Goal: Task Accomplishment & Management: Manage account settings

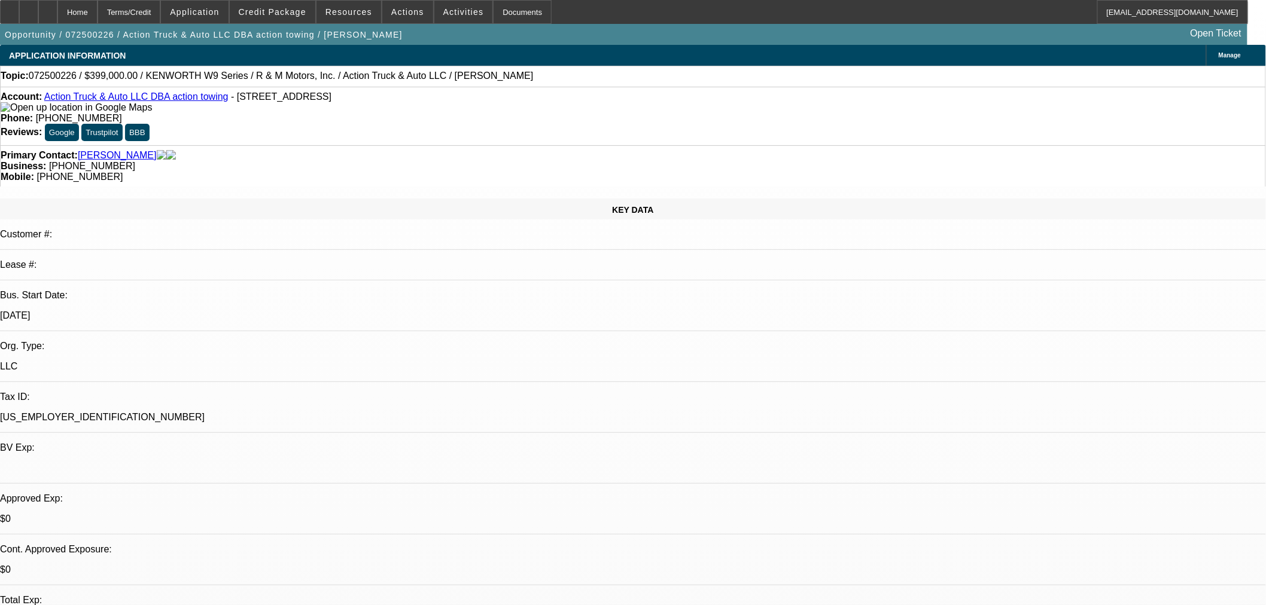
select select "0"
select select "6"
select select "0"
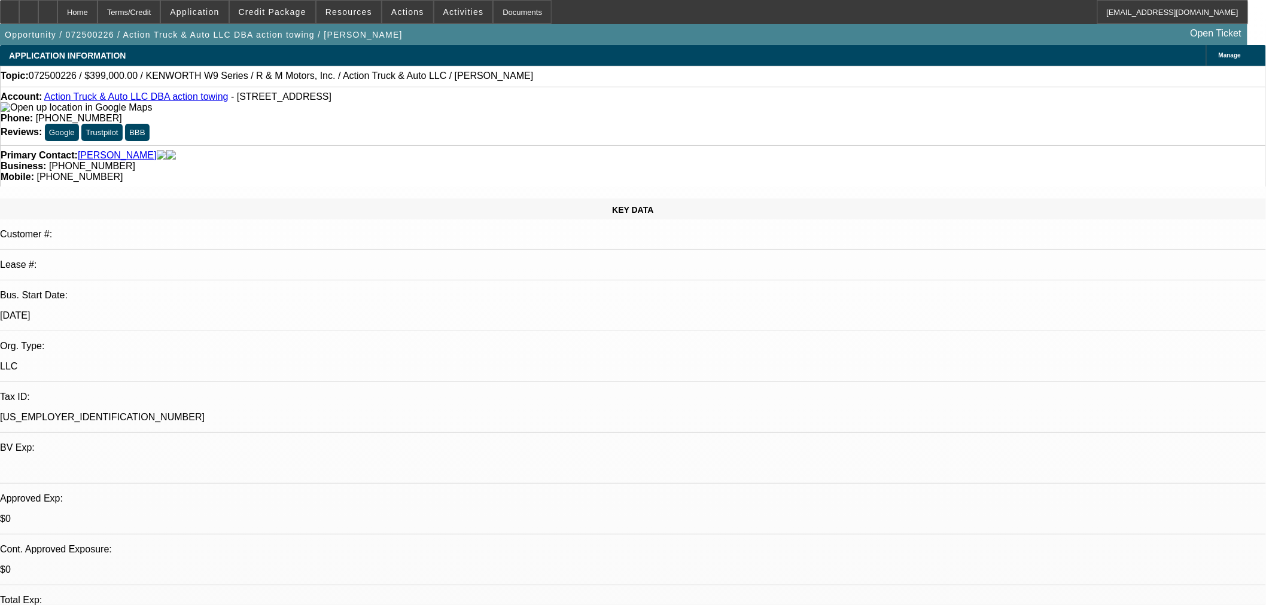
select select "0"
select select "6"
select select "0"
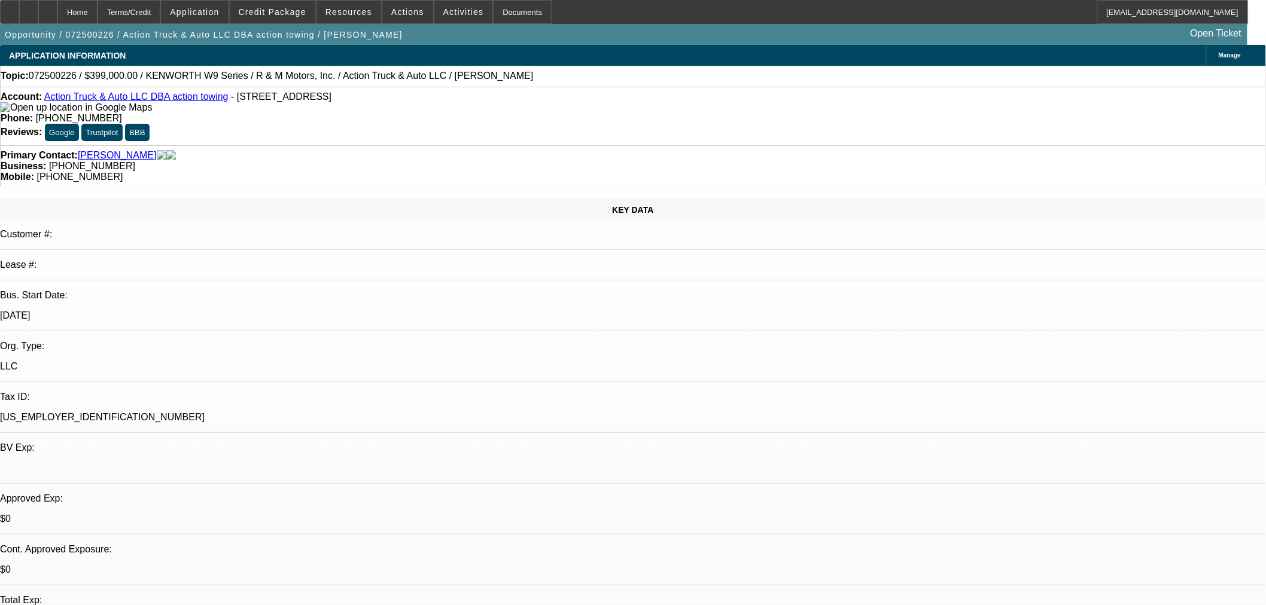
select select "6"
select select "0"
select select "6"
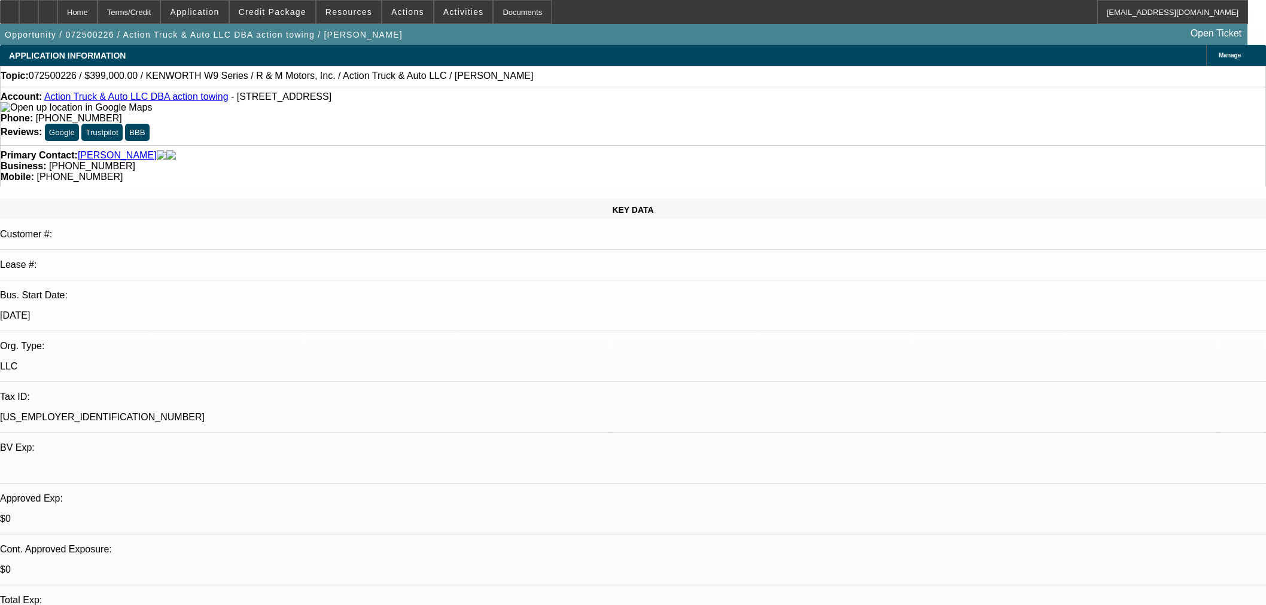
select select "0"
select select "6"
select select "0"
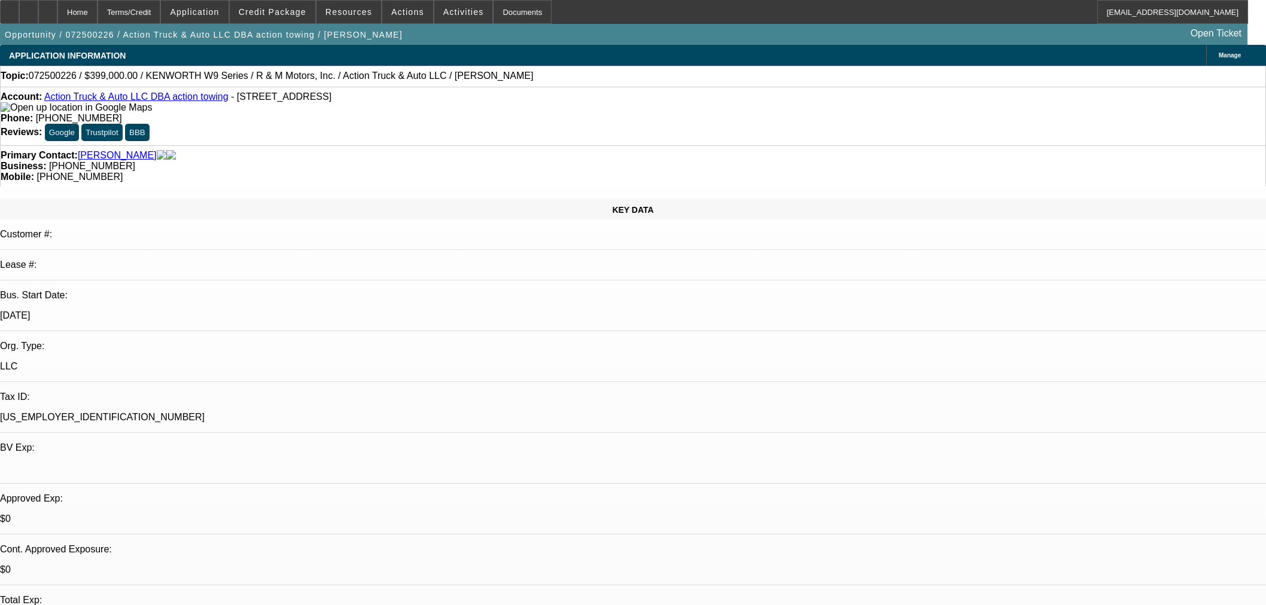
select select "0"
select select "6"
select select "0"
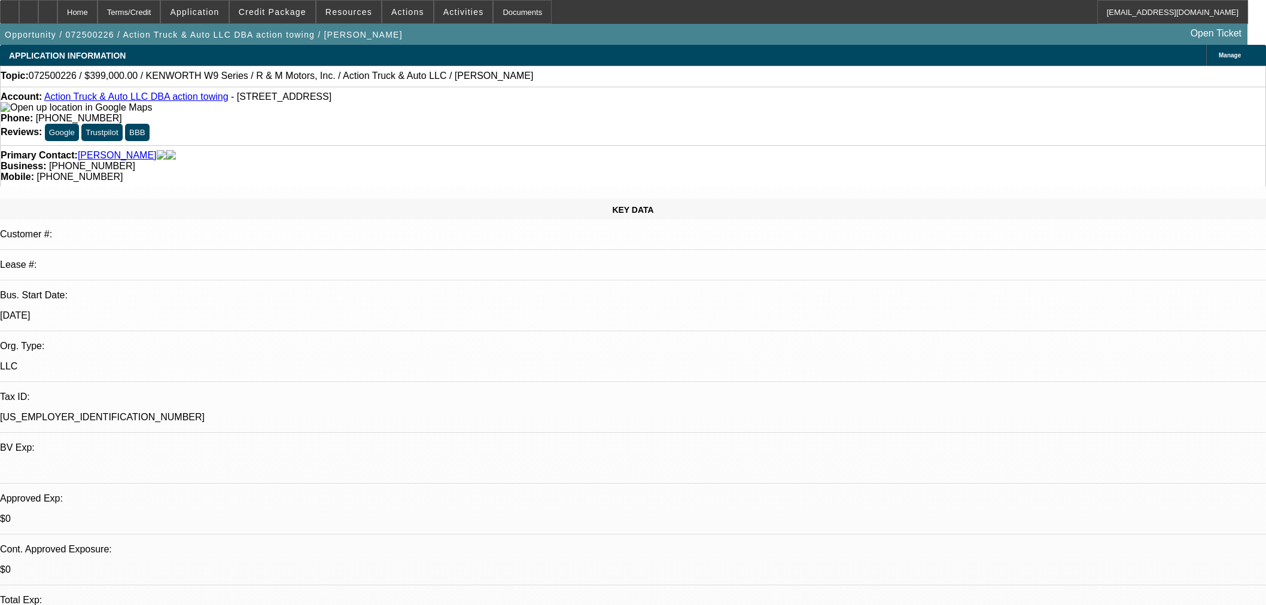
select select "6"
select select "0"
select select "6"
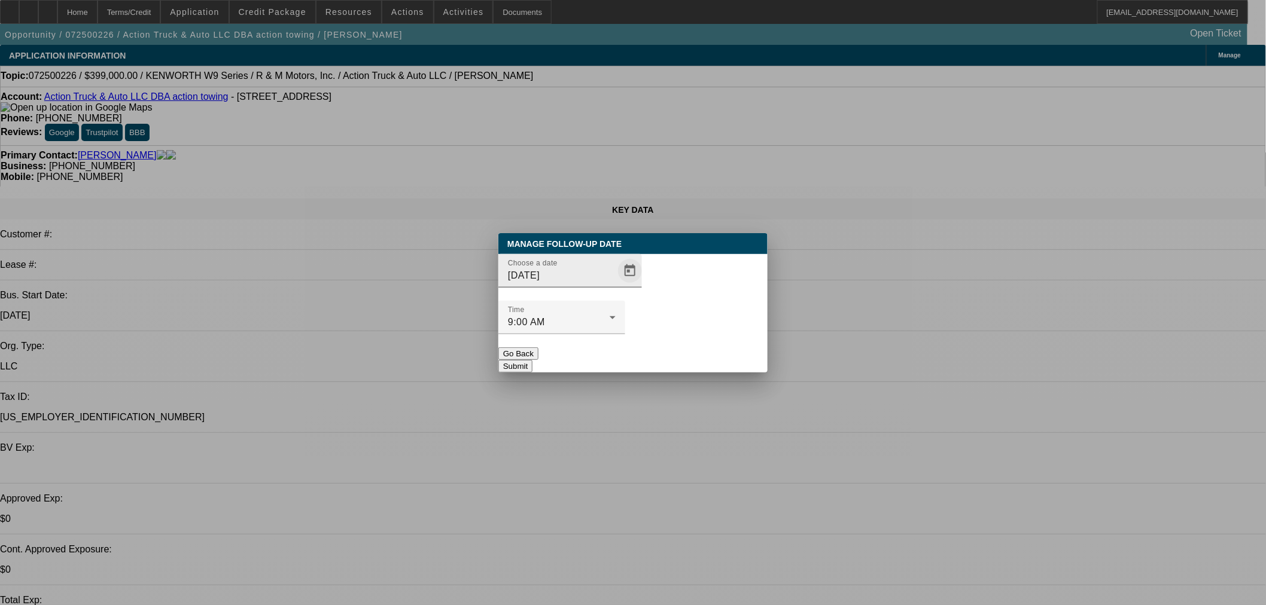
click at [615, 285] on span "Open calendar" at bounding box center [629, 271] width 29 height 29
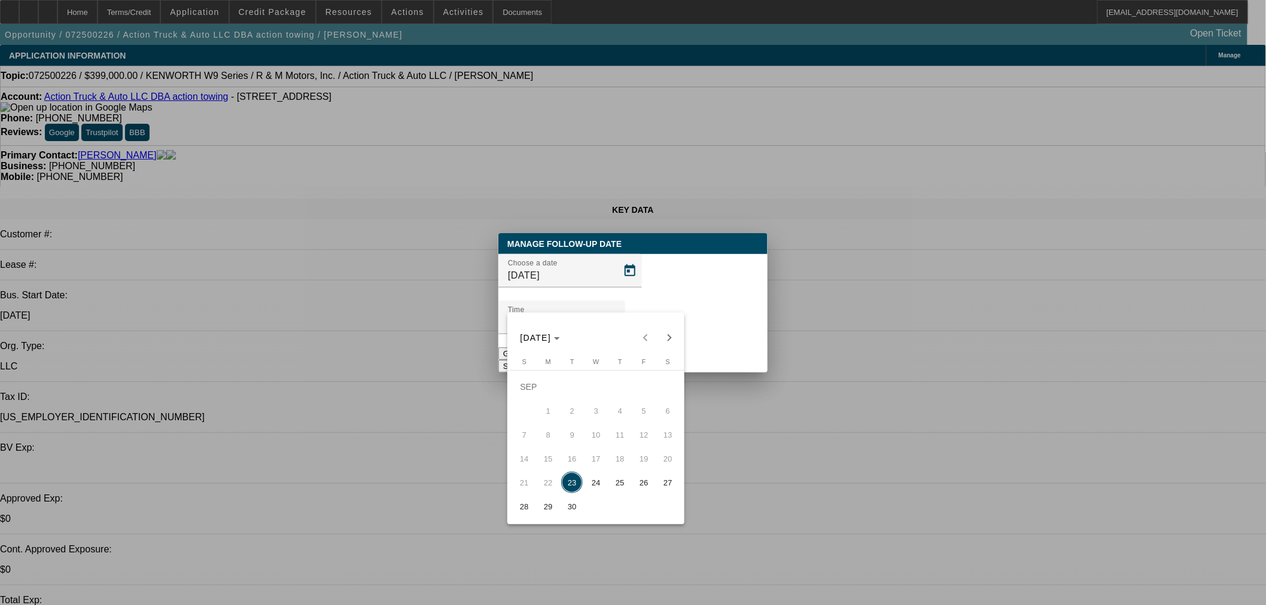
click at [596, 486] on span "24" at bounding box center [596, 483] width 22 height 22
type input "9/24/2025"
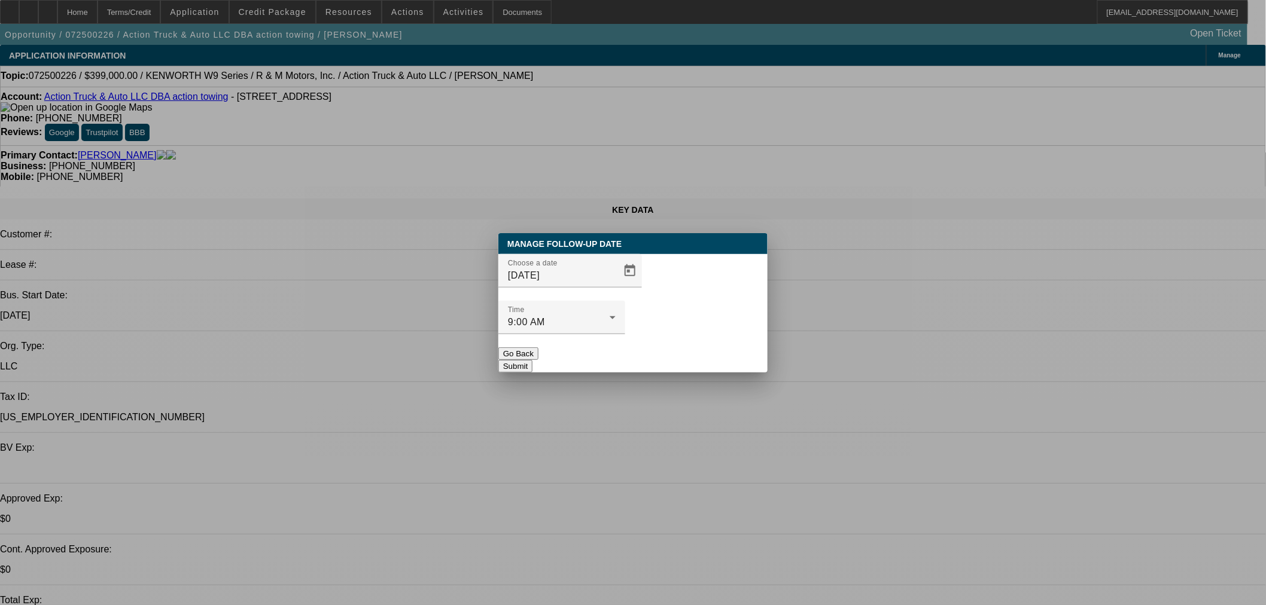
drag, startPoint x: 739, startPoint y: 335, endPoint x: 428, endPoint y: 60, distance: 414.4
click at [532, 360] on button "Submit" at bounding box center [515, 366] width 34 height 13
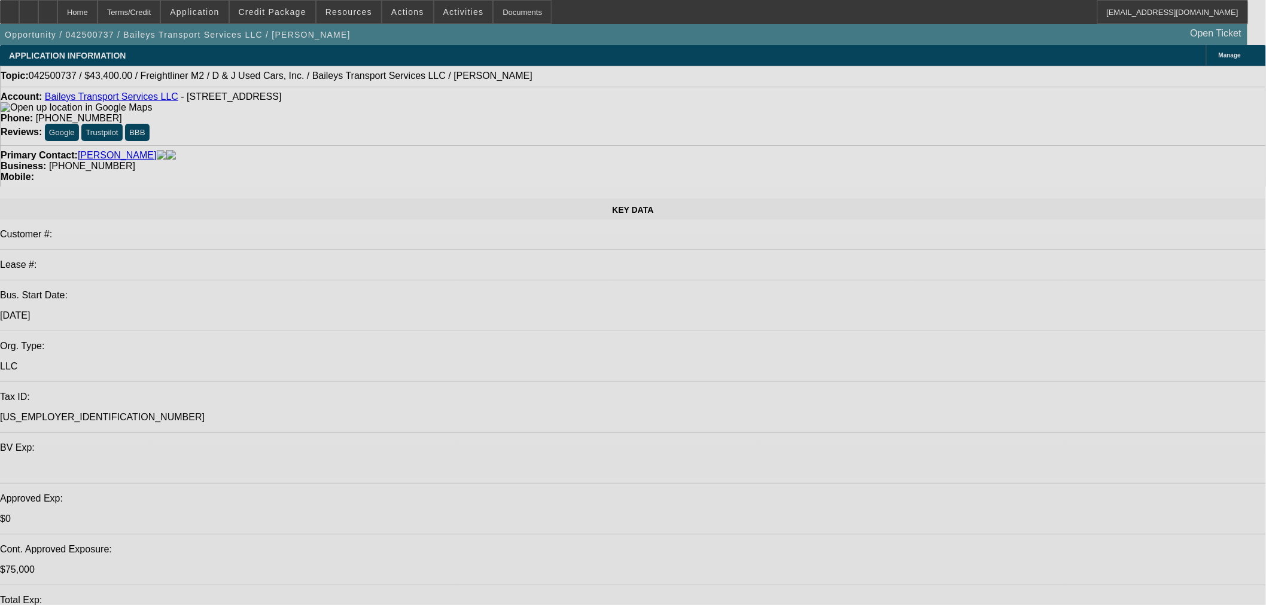
select select "0"
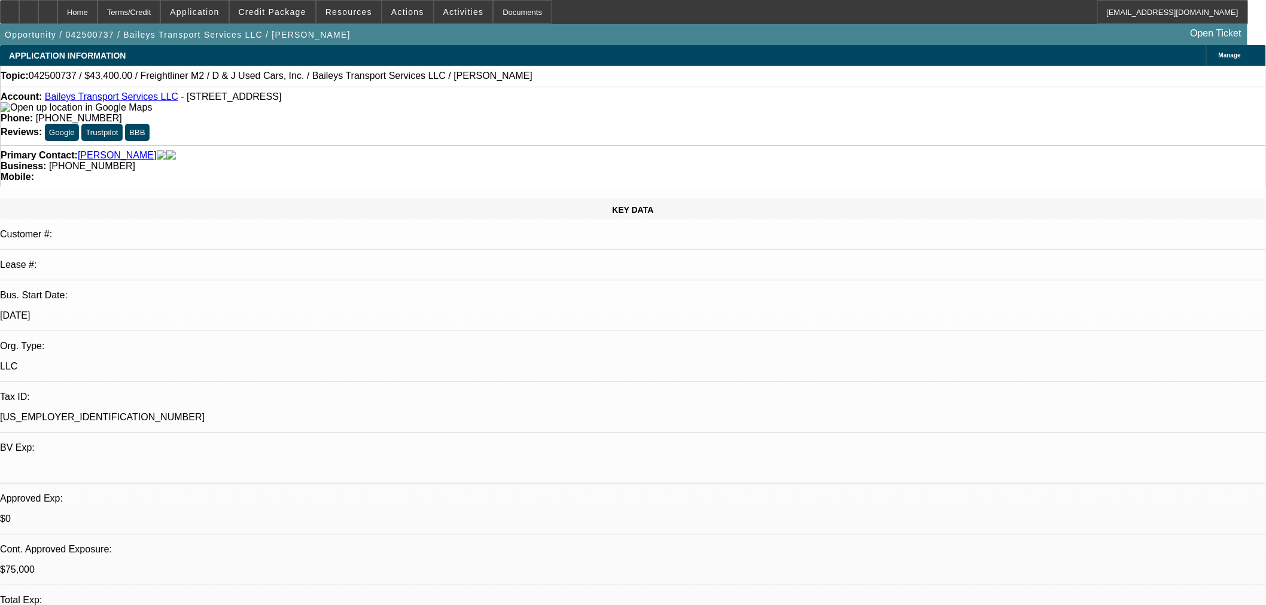
select select "2"
select select "0"
select select "6"
select select "0"
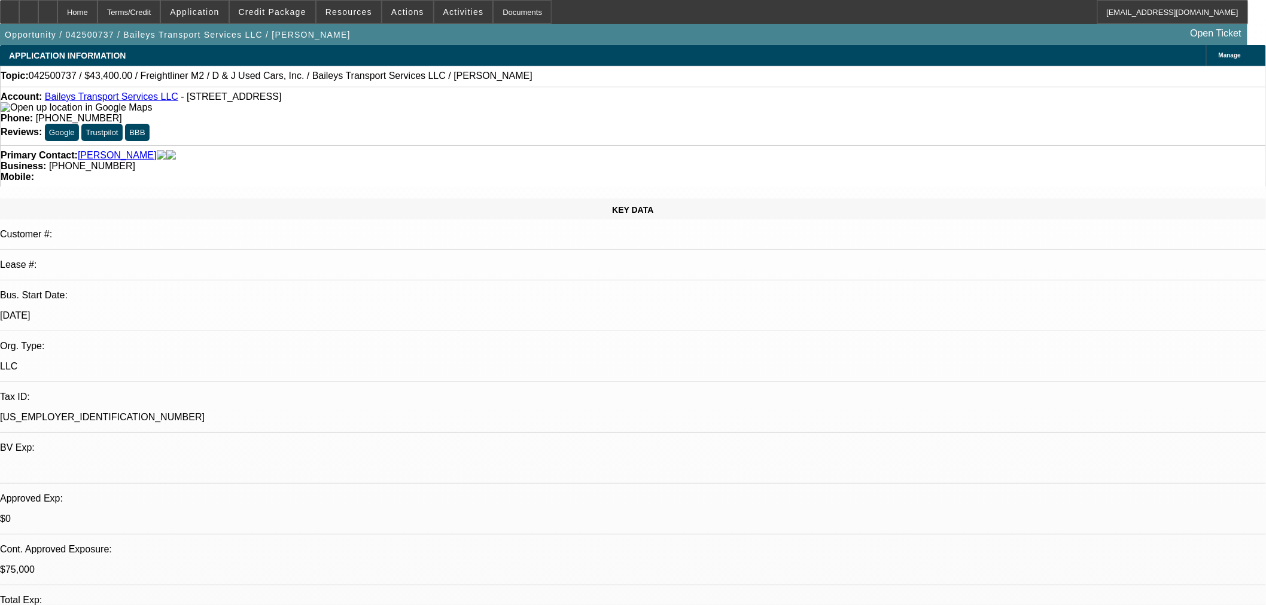
select select "2"
select select "0"
select select "6"
select select "0"
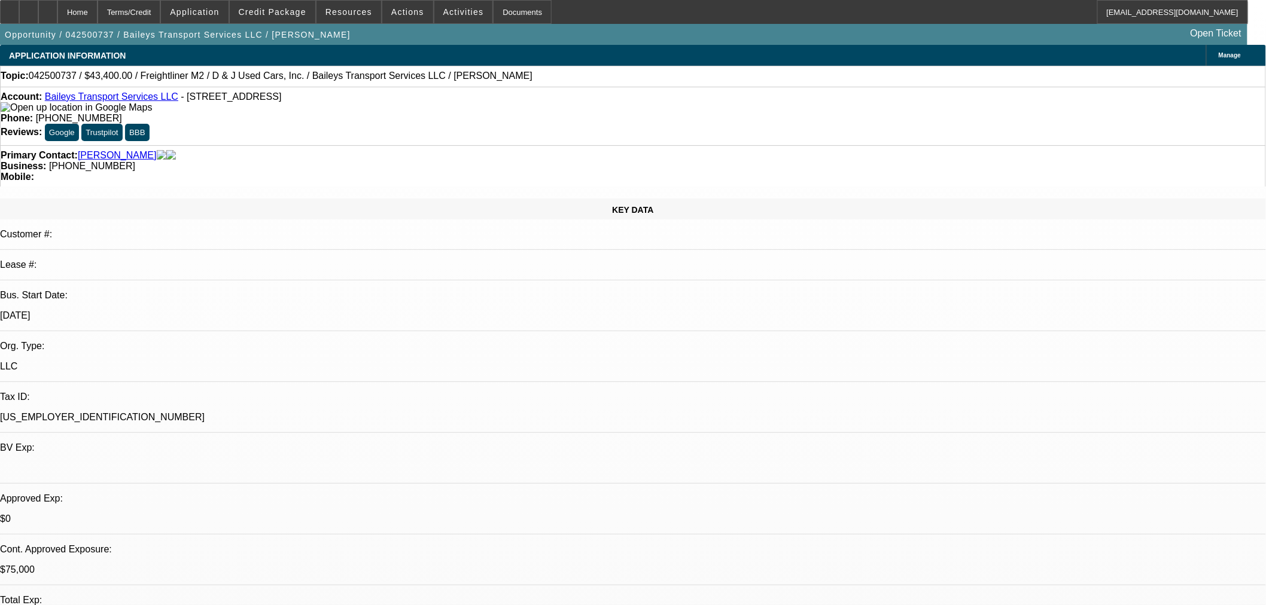
select select "2"
select select "0"
select select "6"
select select "0"
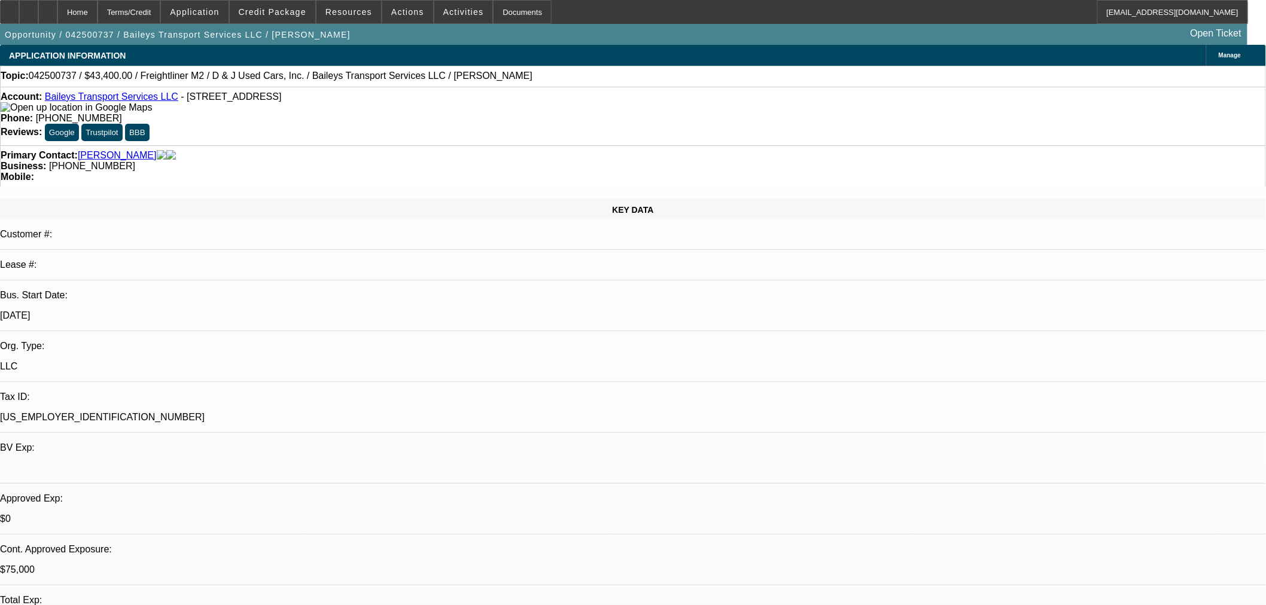
select select "2"
select select "0"
select select "6"
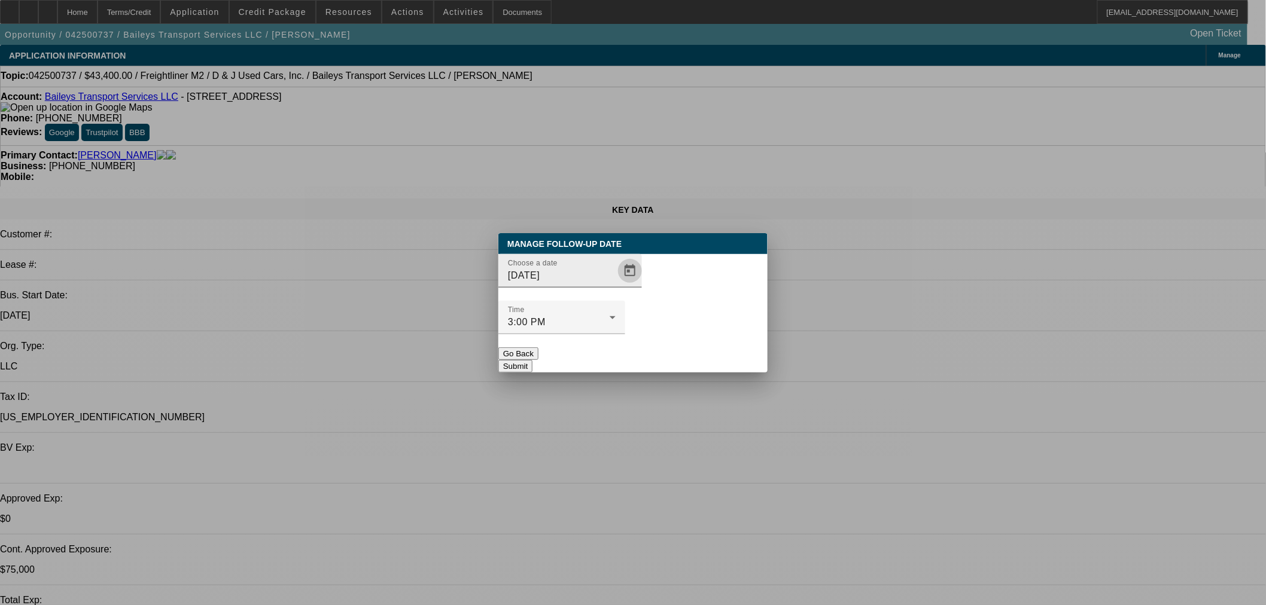
click at [617, 285] on span "Open calendar" at bounding box center [629, 271] width 29 height 29
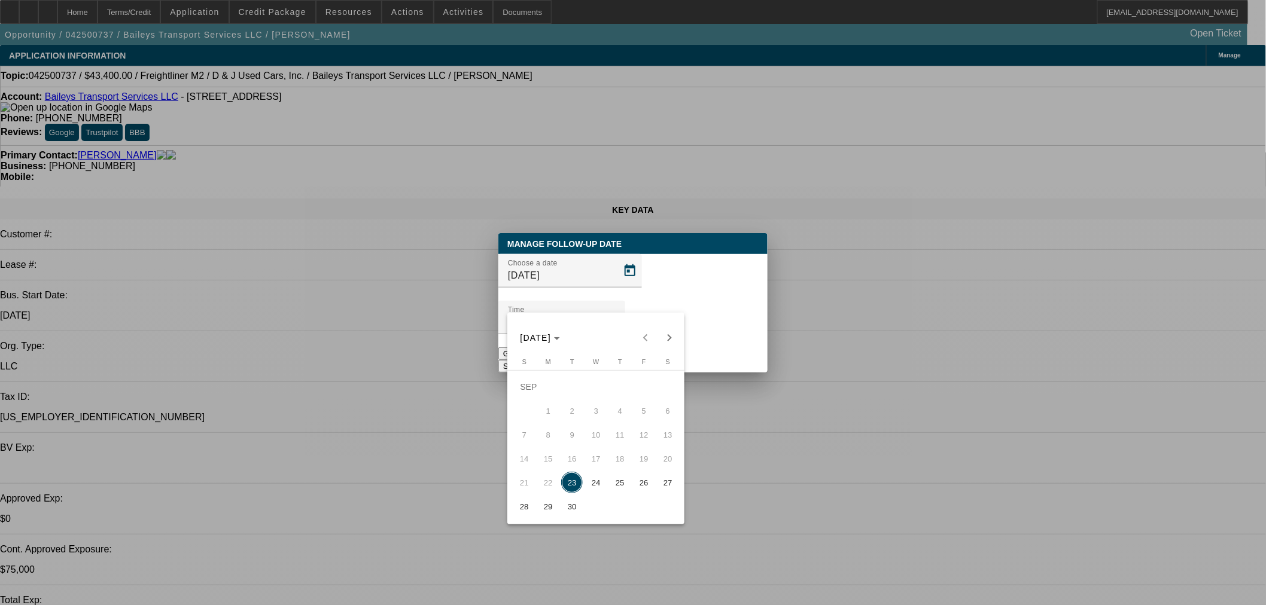
click at [633, 489] on span "26" at bounding box center [644, 483] width 22 height 22
type input "9/26/2025"
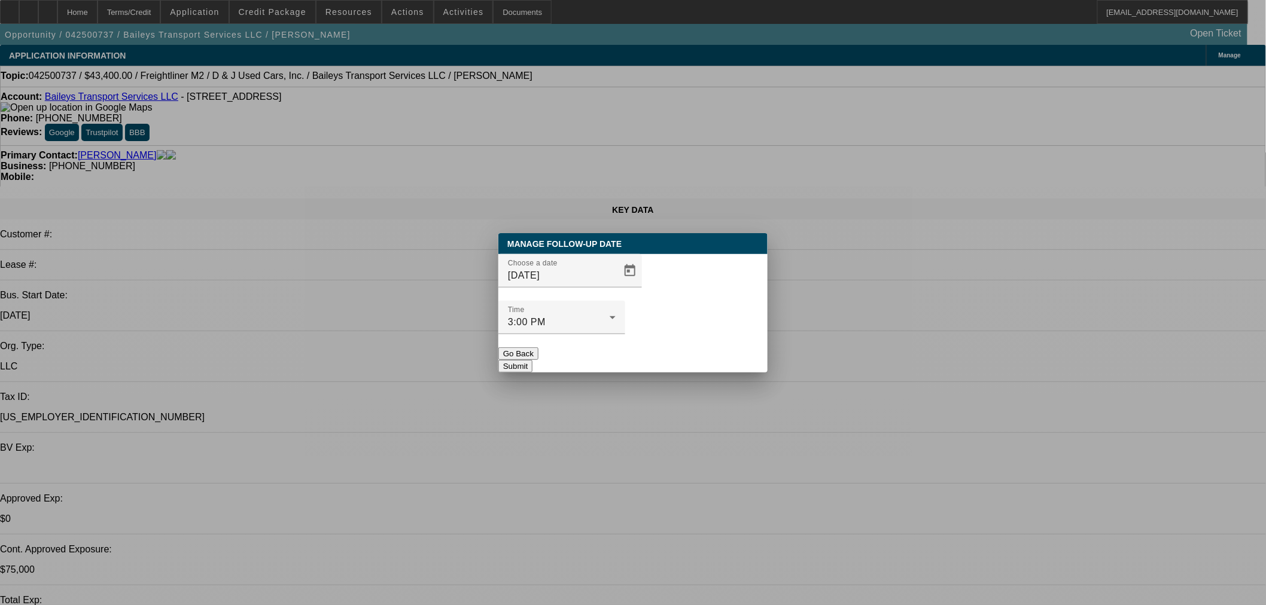
drag, startPoint x: 675, startPoint y: 327, endPoint x: 674, endPoint y: 318, distance: 9.0
click at [532, 360] on button "Submit" at bounding box center [515, 366] width 34 height 13
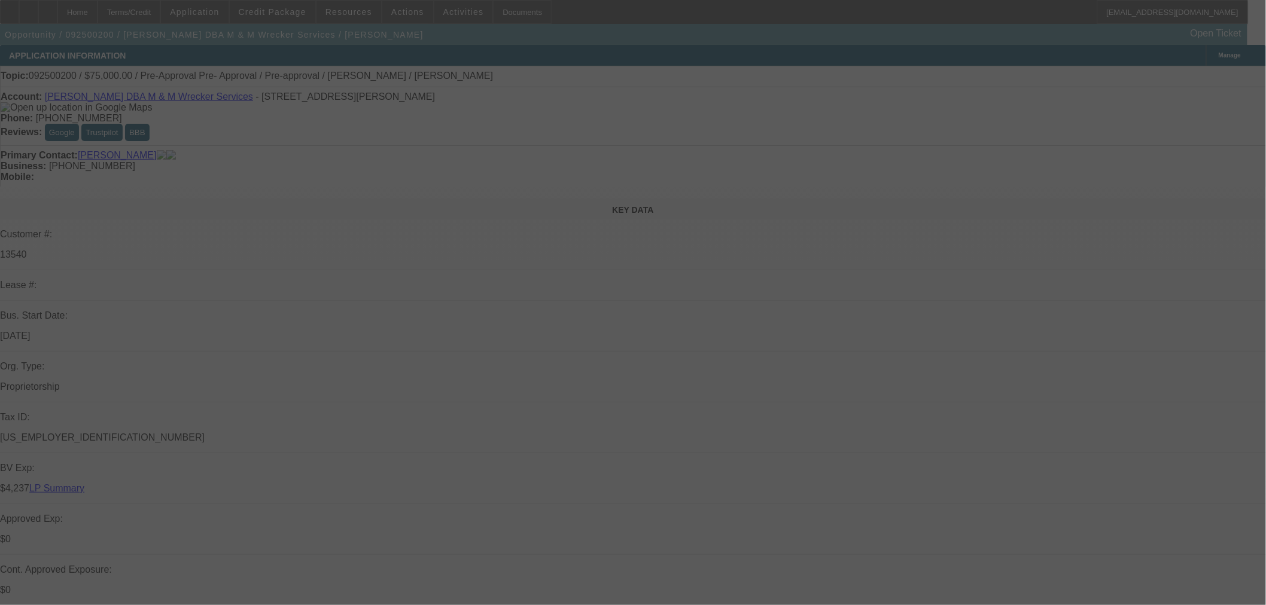
select select "0"
select select "2"
select select "0.1"
select select "4"
select select "0"
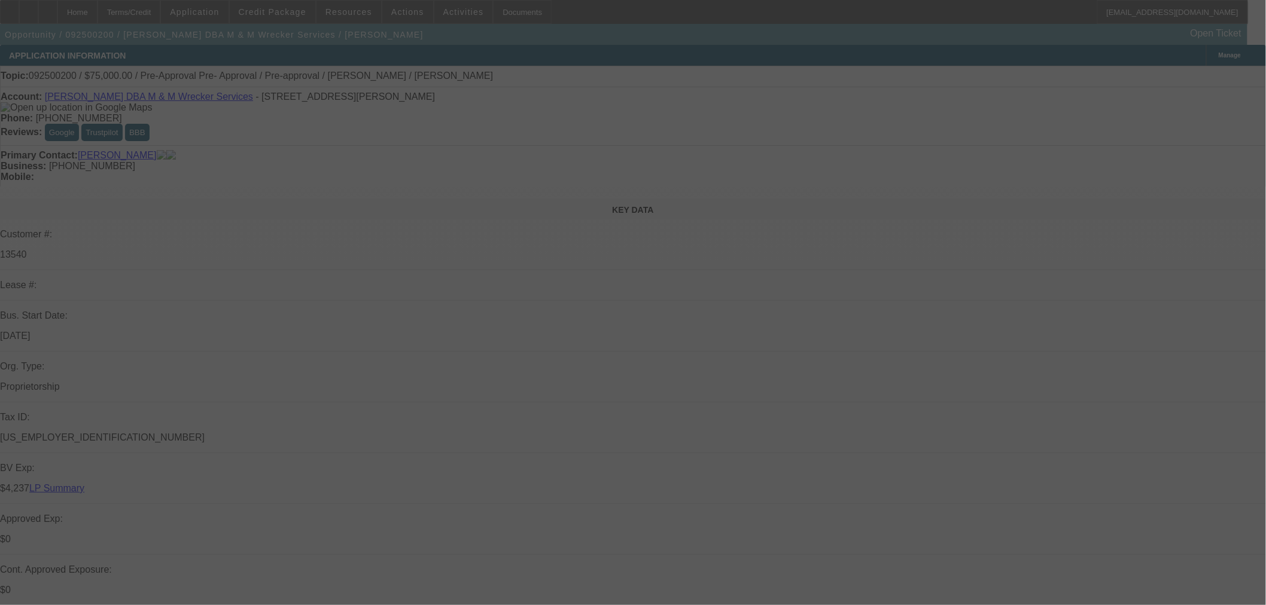
select select "2"
select select "0.1"
select select "4"
select select "0"
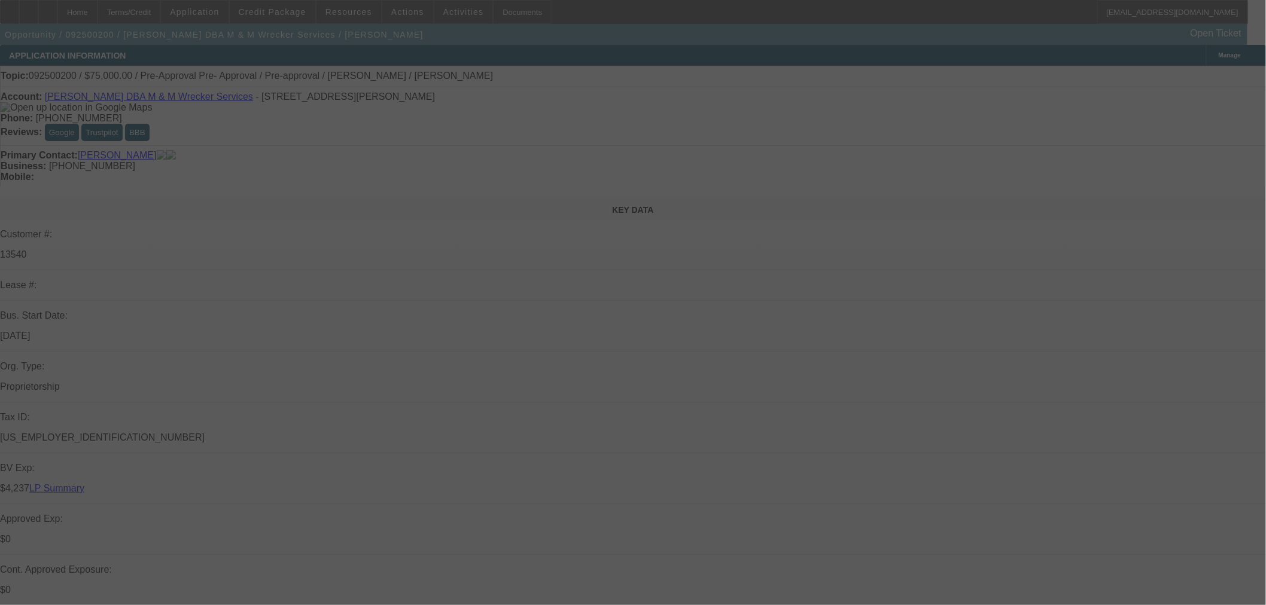
select select "2"
select select "0.1"
select select "4"
select select "0"
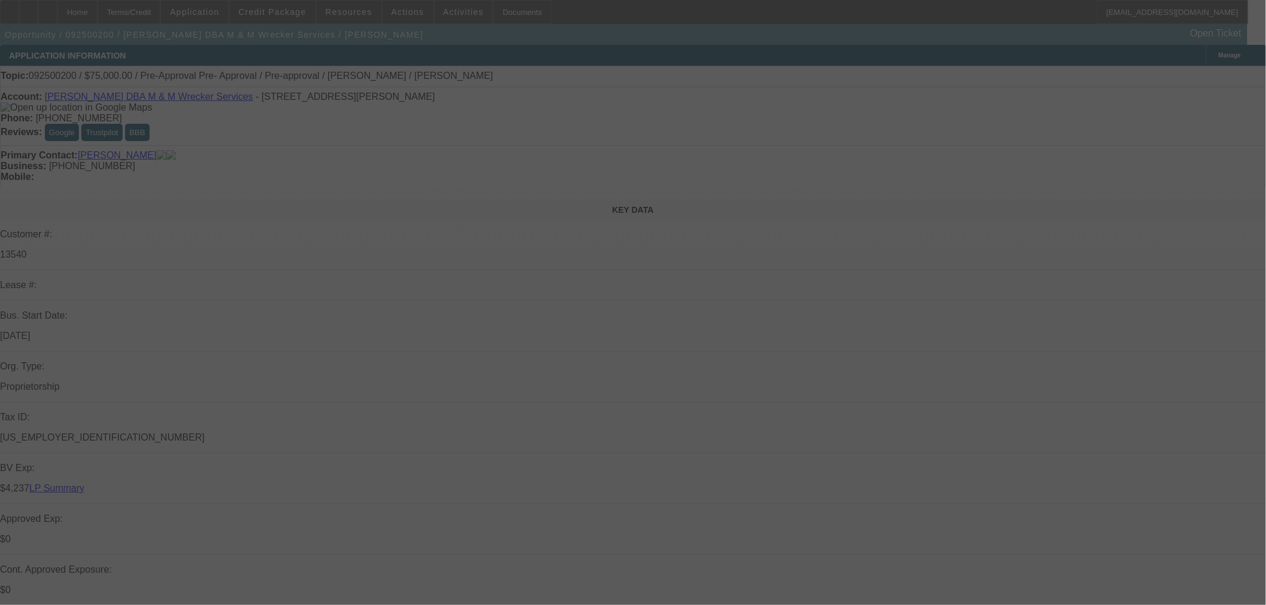
select select "2"
select select "0.1"
select select "4"
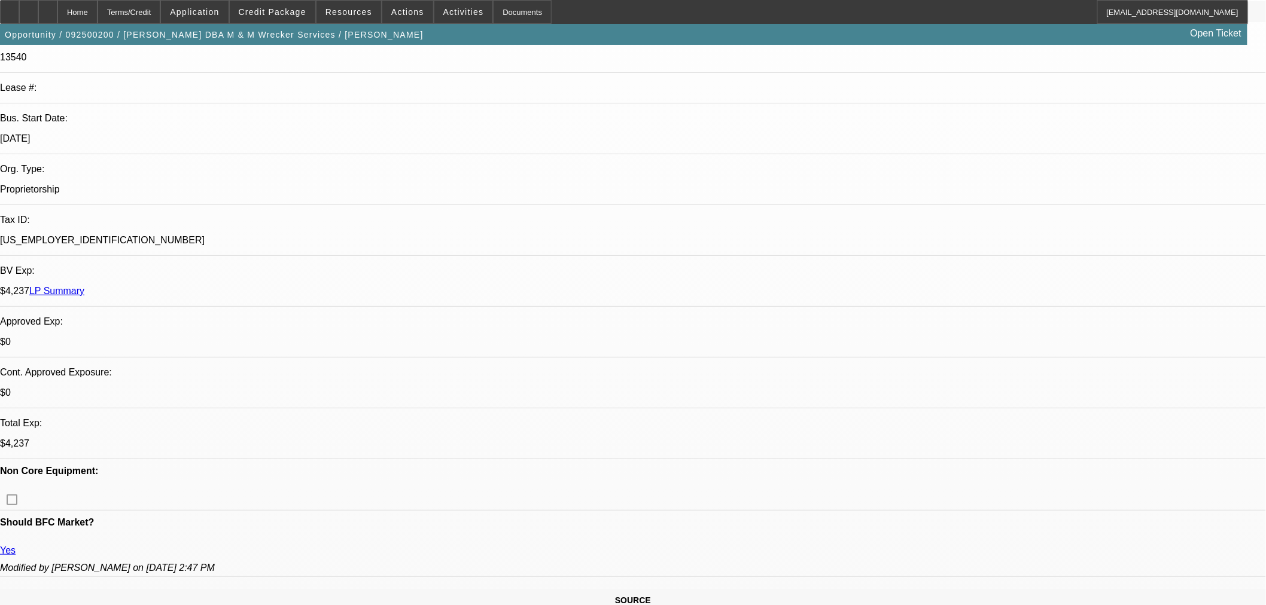
scroll to position [199, 0]
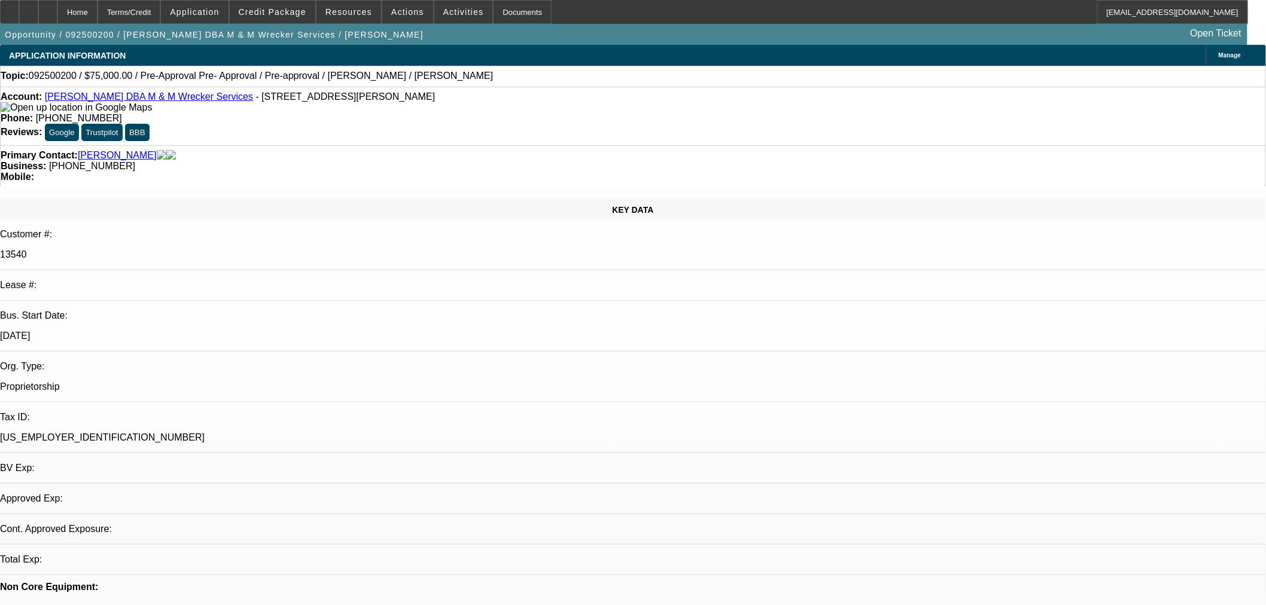
select select "0"
select select "2"
select select "0.1"
select select "4"
select select "0"
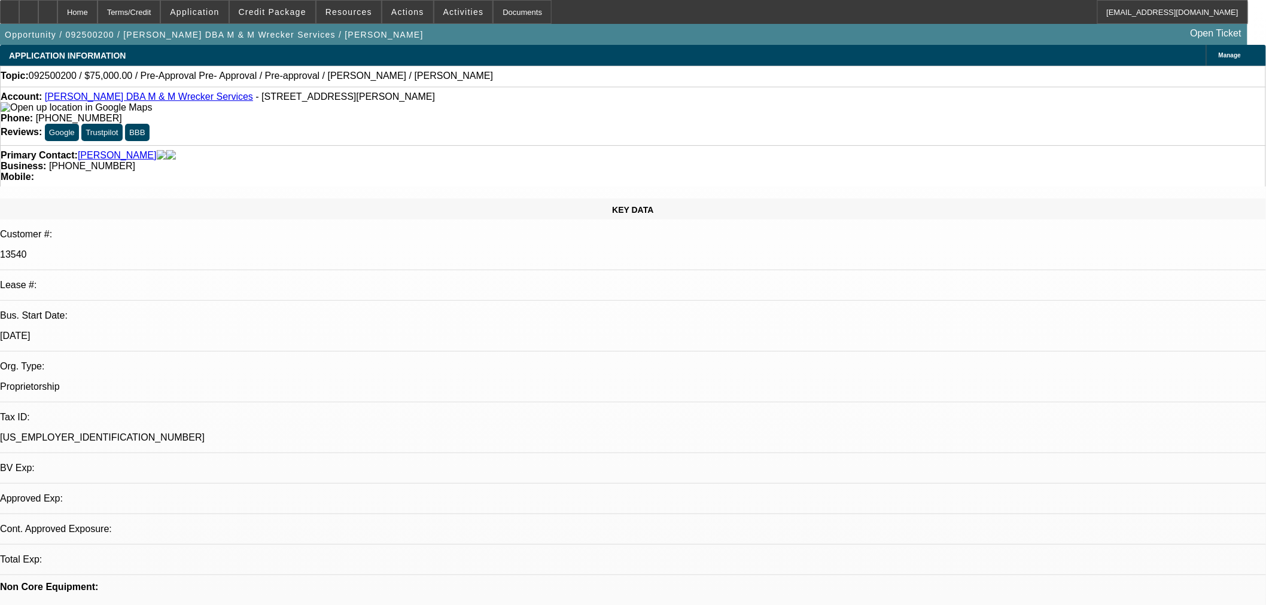
select select "2"
select select "0.1"
select select "4"
select select "0"
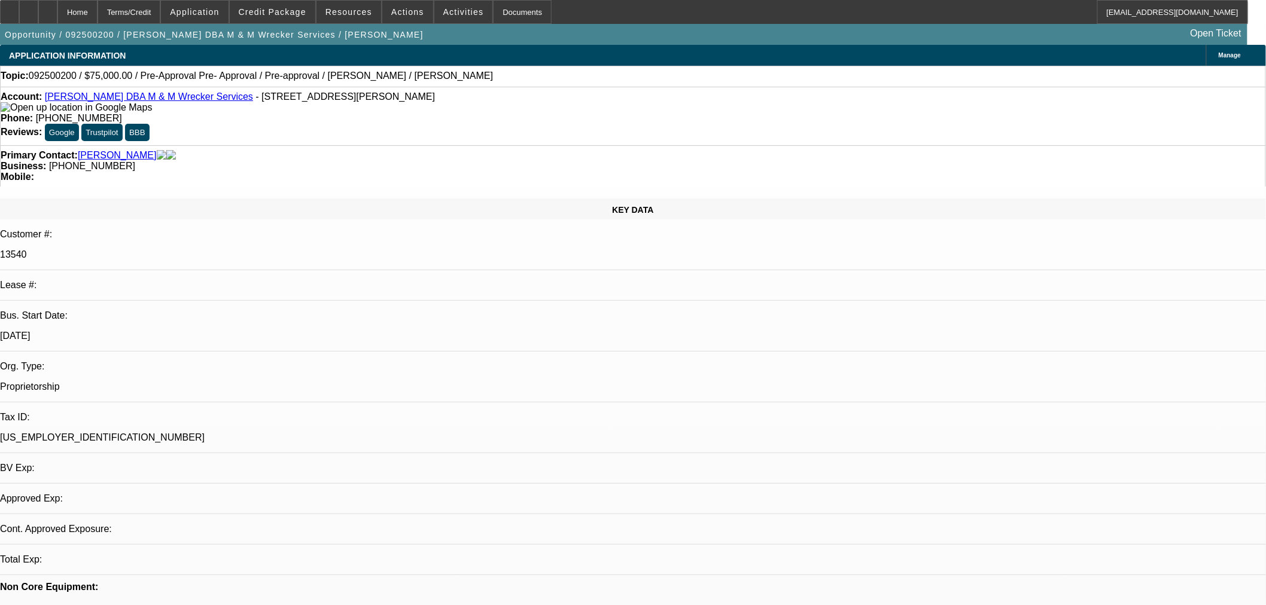
select select "2"
select select "0.1"
select select "4"
select select "0"
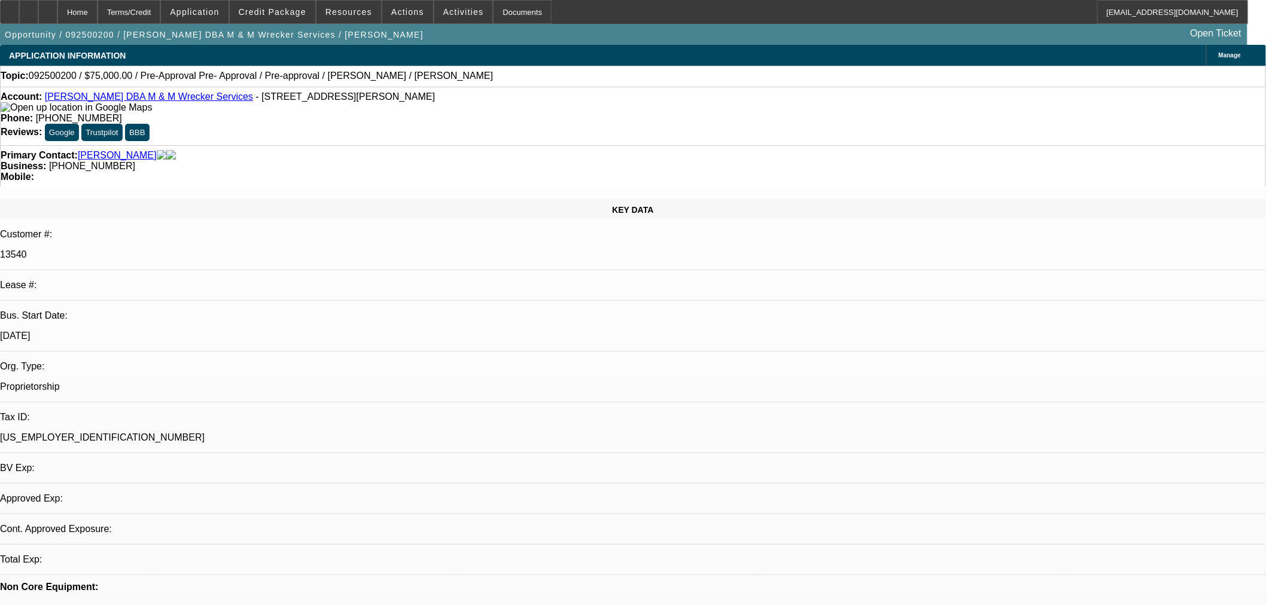
select select "2"
select select "0.1"
select select "4"
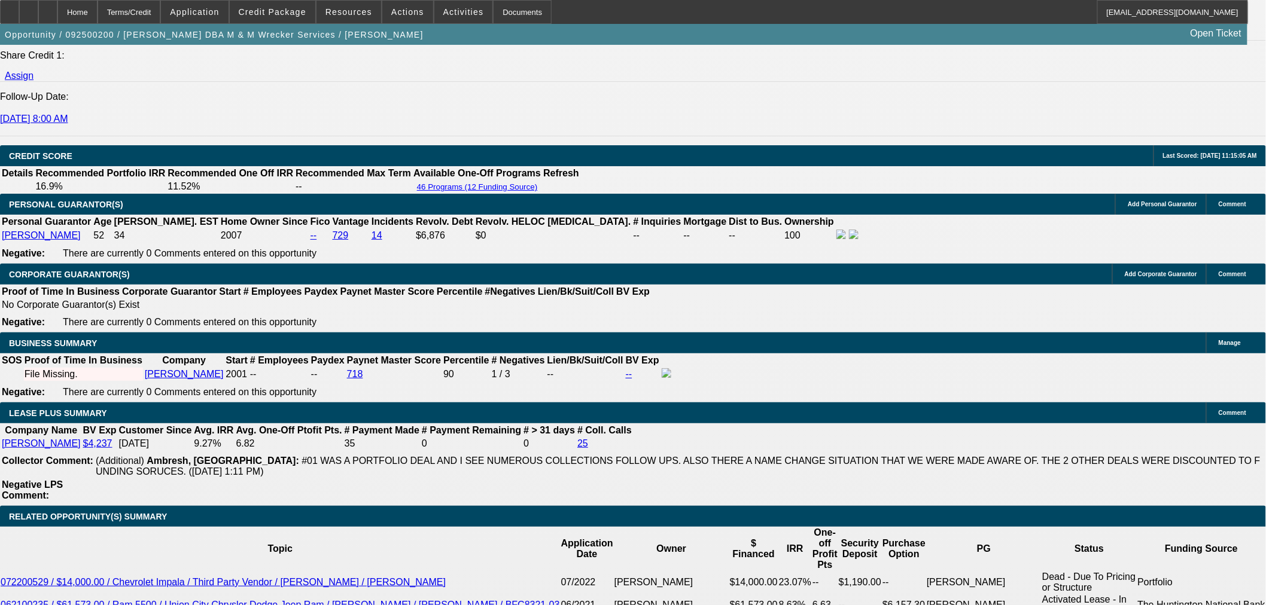
scroll to position [1794, 0]
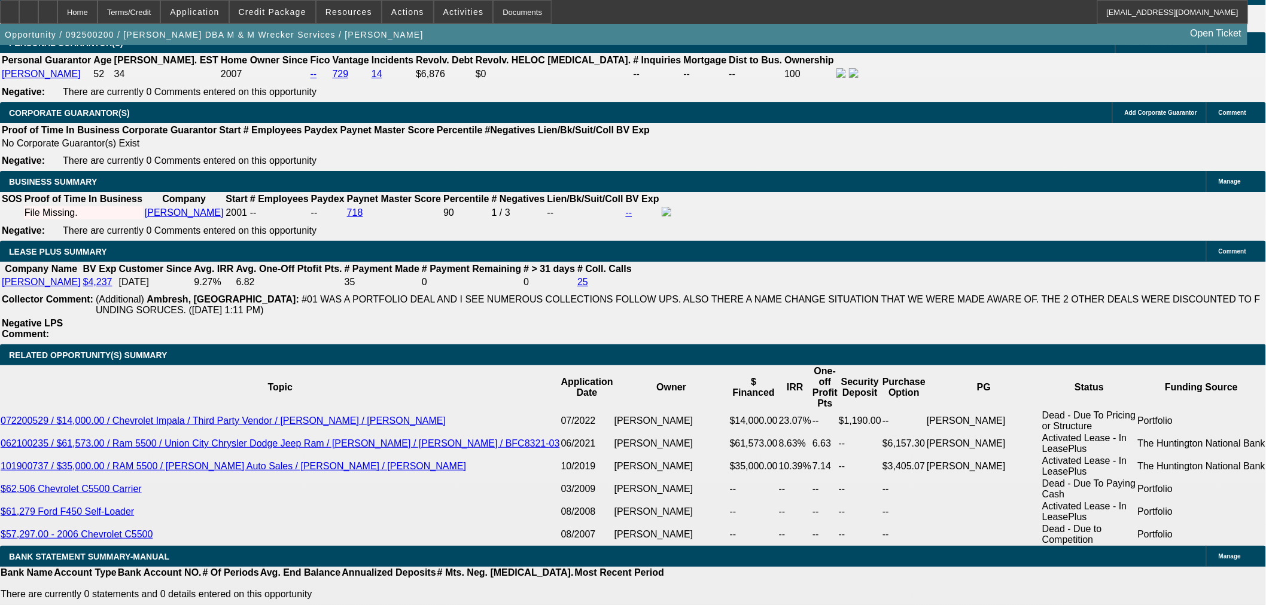
drag, startPoint x: 917, startPoint y: 389, endPoint x: 1115, endPoint y: 394, distance: 198.0
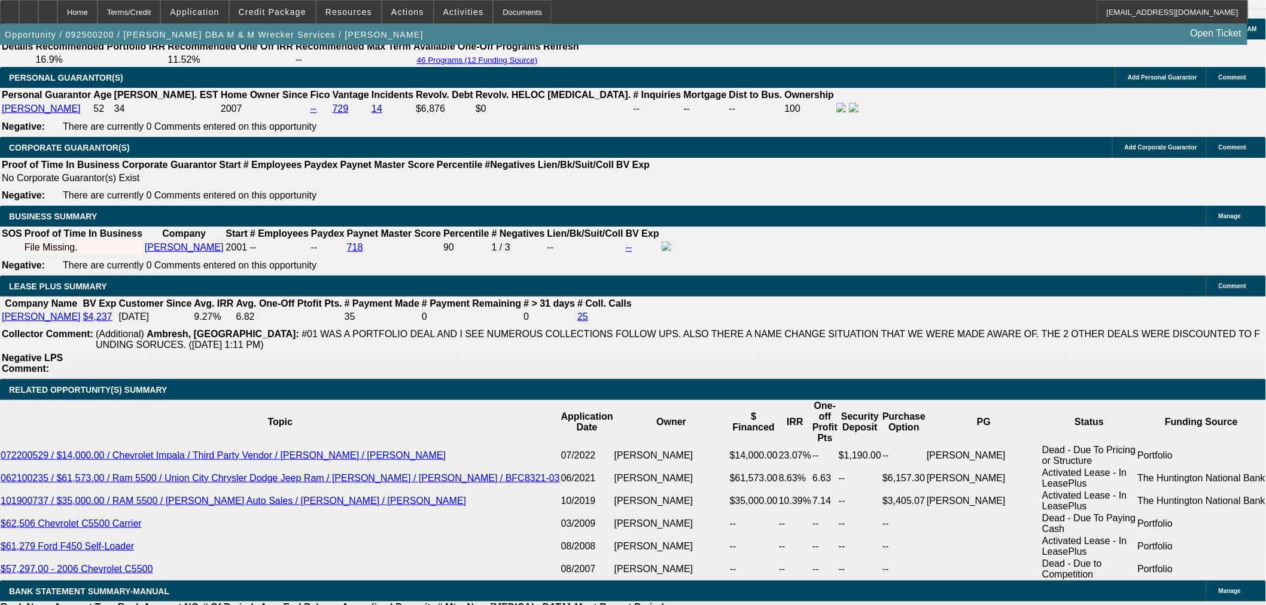
scroll to position [1727, 0]
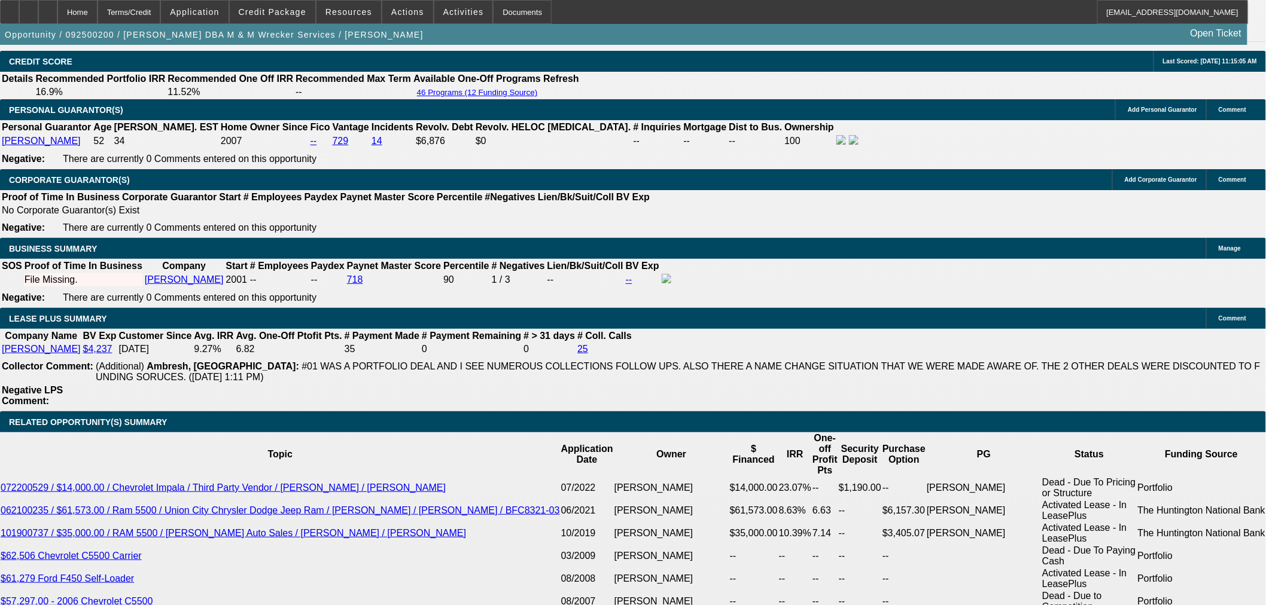
radio input "true"
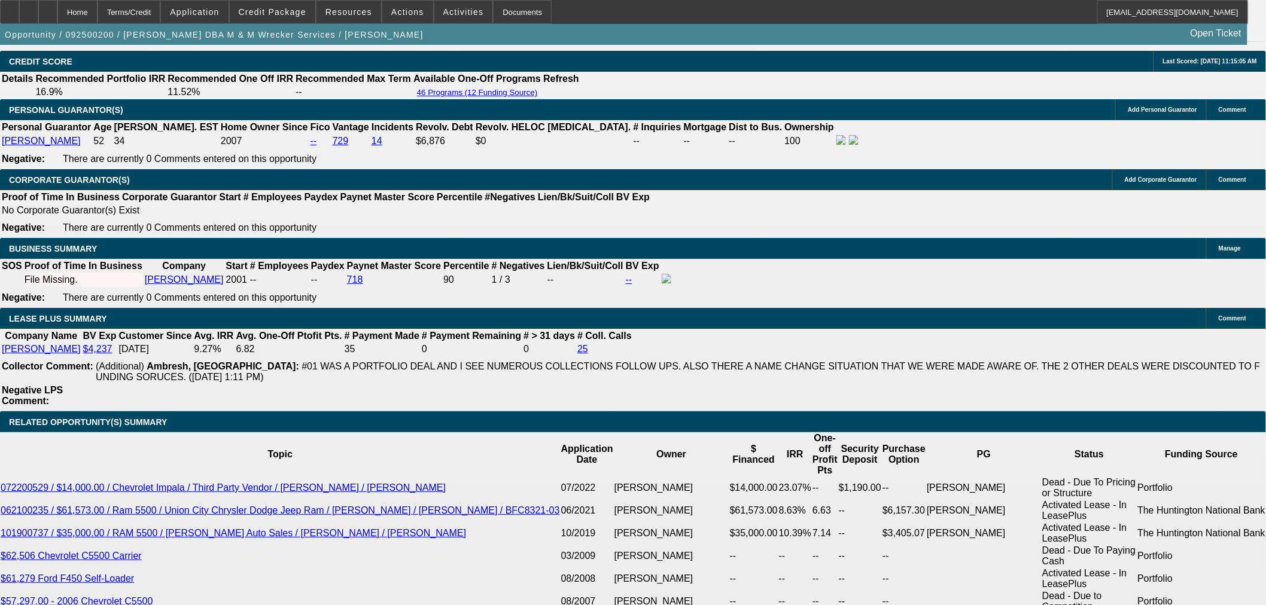
type textarea "Sale leaseback doesn't make sense. Wants to go back to original plan on 2020 or…"
radio input "true"
drag, startPoint x: 941, startPoint y: 54, endPoint x: 932, endPoint y: 54, distance: 9.0
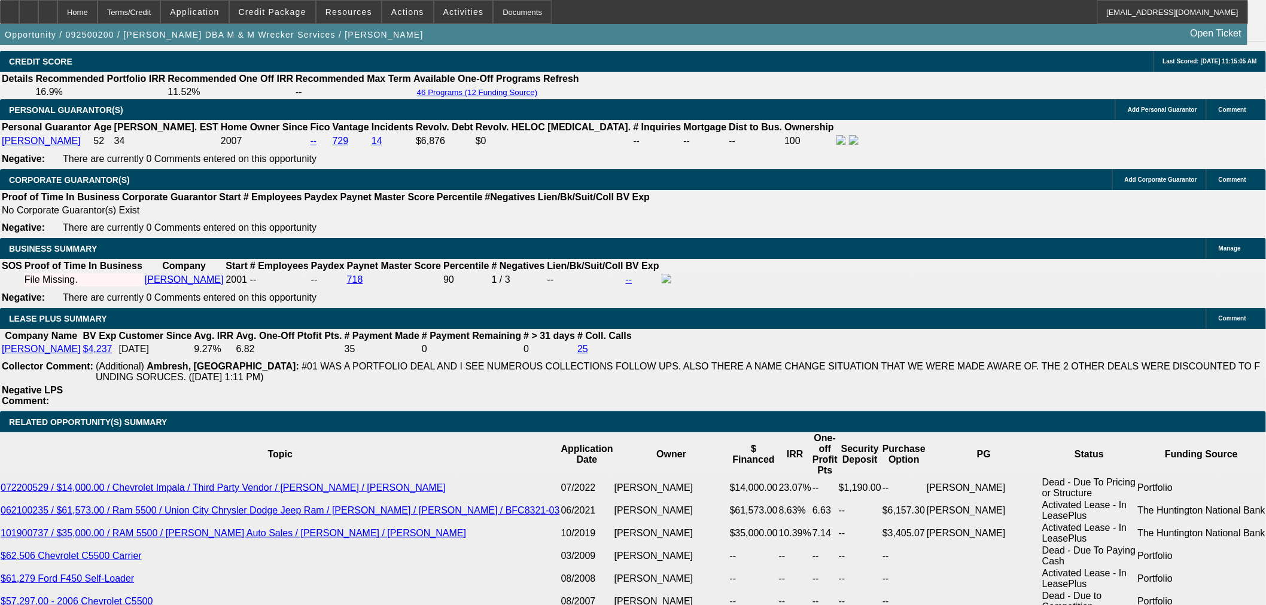
drag, startPoint x: 918, startPoint y: 54, endPoint x: 913, endPoint y: 64, distance: 11.5
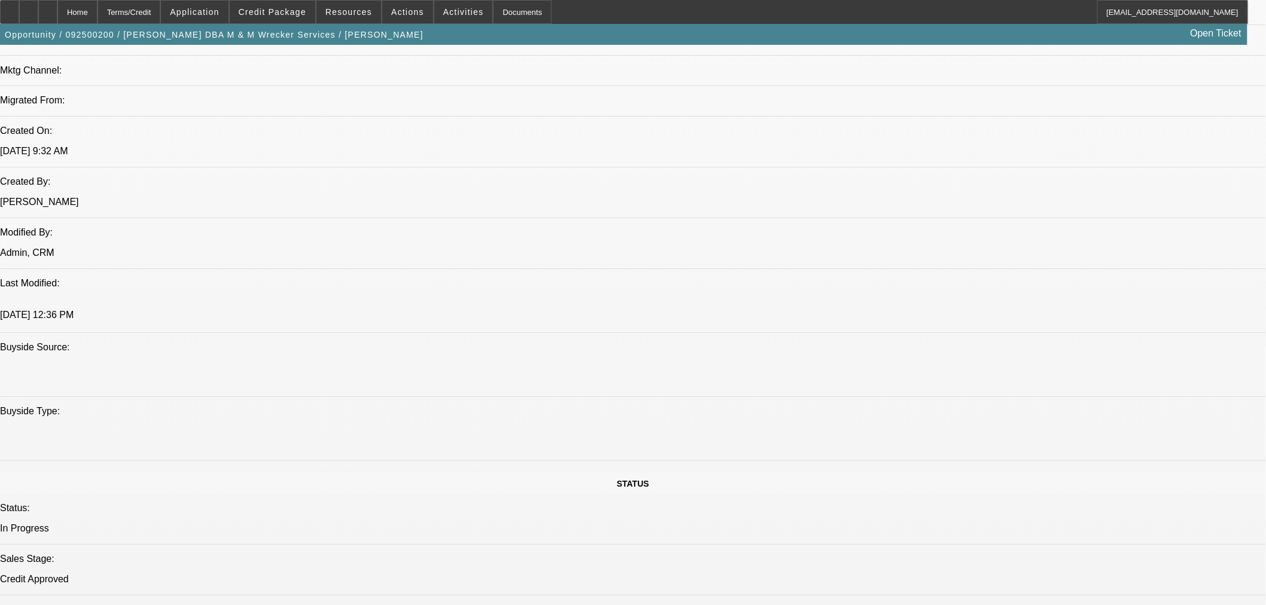
scroll to position [531, 0]
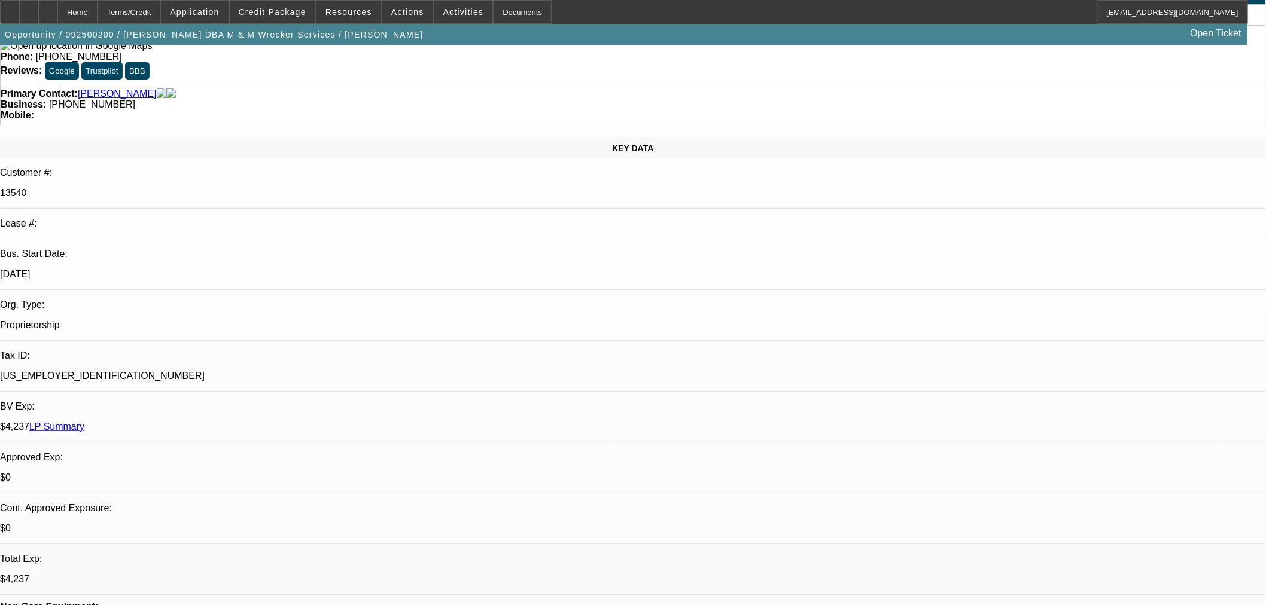
scroll to position [0, 0]
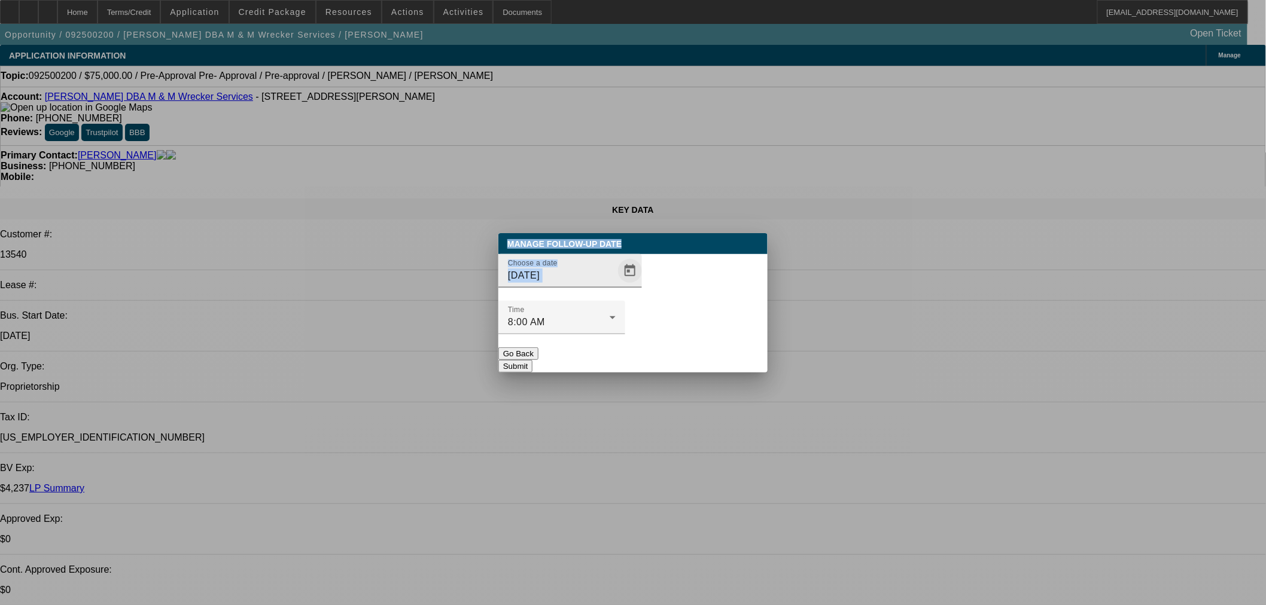
click at [615, 285] on span "Open calendar" at bounding box center [629, 271] width 29 height 29
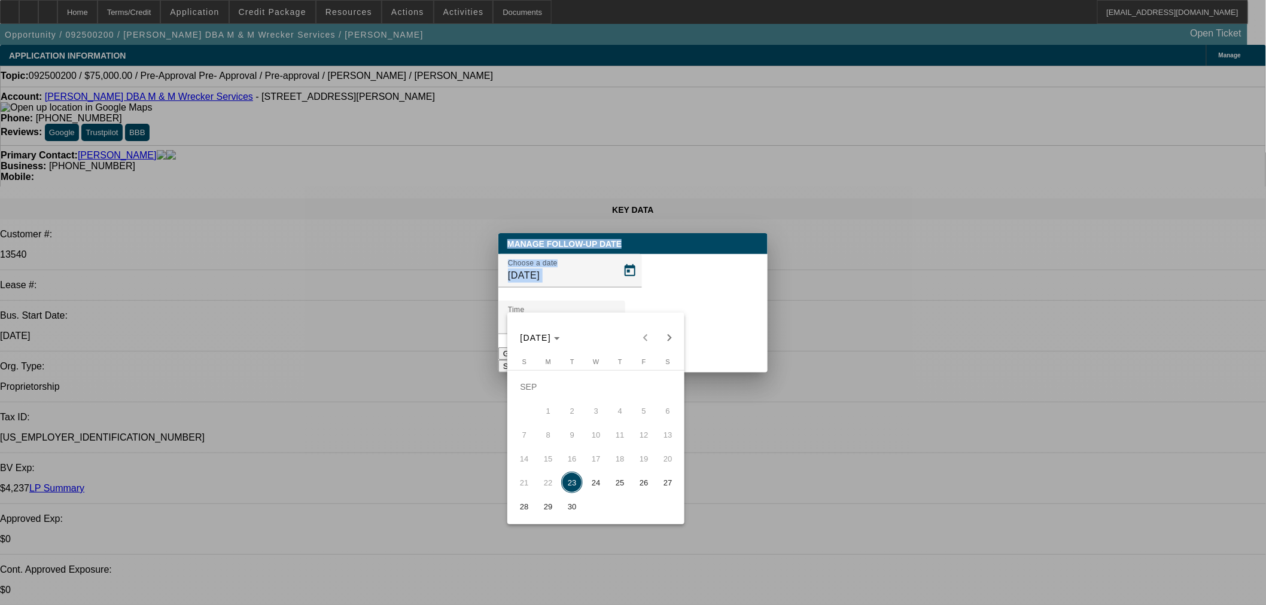
click at [575, 505] on span "30" at bounding box center [572, 507] width 22 height 22
type input "9/30/2025"
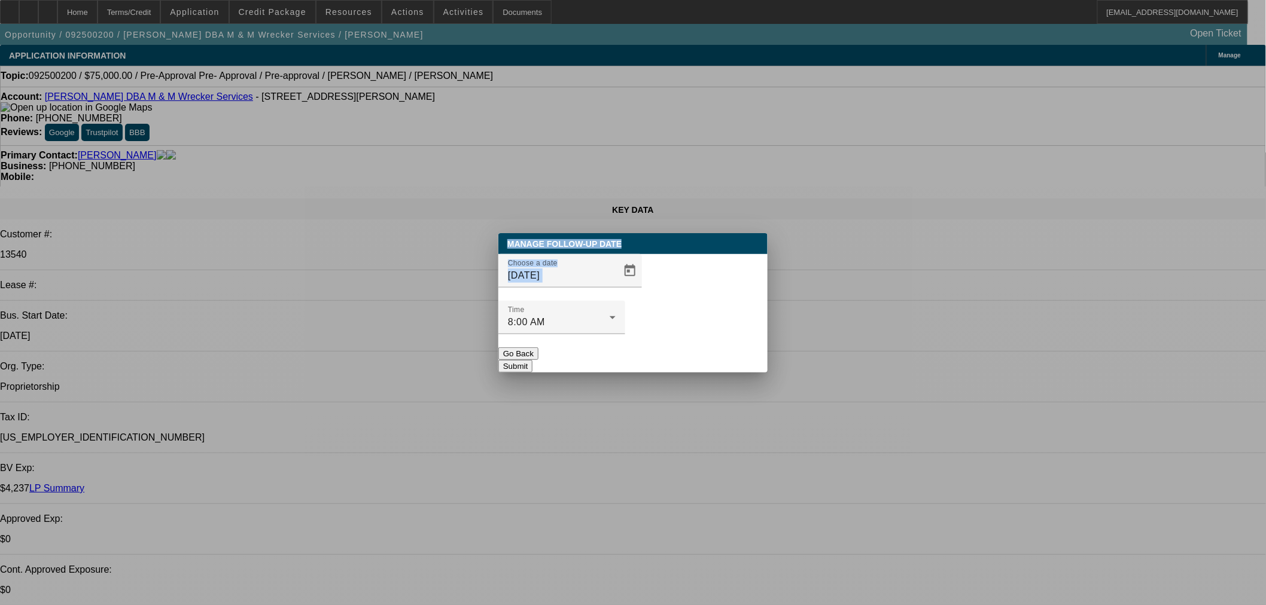
drag, startPoint x: 652, startPoint y: 339, endPoint x: 659, endPoint y: 336, distance: 7.8
click at [532, 360] on button "Submit" at bounding box center [515, 366] width 34 height 13
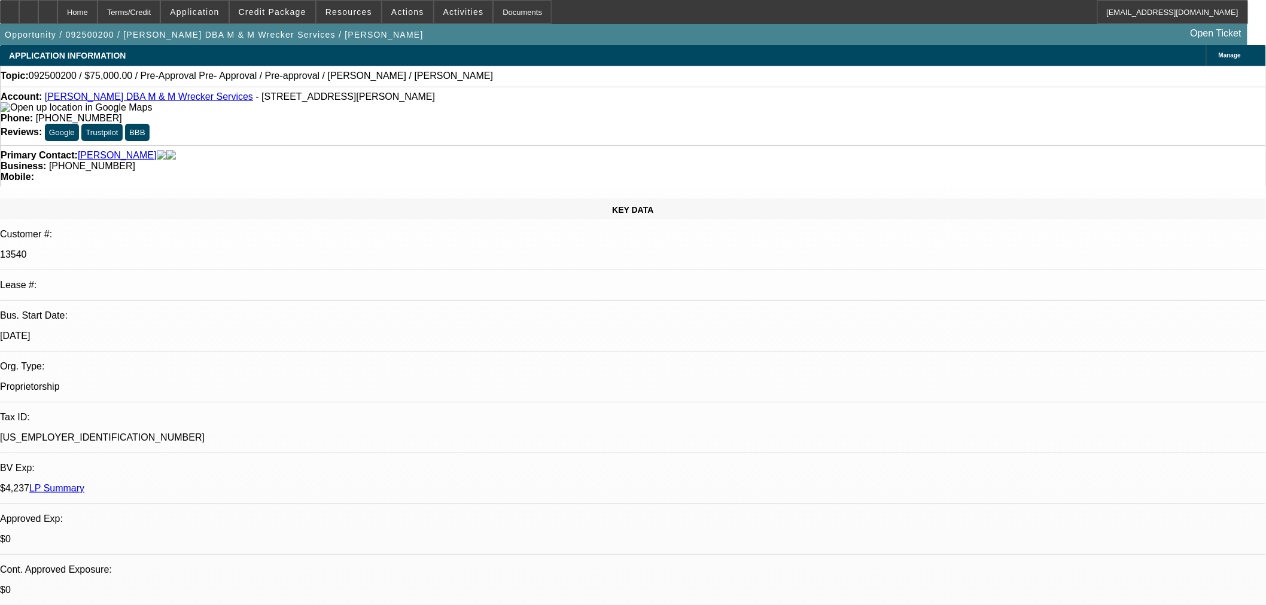
click at [700, 172] on div "Mobile:" at bounding box center [633, 177] width 1264 height 11
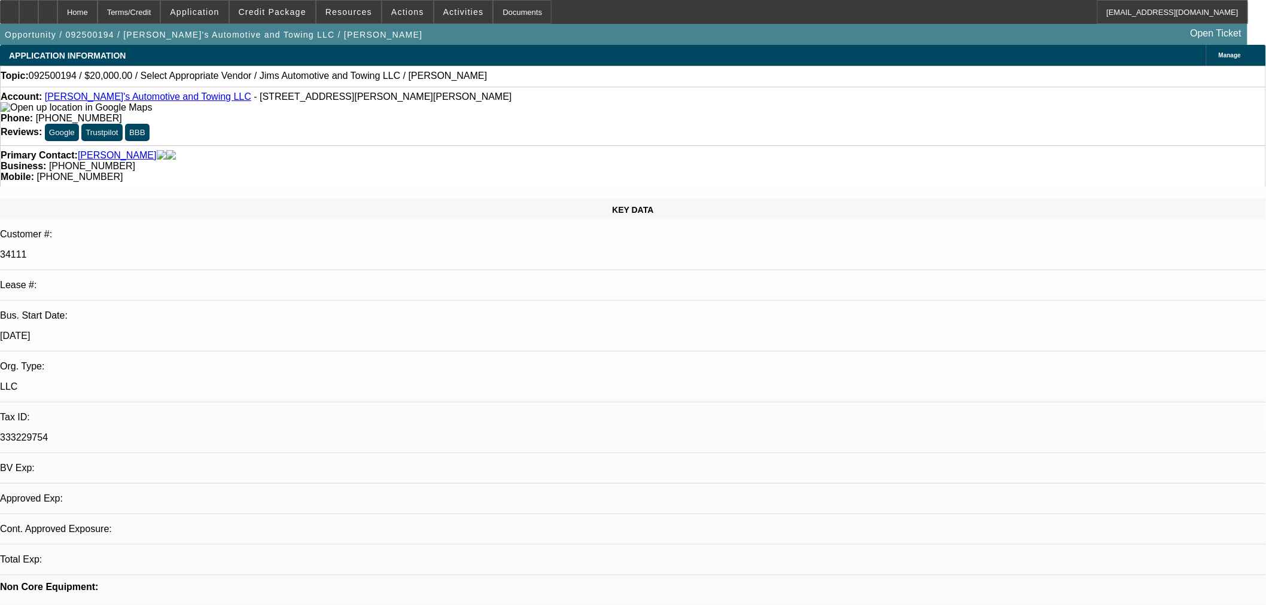
select select "0"
select select "2"
select select "0.1"
select select "4"
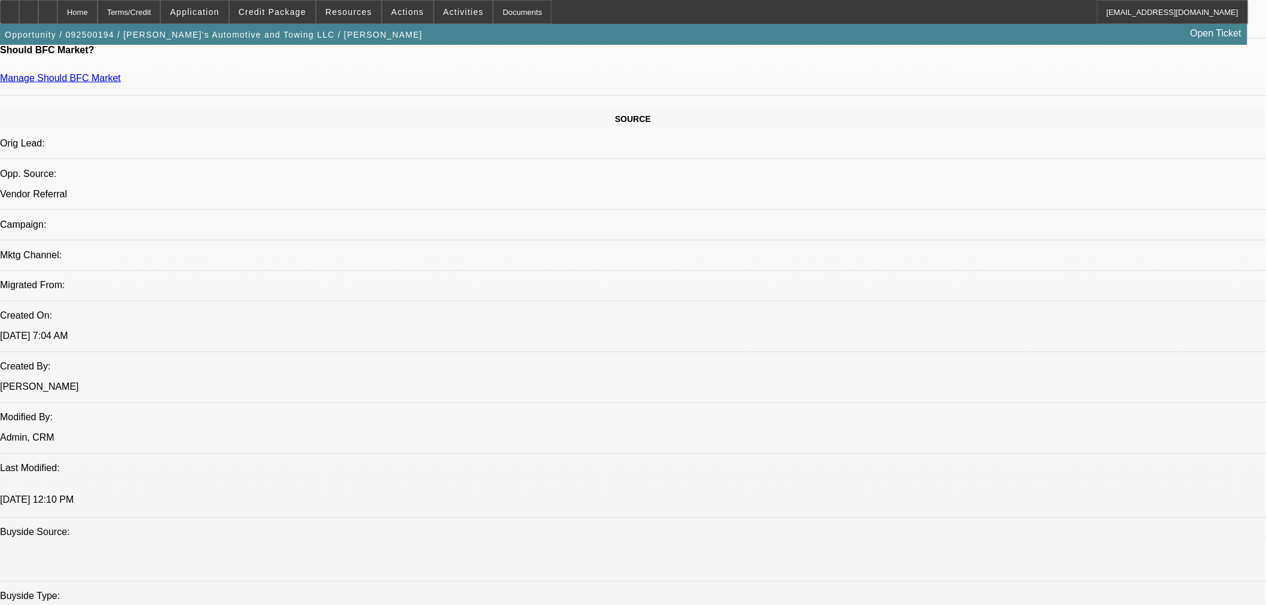
scroll to position [664, 0]
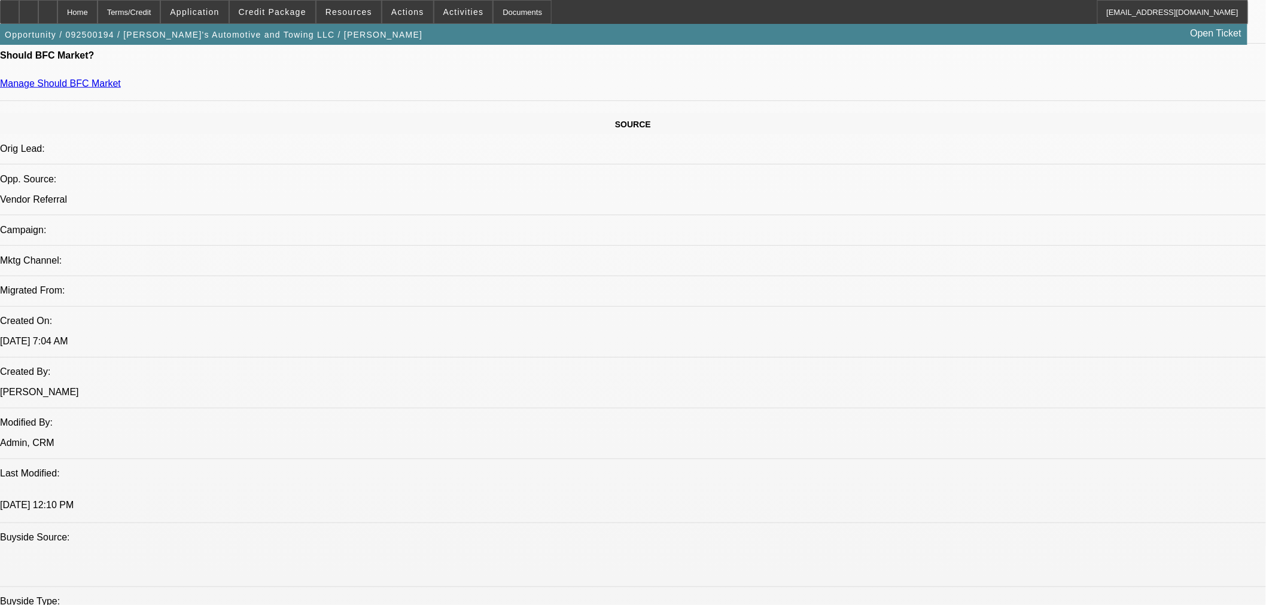
drag, startPoint x: 874, startPoint y: 236, endPoint x: 928, endPoint y: 255, distance: 57.1
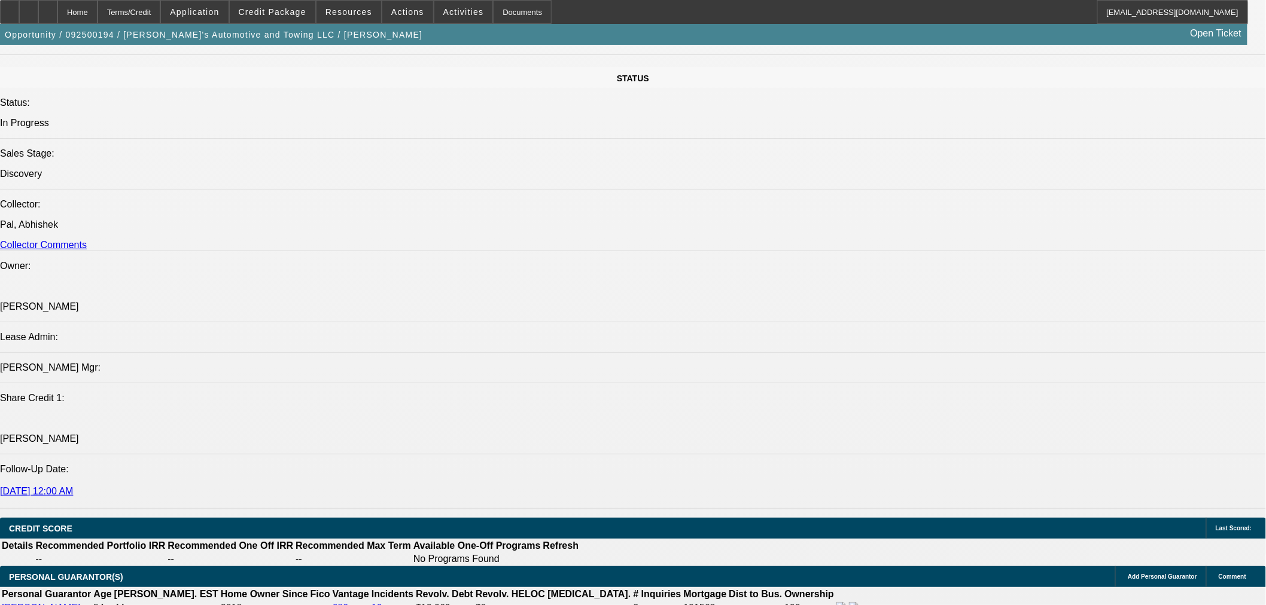
scroll to position [1263, 0]
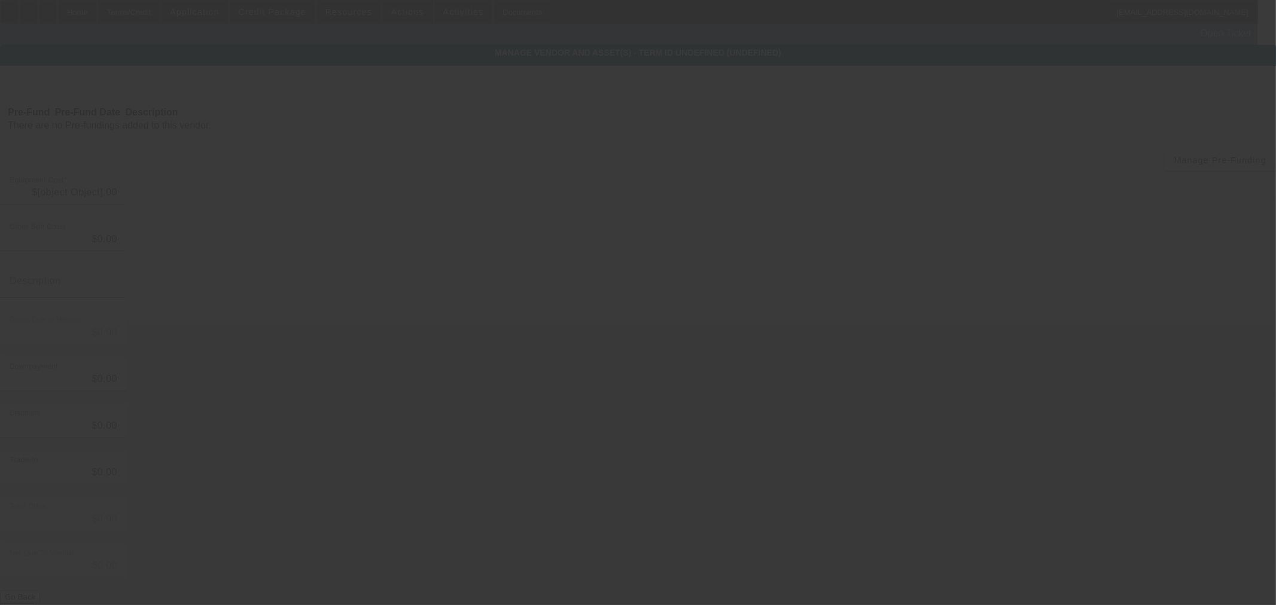
type input "$20,000.00"
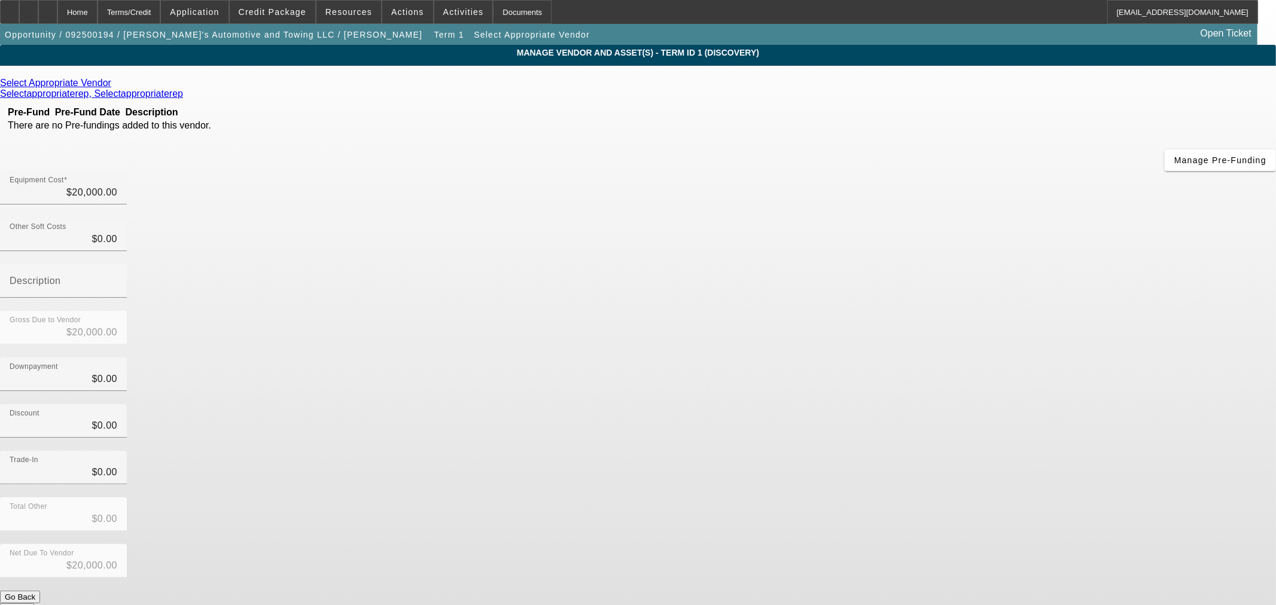
click at [111, 82] on link "Select Appropriate Vendor" at bounding box center [55, 83] width 111 height 11
click at [114, 81] on link at bounding box center [112, 83] width 3 height 11
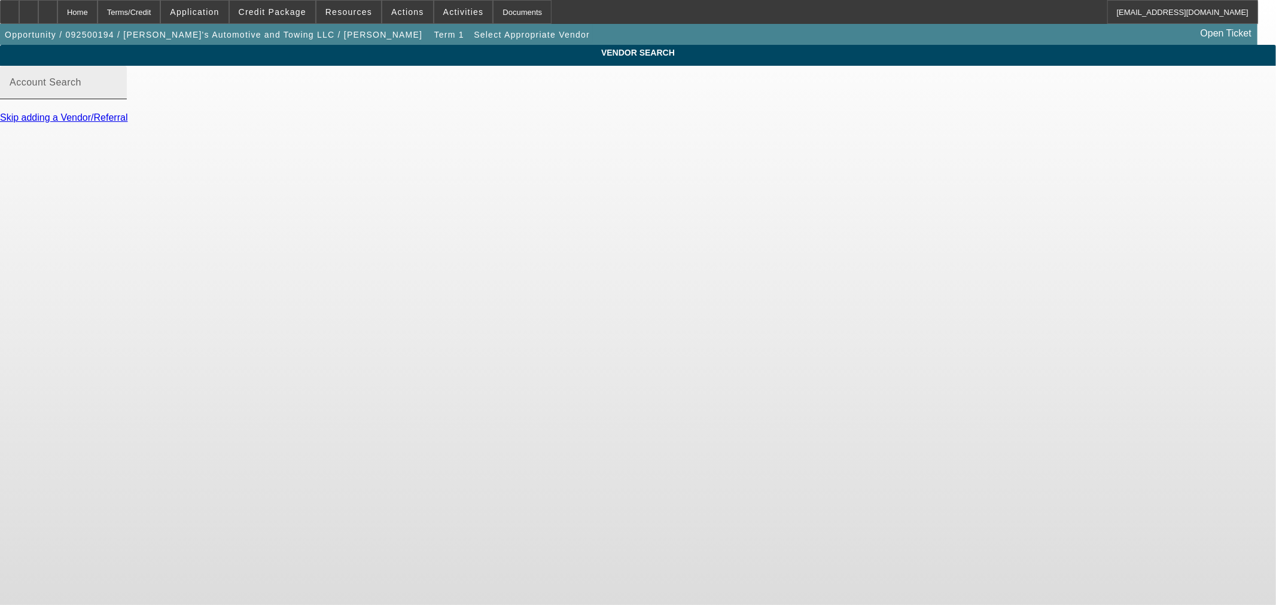
click at [117, 87] on div "Account Search" at bounding box center [64, 82] width 108 height 33
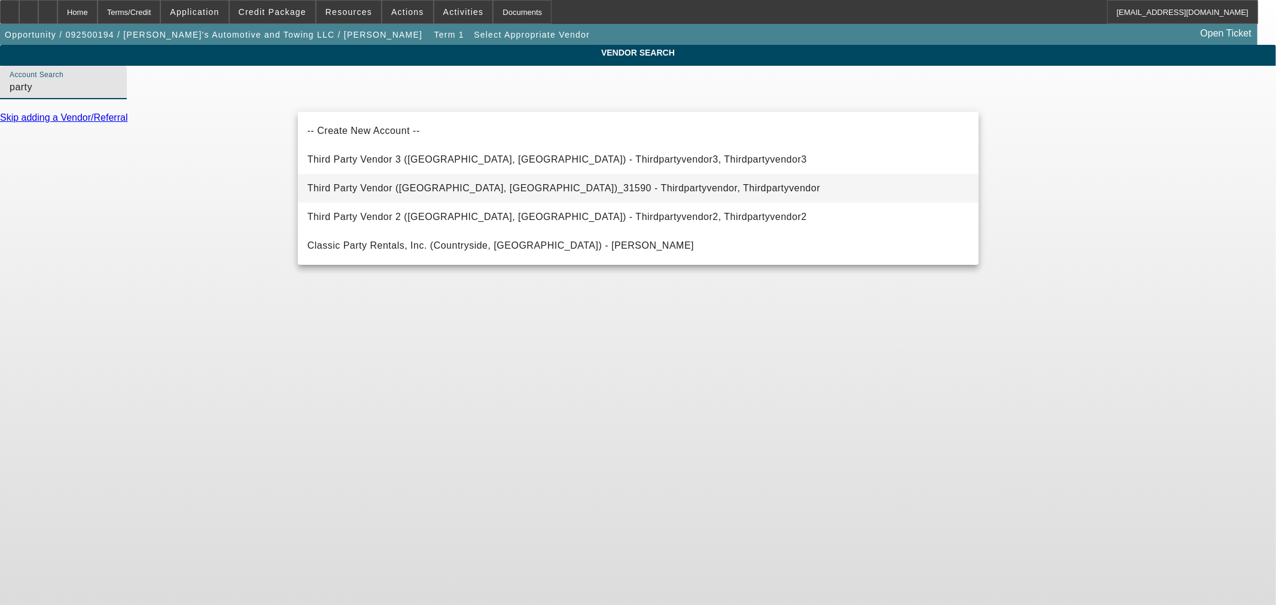
click at [387, 190] on span "Third Party Vendor (Northbrook, IL)_31590 - Thirdpartyvendor, Thirdpartyvendor" at bounding box center [563, 188] width 513 height 10
type input "Third Party Vendor (Northbrook, IL)_31590 - Thirdpartyvendor, Thirdpartyvendor"
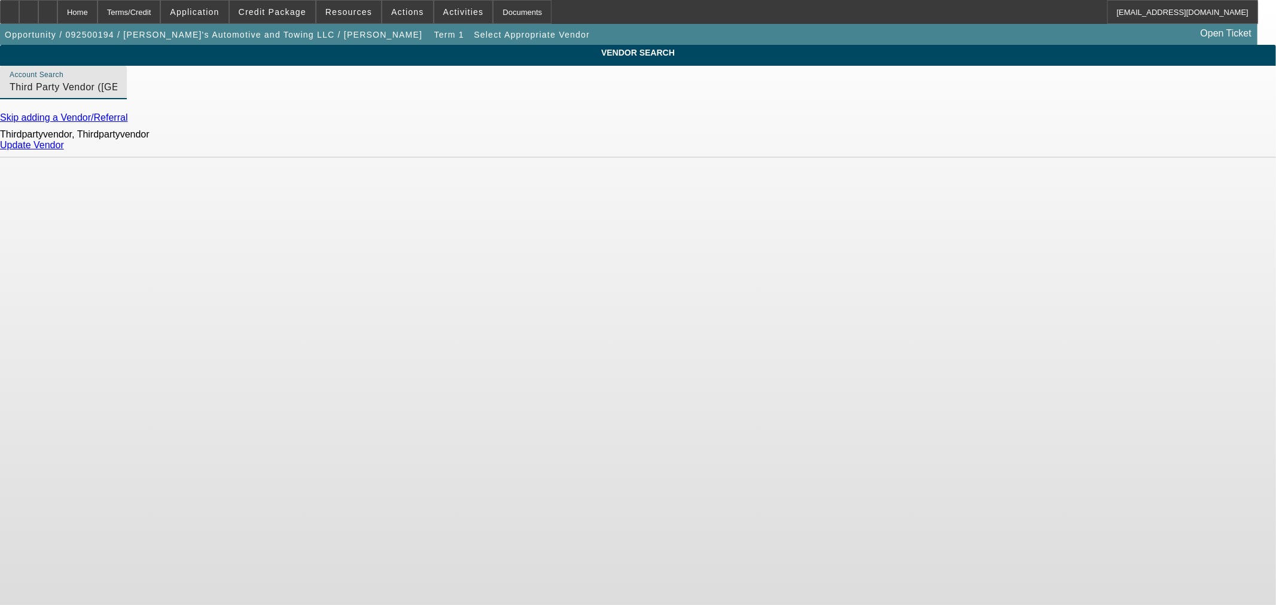
click at [64, 150] on link "Update Vendor" at bounding box center [32, 145] width 64 height 10
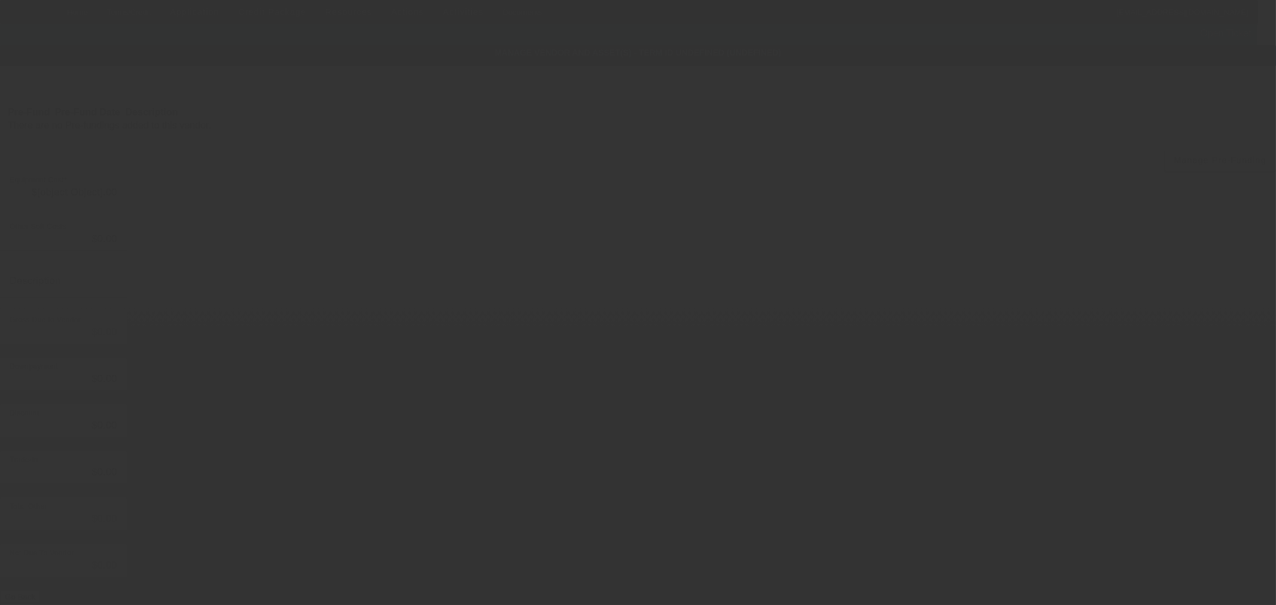
type input "$20,000.00"
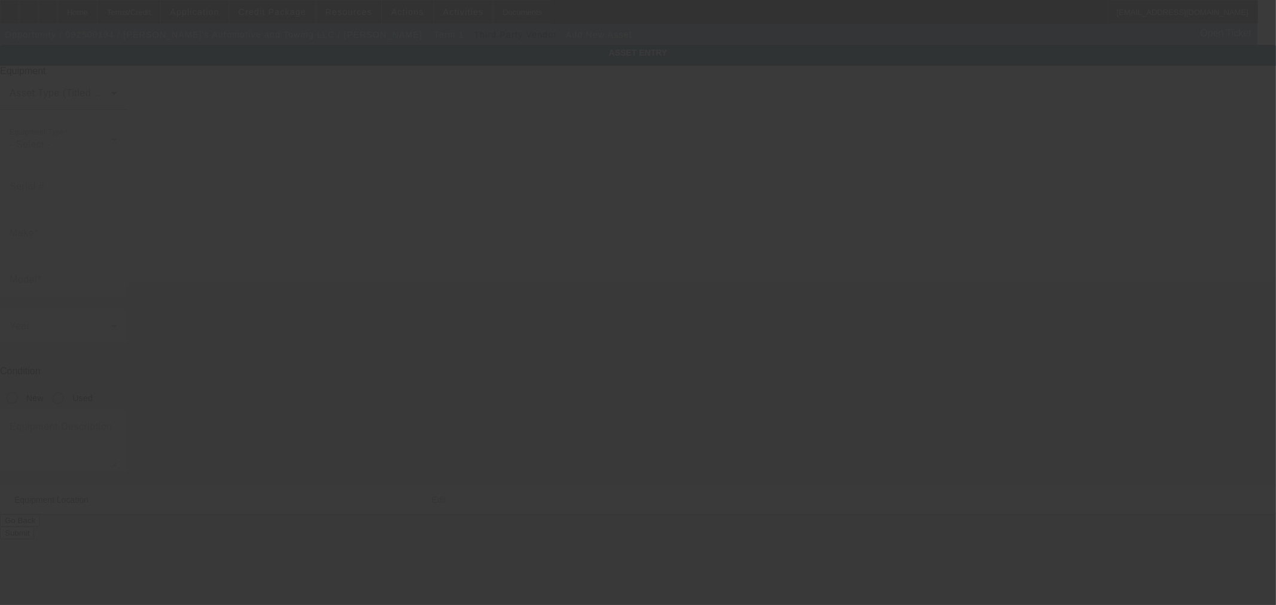
type input "315 Roemer Blvd"
type input "Farrell"
type input "16121"
type input "Mercer"
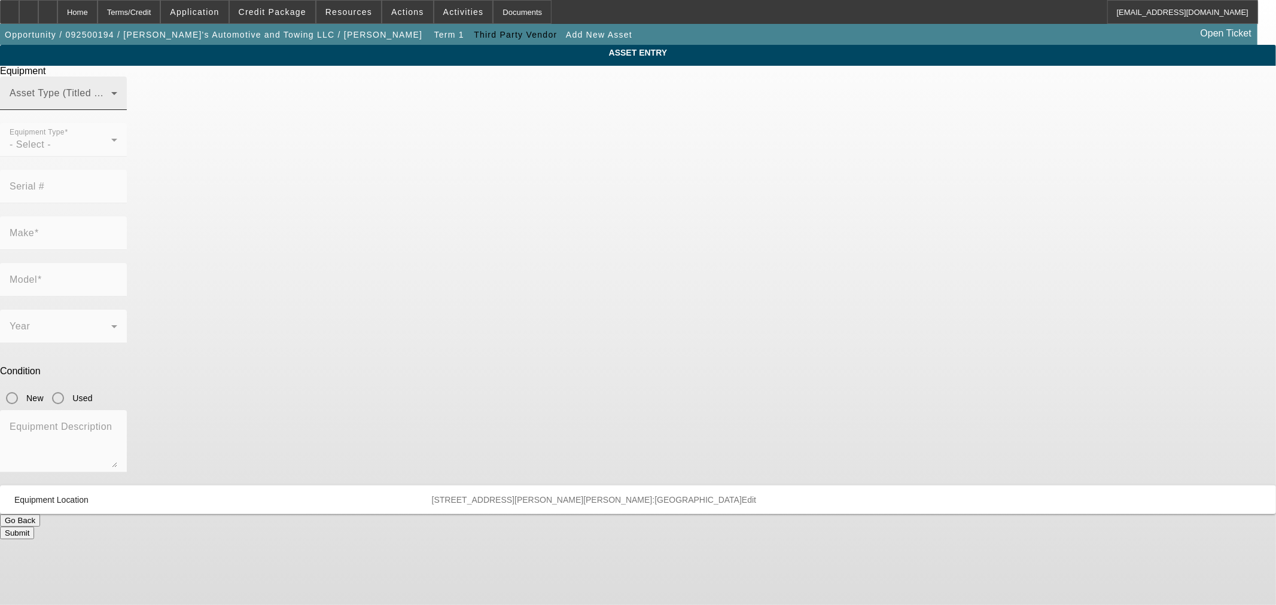
click at [111, 105] on span at bounding box center [61, 98] width 102 height 14
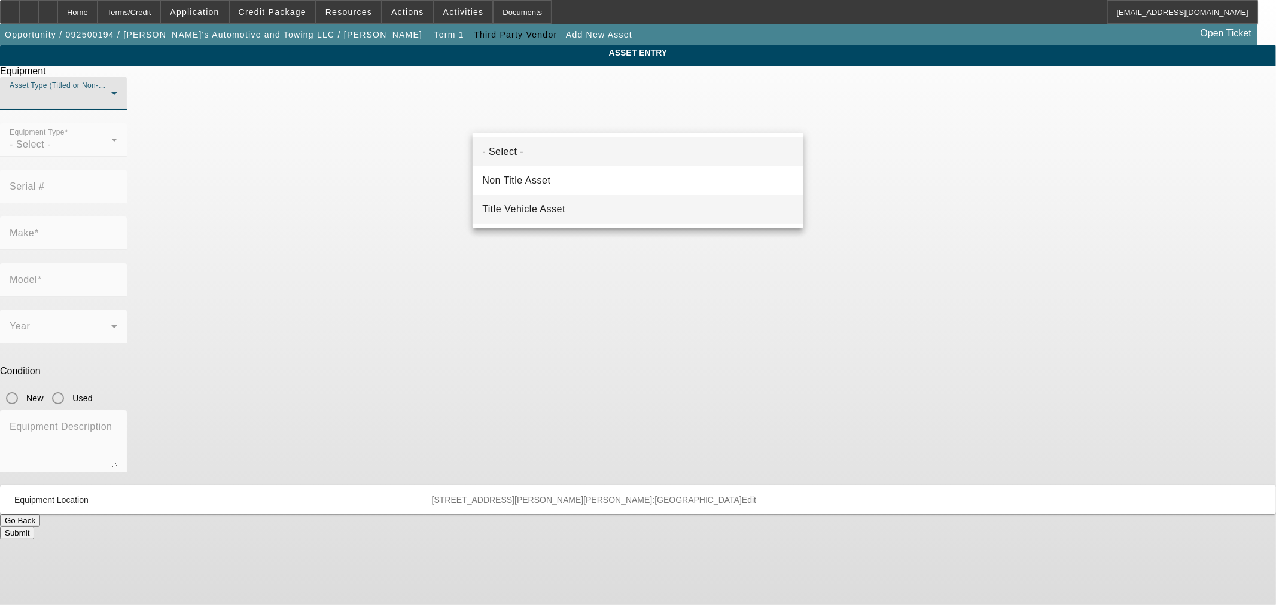
click at [528, 210] on span "Title Vehicle Asset" at bounding box center [523, 209] width 83 height 14
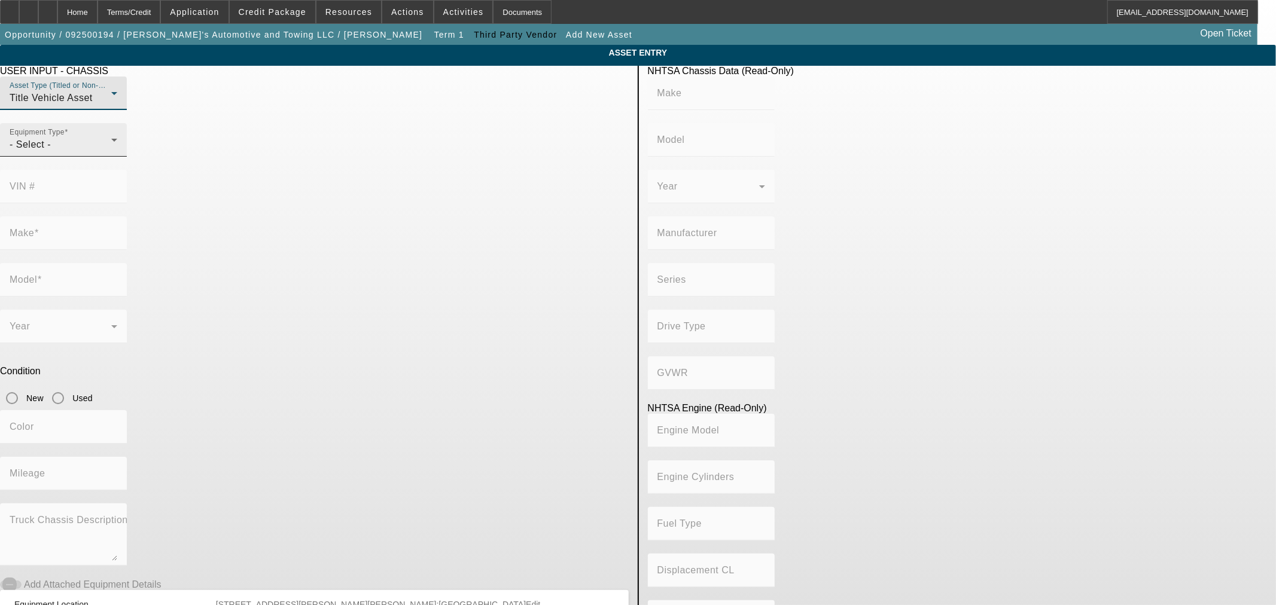
click at [111, 152] on div "- Select -" at bounding box center [61, 145] width 102 height 14
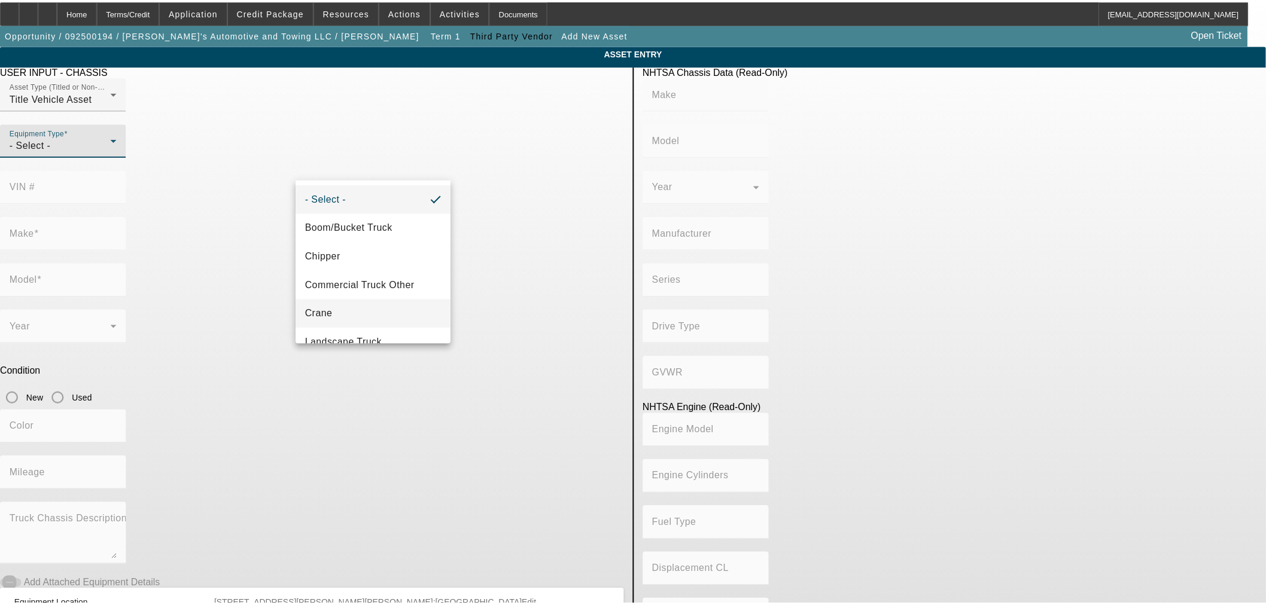
scroll to position [132, 0]
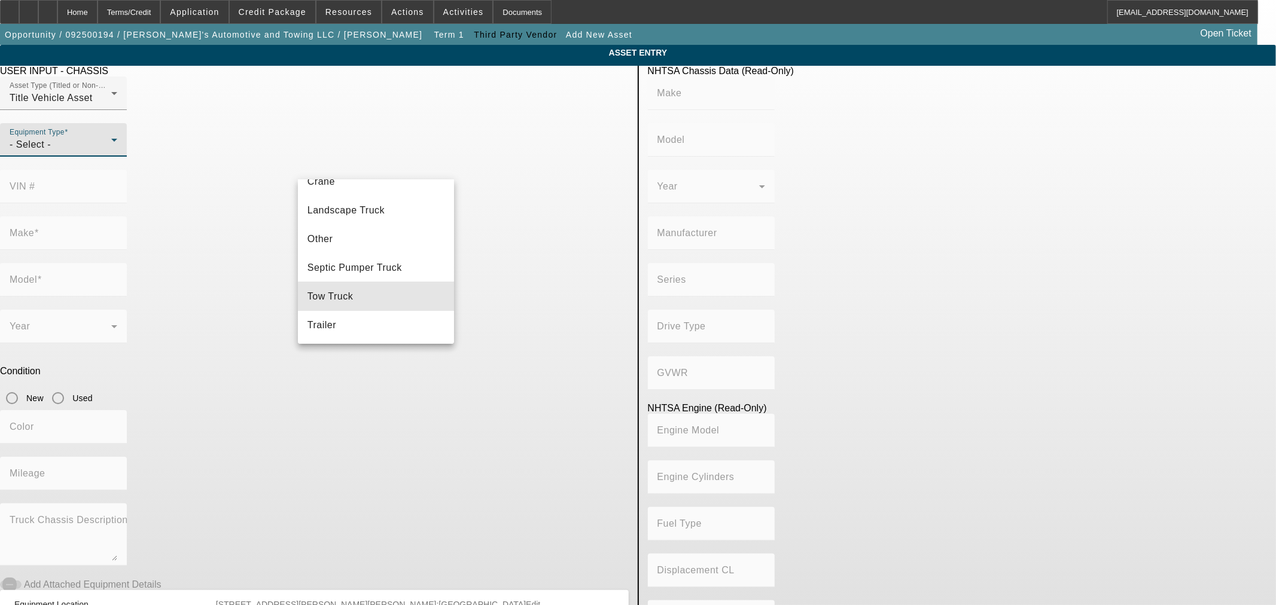
drag, startPoint x: 392, startPoint y: 297, endPoint x: 469, endPoint y: 218, distance: 110.0
click at [394, 297] on mat-option "Tow Truck" at bounding box center [376, 296] width 156 height 29
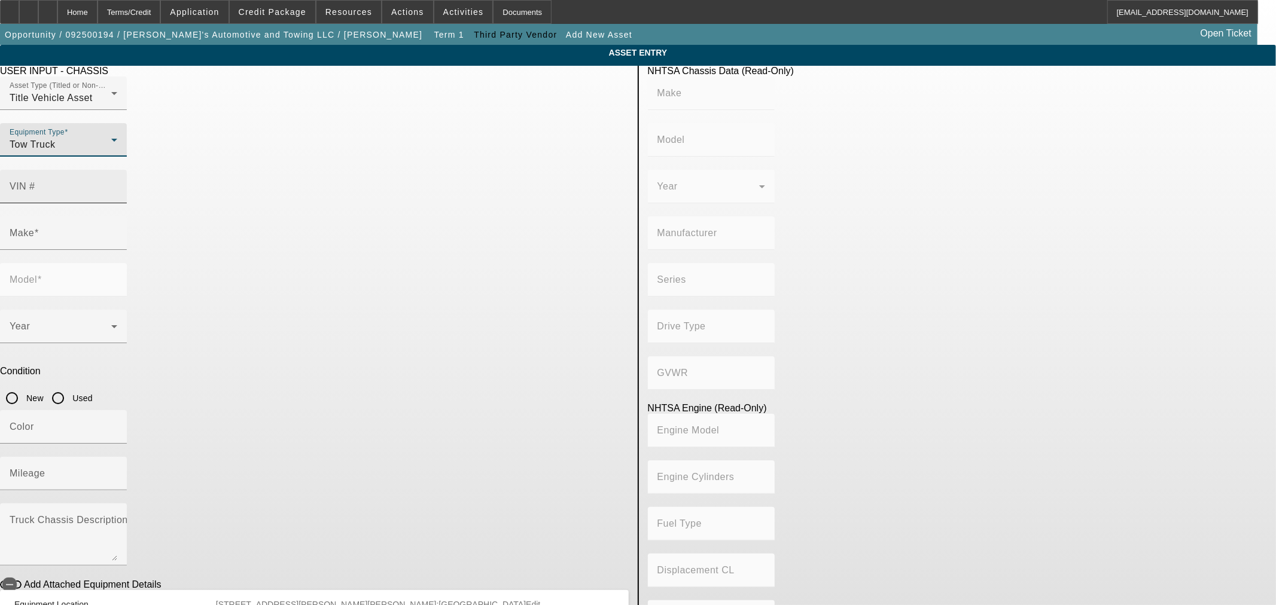
click at [117, 184] on input "VIN #" at bounding box center [64, 191] width 108 height 14
type input "3FRNF65N85V150113"
type input "FORD"
type input "F-650"
type input "BLUE DIAMOND TRUCK, S. DE R. L. DE C. V."
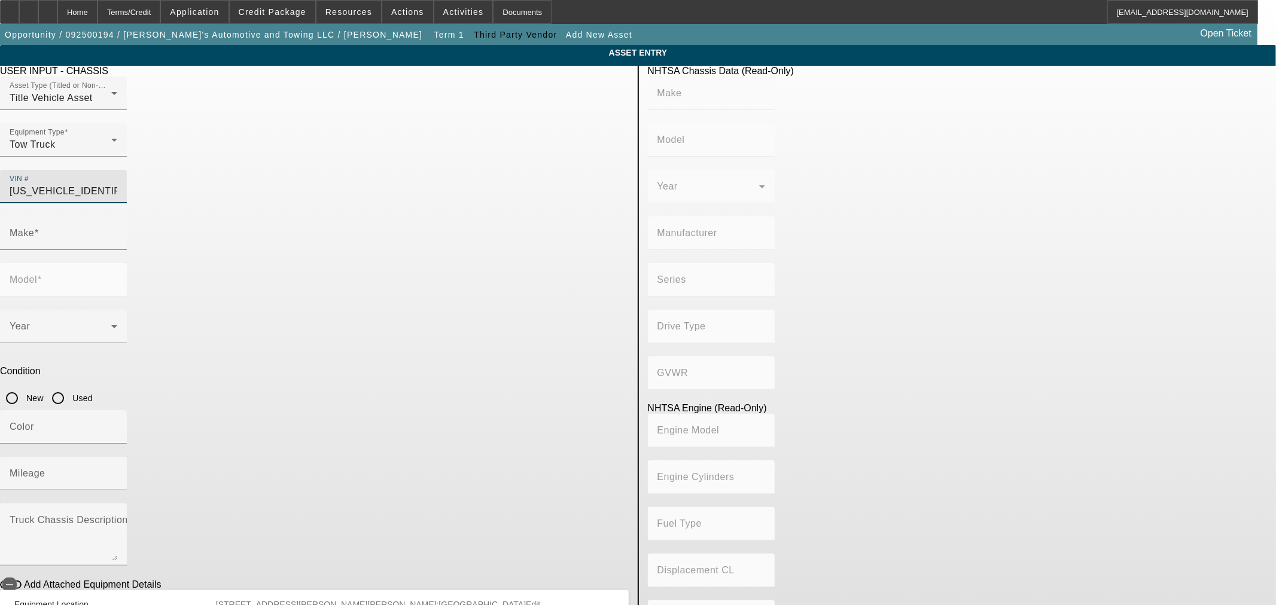
type input "F- Super Duty"
type input "4x2"
type input "Class 6: 19,501 - 26,000 lb (8,845 - 11,794 kg)"
type input "6"
type input "Diesel"
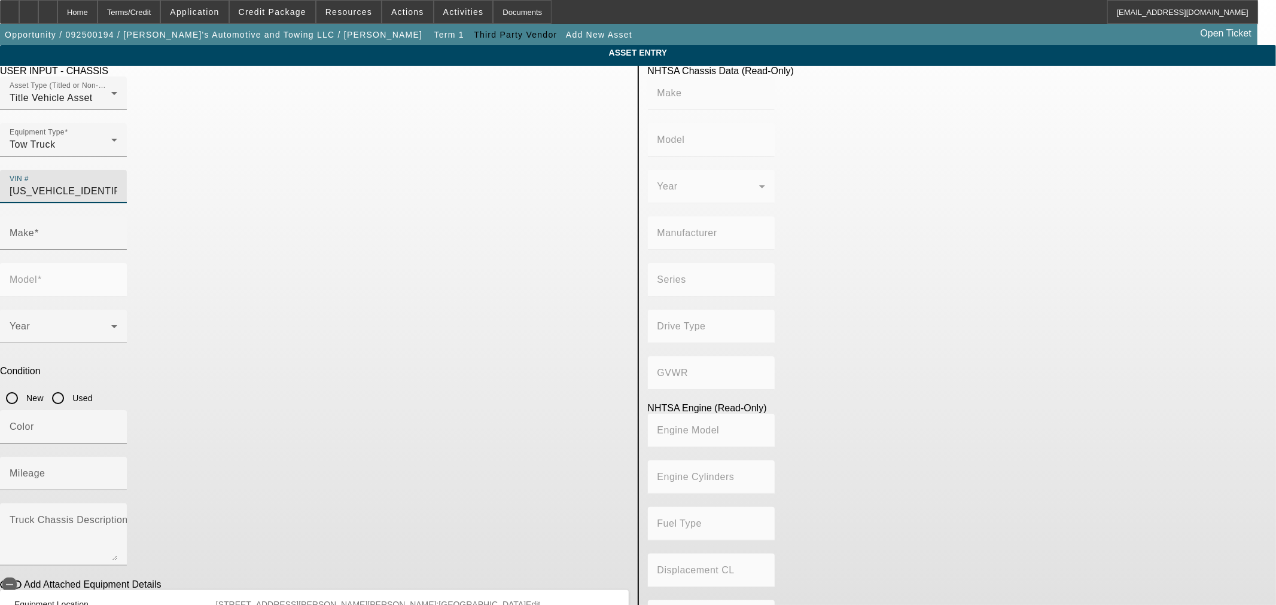
type input "439.37095748207"
type input "7.2"
type textarea "CAT C7 Engine"
type input "FORD"
type input "F-650"
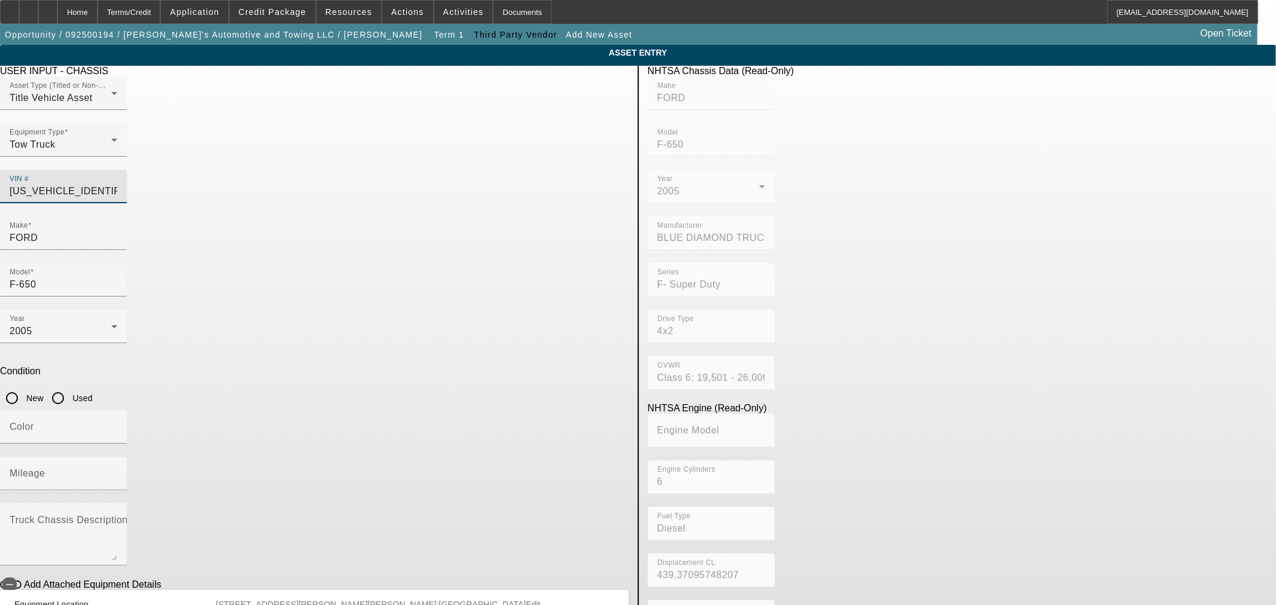
type input "3FRNF65N85V150113"
click at [70, 386] on input "Used" at bounding box center [58, 398] width 24 height 24
radio input "true"
click at [117, 471] on input "Mileage" at bounding box center [64, 478] width 108 height 14
type input "FORD"
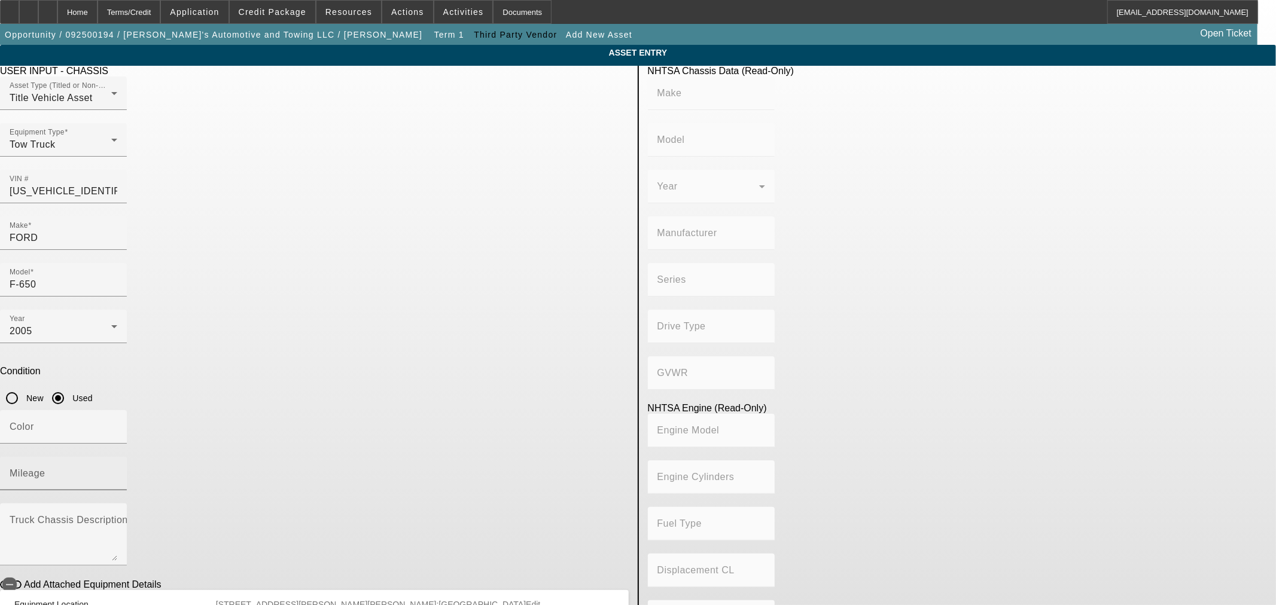
type input "F-650"
type input "BLUE DIAMOND TRUCK, S. DE R. L. DE C. V."
type input "F- Super Duty"
type input "4x2"
type input "Class 6: 19,501 - 26,000 lb (8,845 - 11,794 kg)"
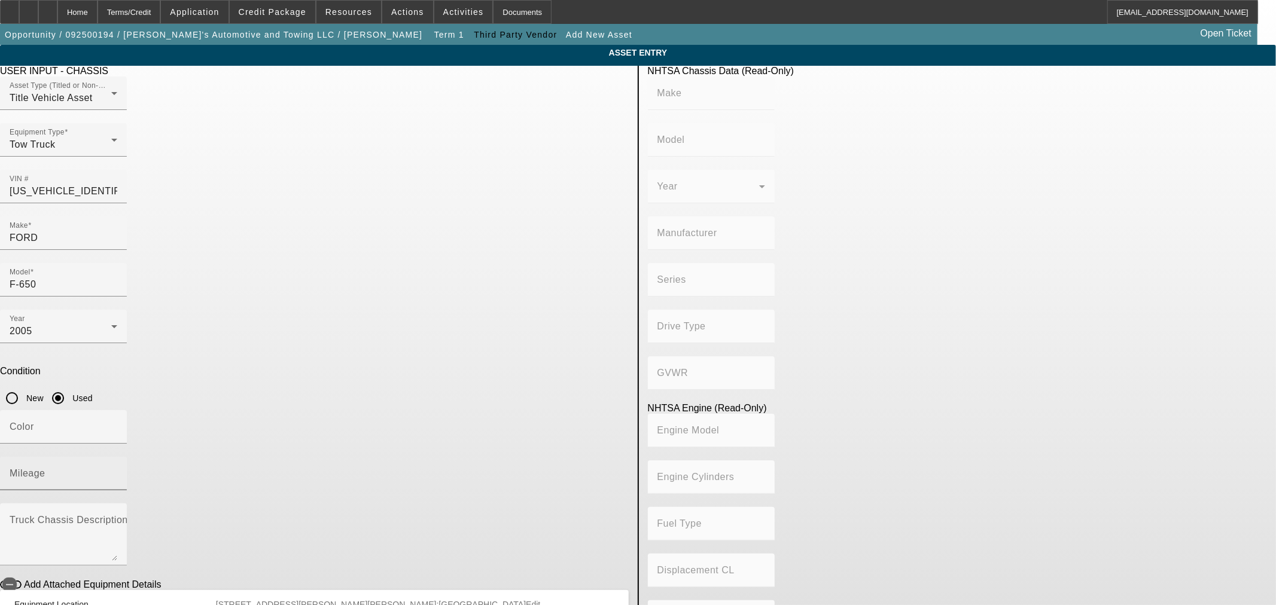
type input "6"
type input "Diesel"
type input "439.37095748207"
type input "7.2"
type textarea "CAT C7 Engine"
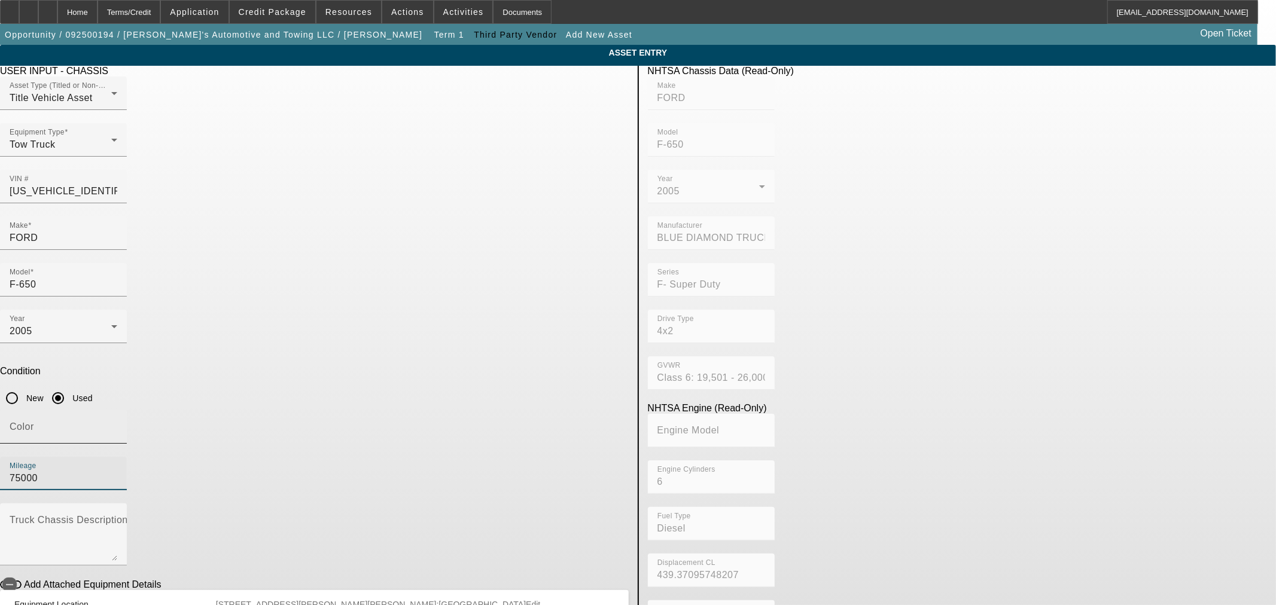
type input "75000"
click at [127, 410] on div "Color" at bounding box center [63, 426] width 127 height 33
type input "w"
type input "White"
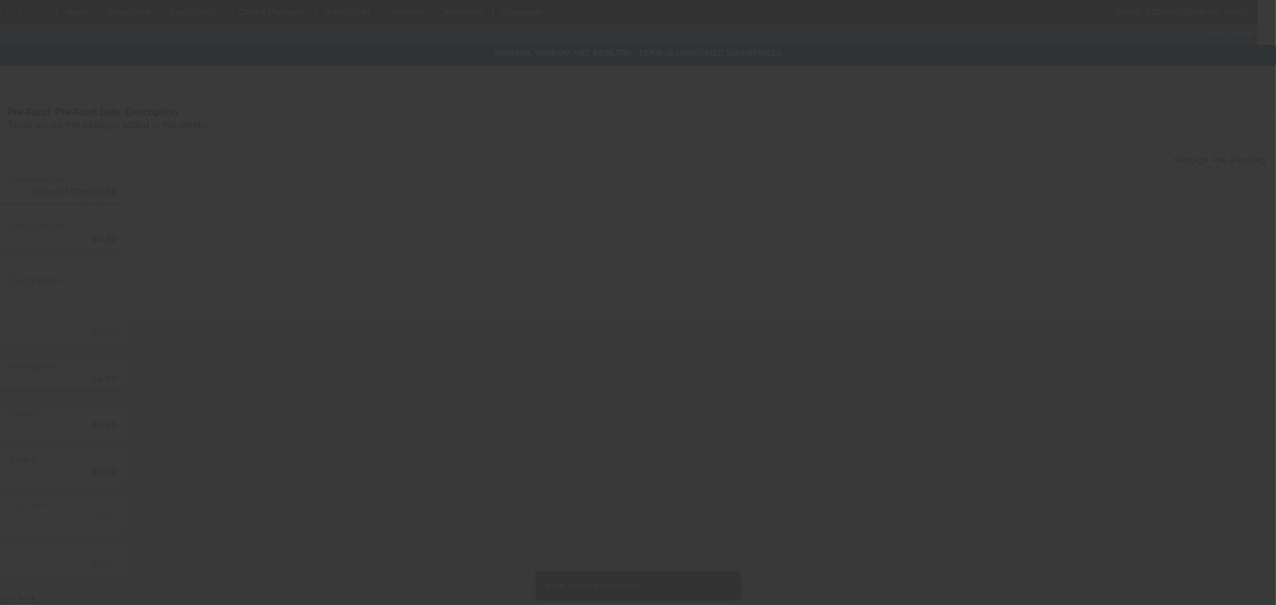
type input "$20,000.00"
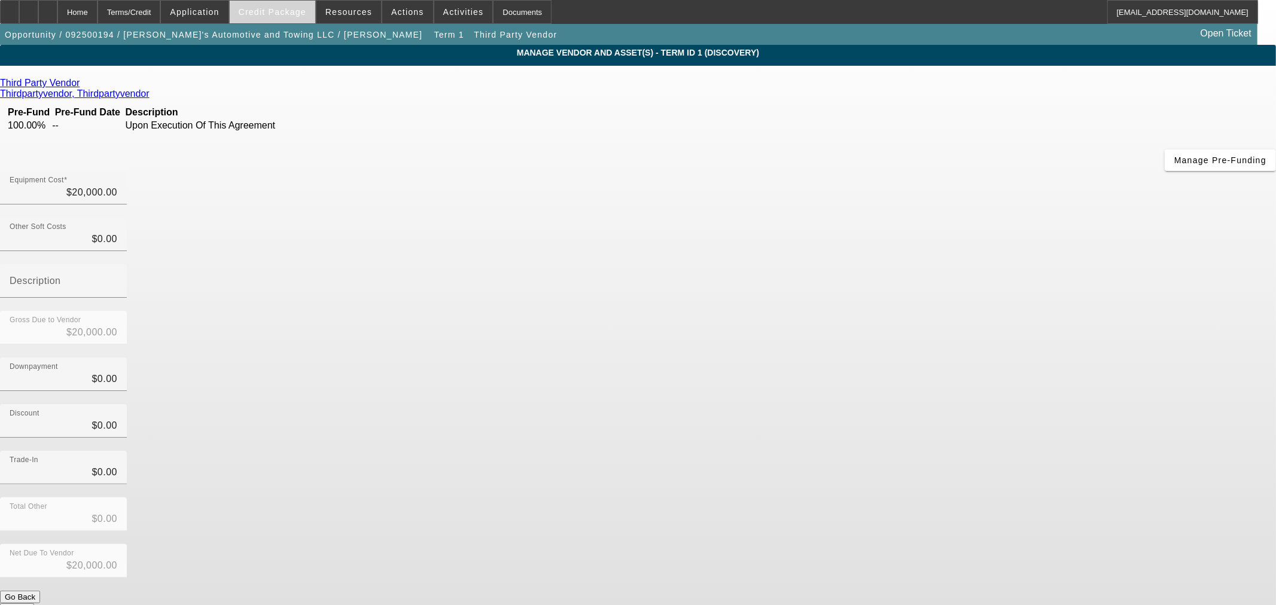
click at [295, 14] on span "Credit Package" at bounding box center [273, 12] width 68 height 10
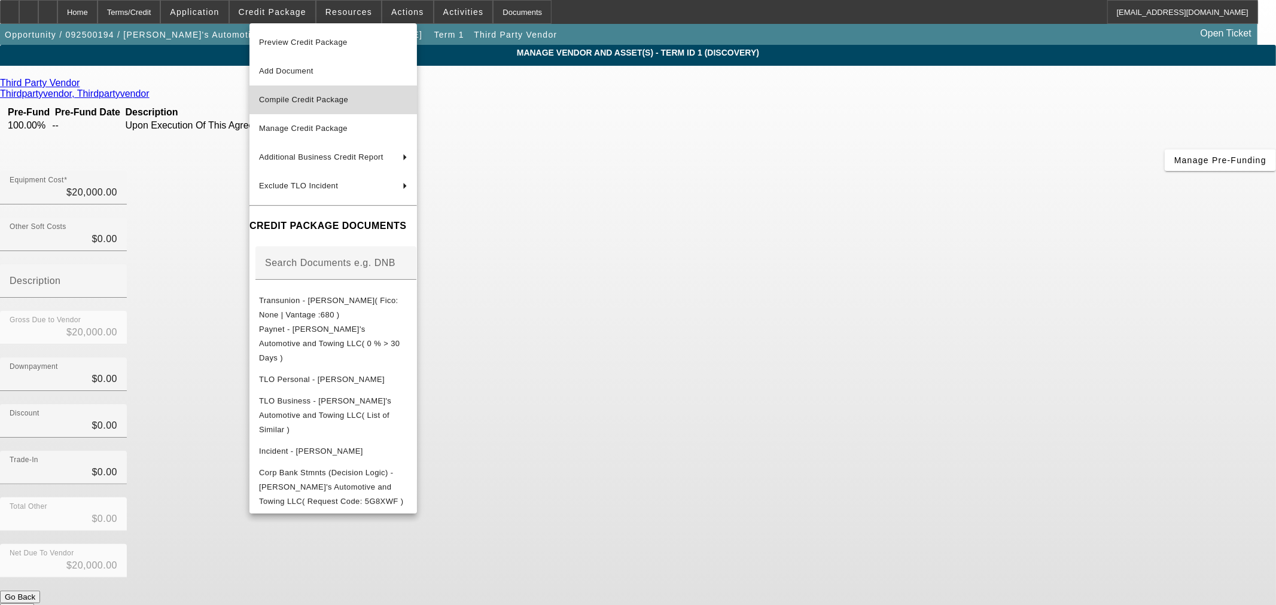
click at [332, 97] on span "Compile Credit Package" at bounding box center [303, 99] width 89 height 9
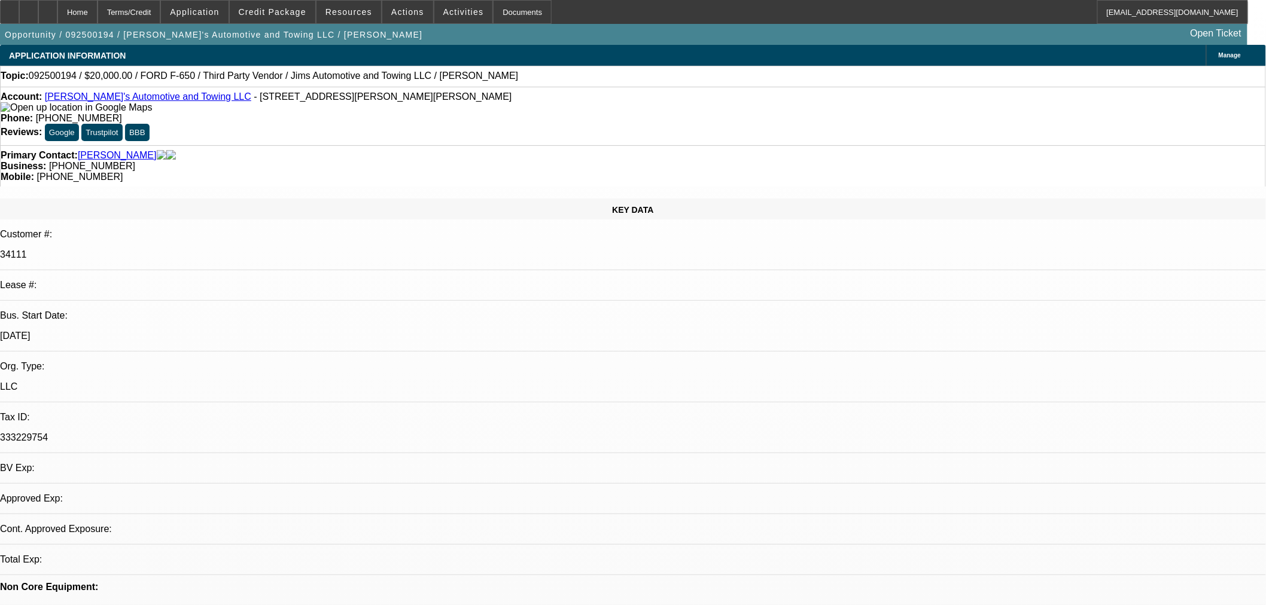
select select "0"
select select "2"
select select "0.1"
select select "4"
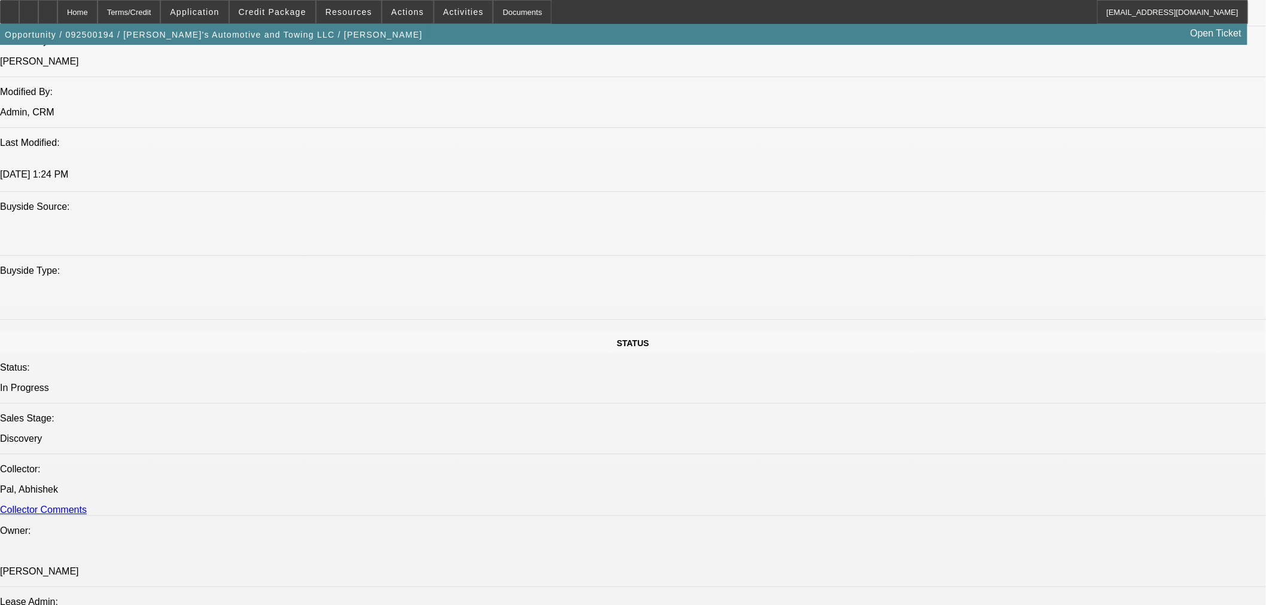
scroll to position [1129, 0]
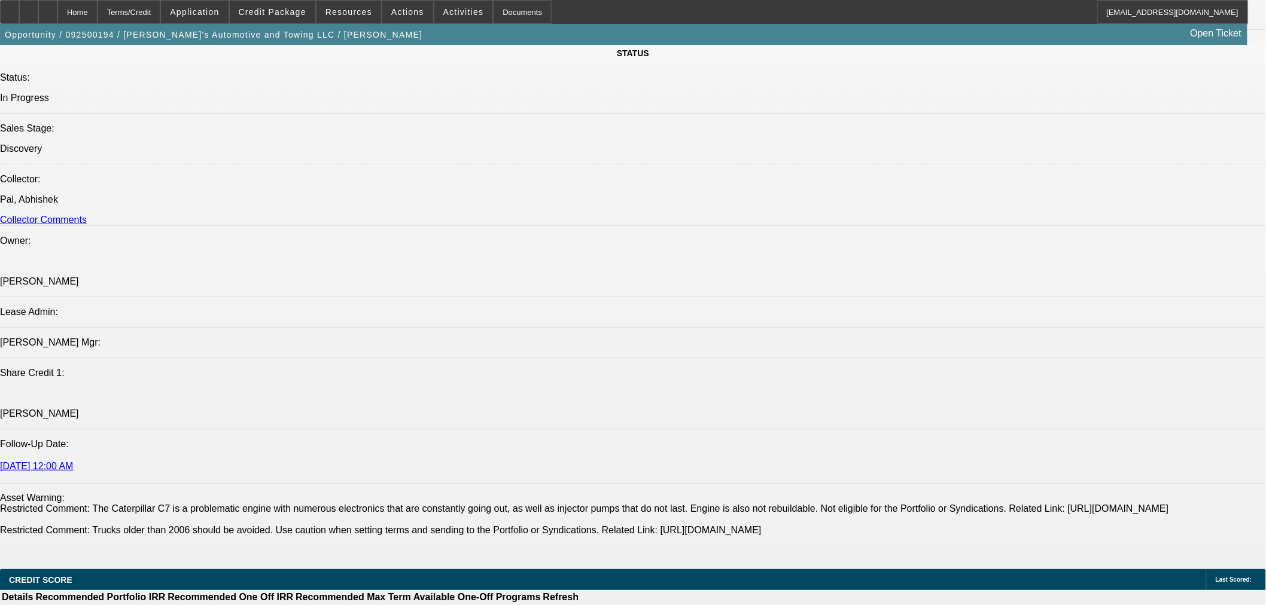
scroll to position [1263, 0]
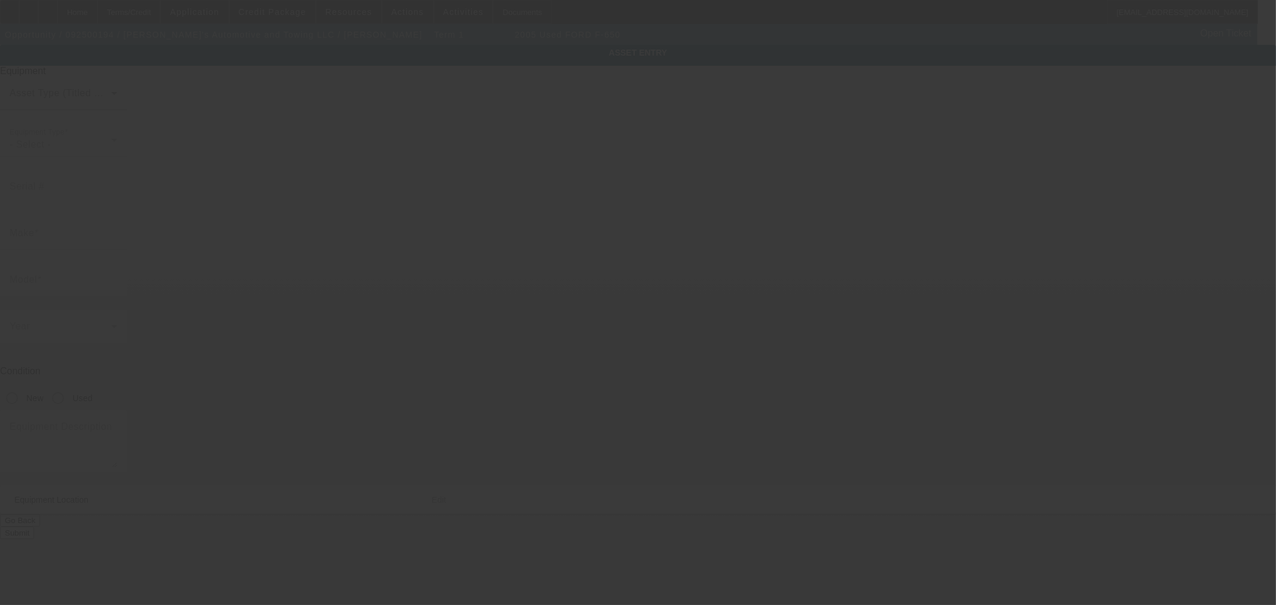
type input "3FRNF65N85V150113"
type input "Ford"
type input "F-650"
radio input "true"
type input "315 Roemer Blvd"
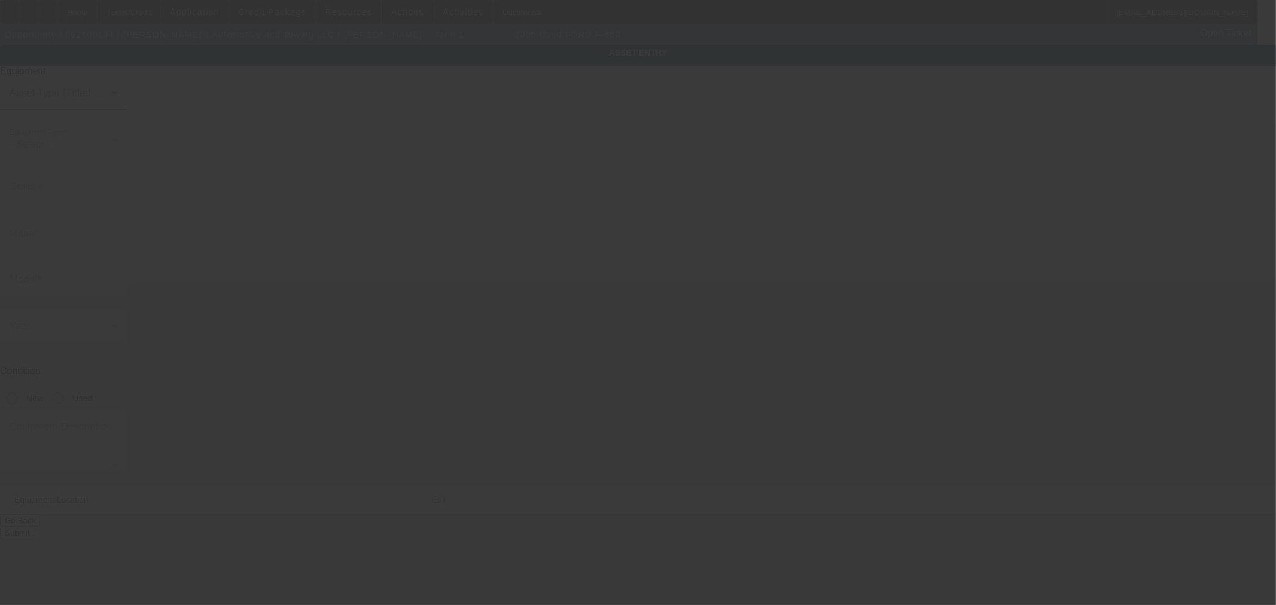
type input "Farrell"
type input "16121"
type input "Mercer"
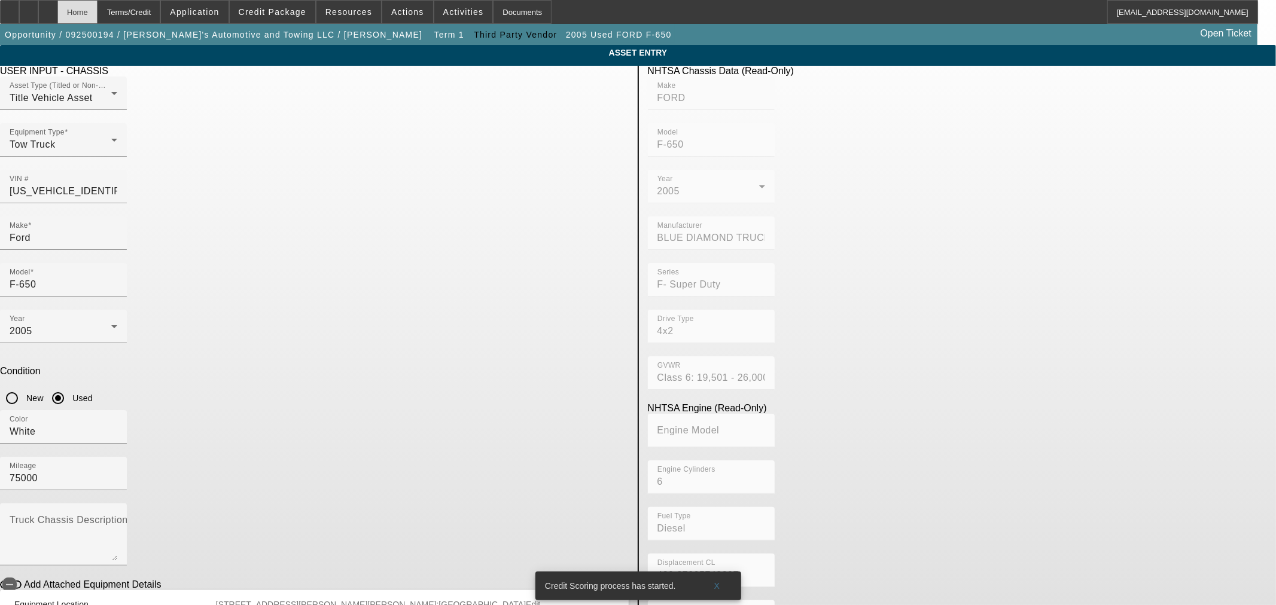
click at [97, 19] on div "Home" at bounding box center [77, 12] width 40 height 24
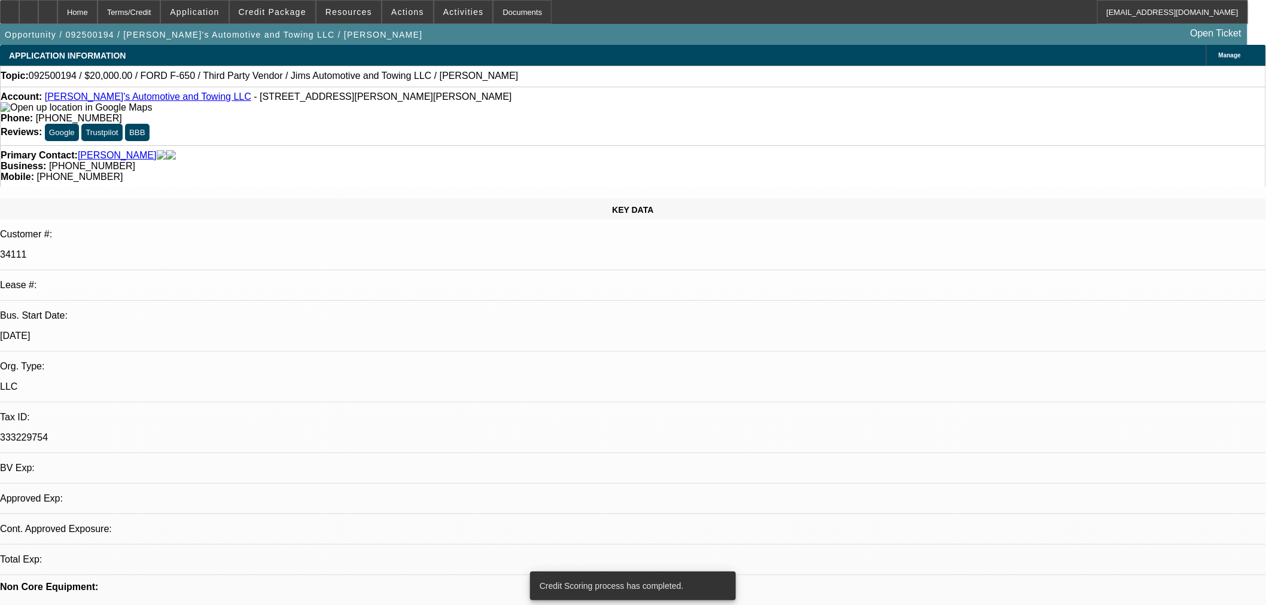
select select "0"
select select "2"
select select "0.1"
select select "4"
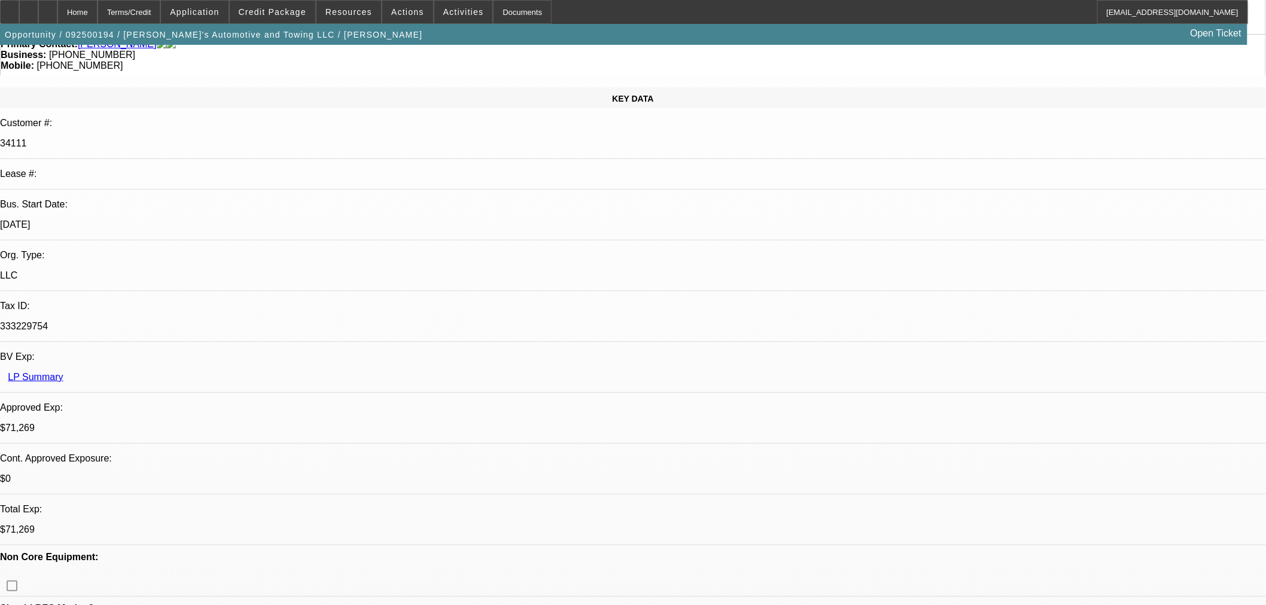
scroll to position [332, 0]
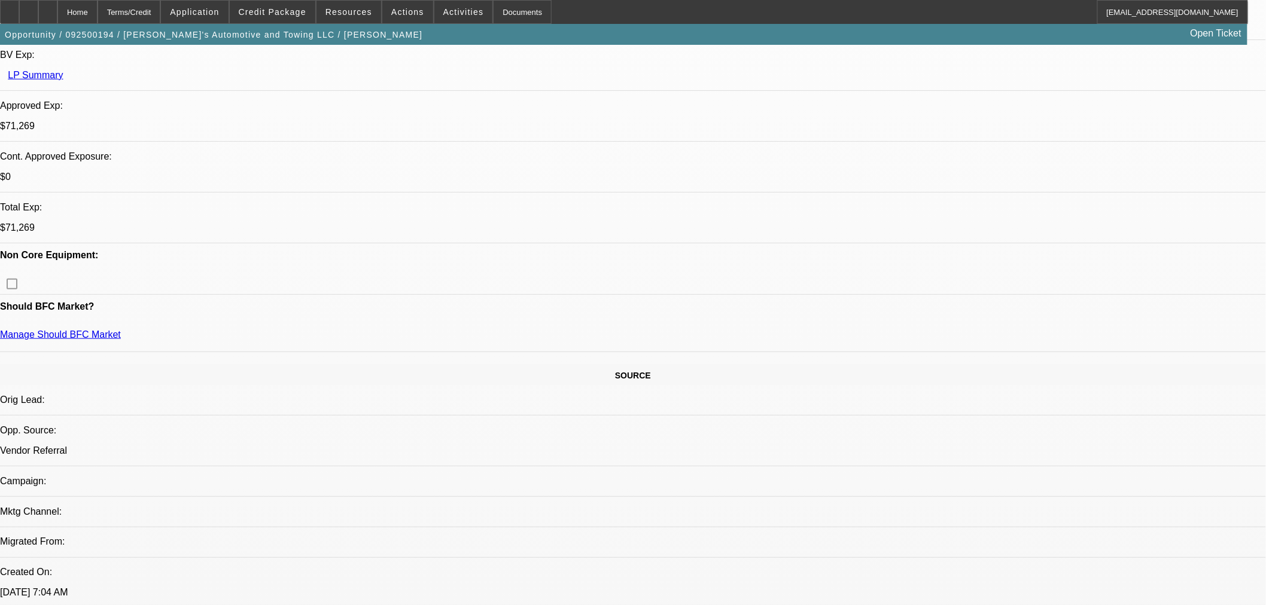
scroll to position [465, 0]
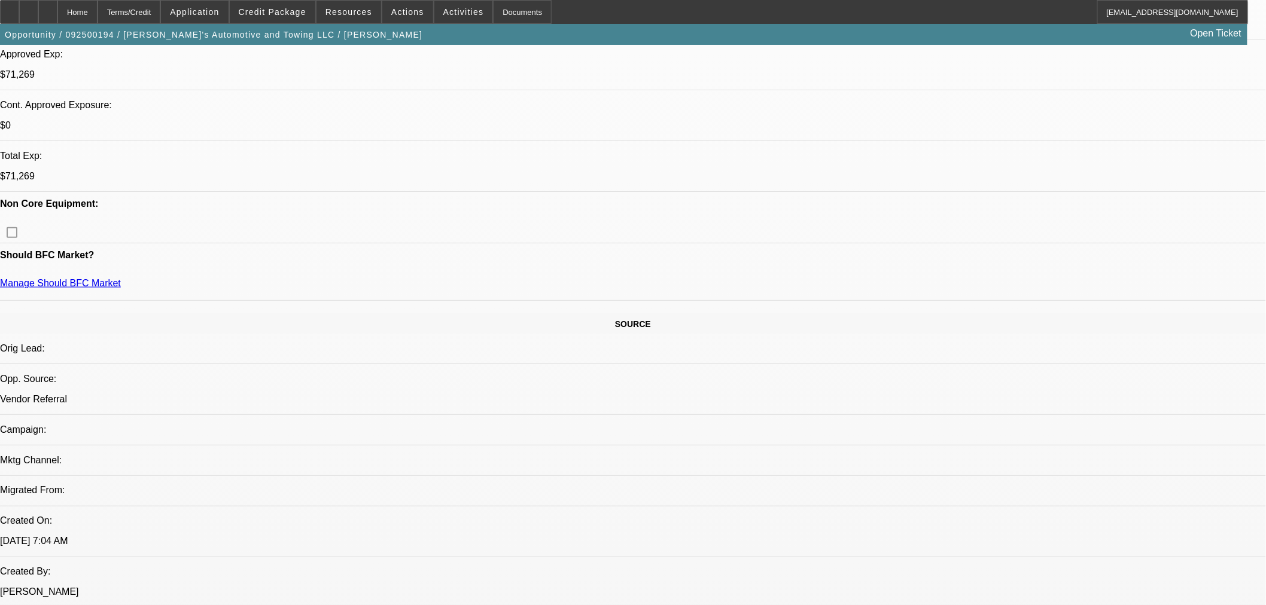
drag, startPoint x: 966, startPoint y: 51, endPoint x: 971, endPoint y: 60, distance: 10.2
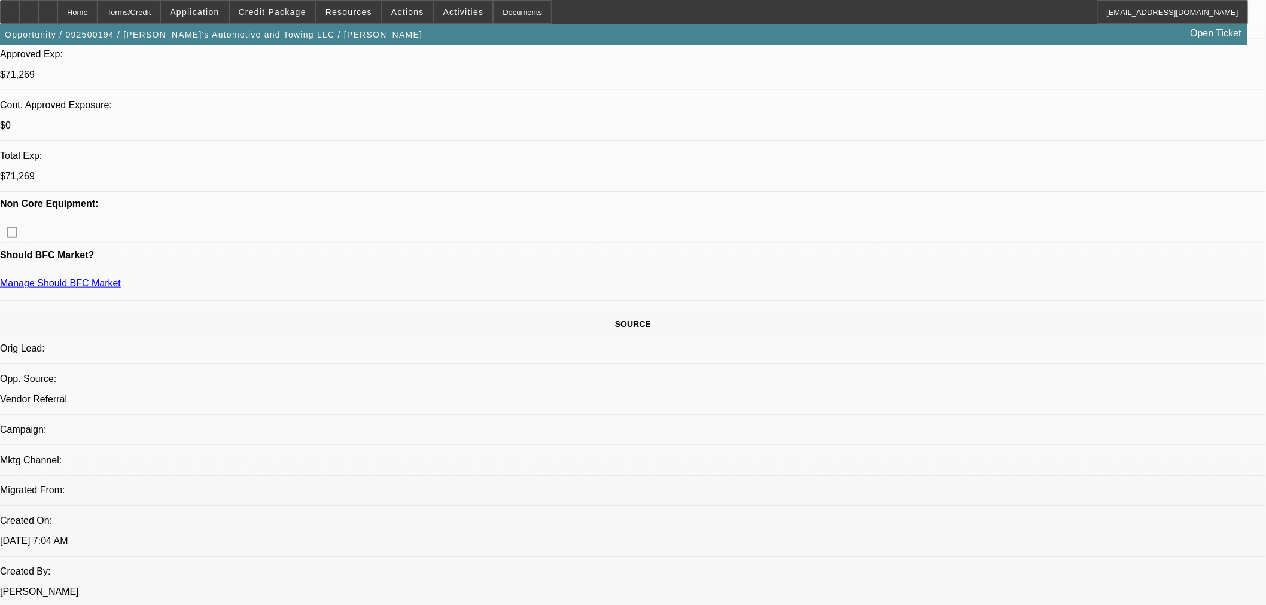
radio input "true"
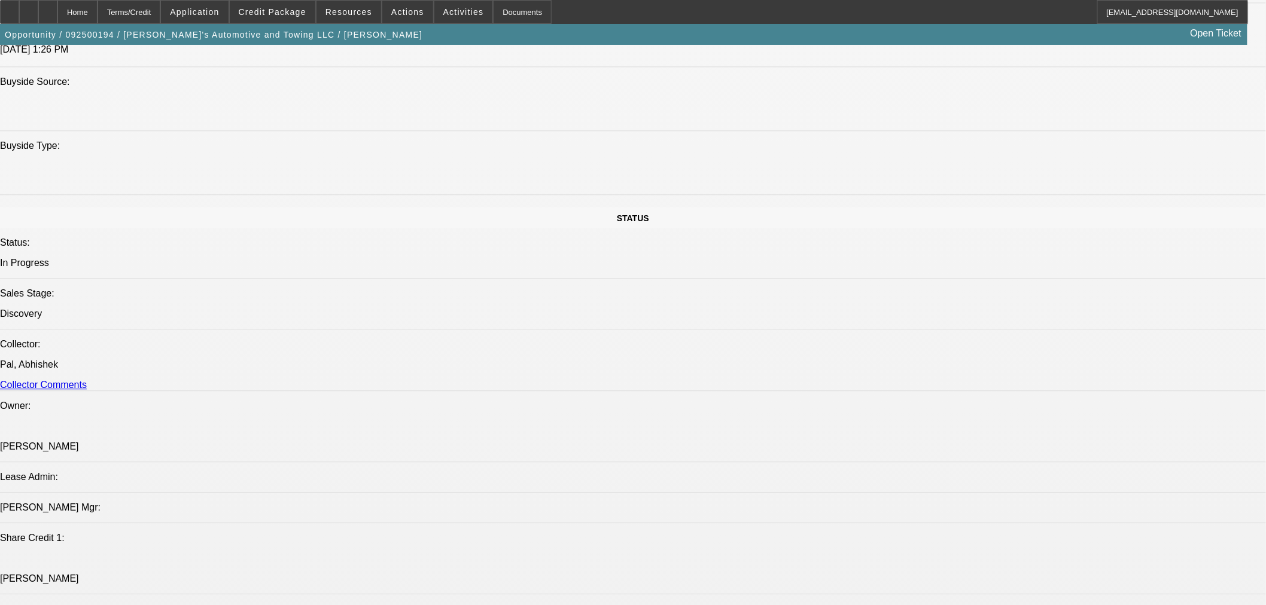
scroll to position [1263, 0]
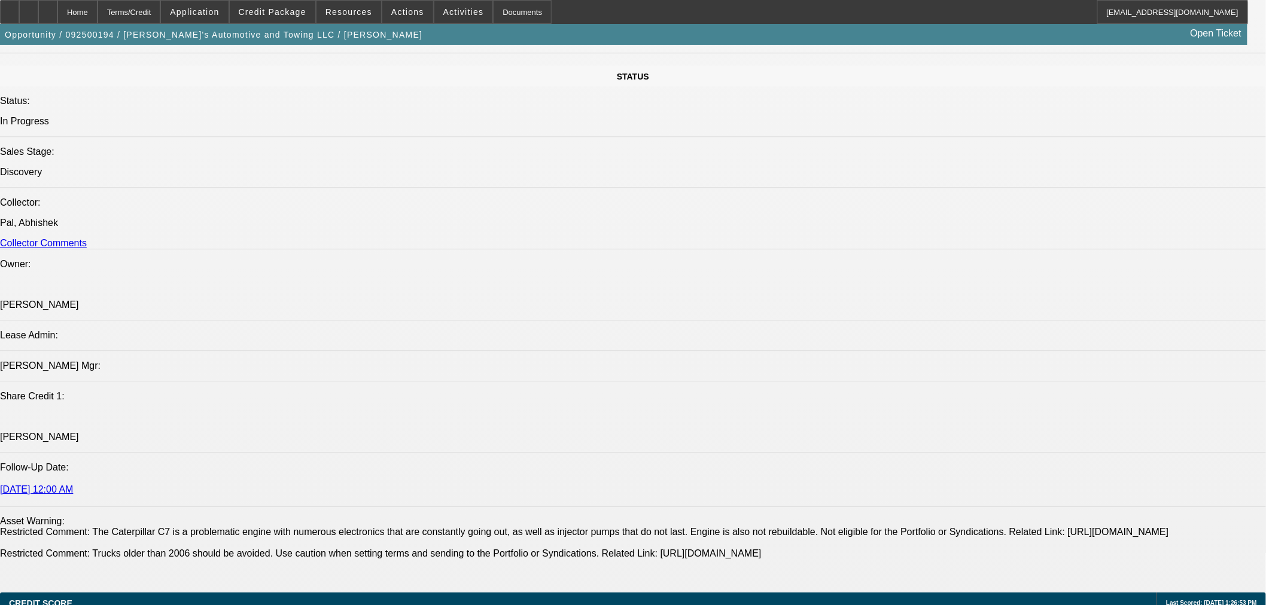
type textarea "wreck30000"
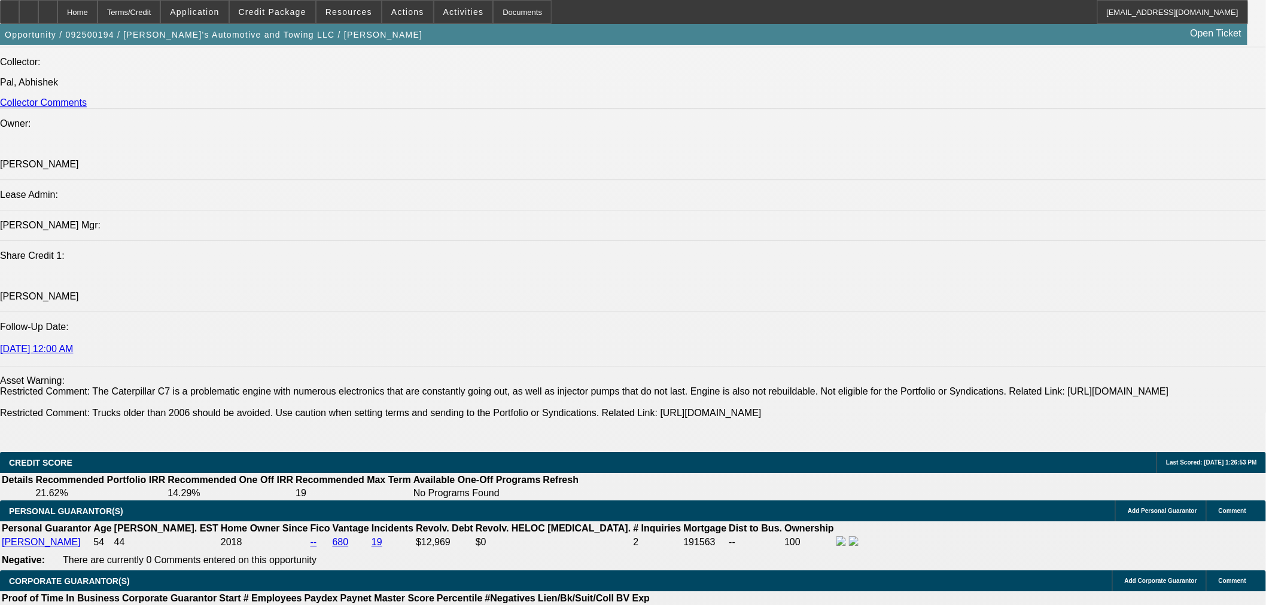
scroll to position [1594, 0]
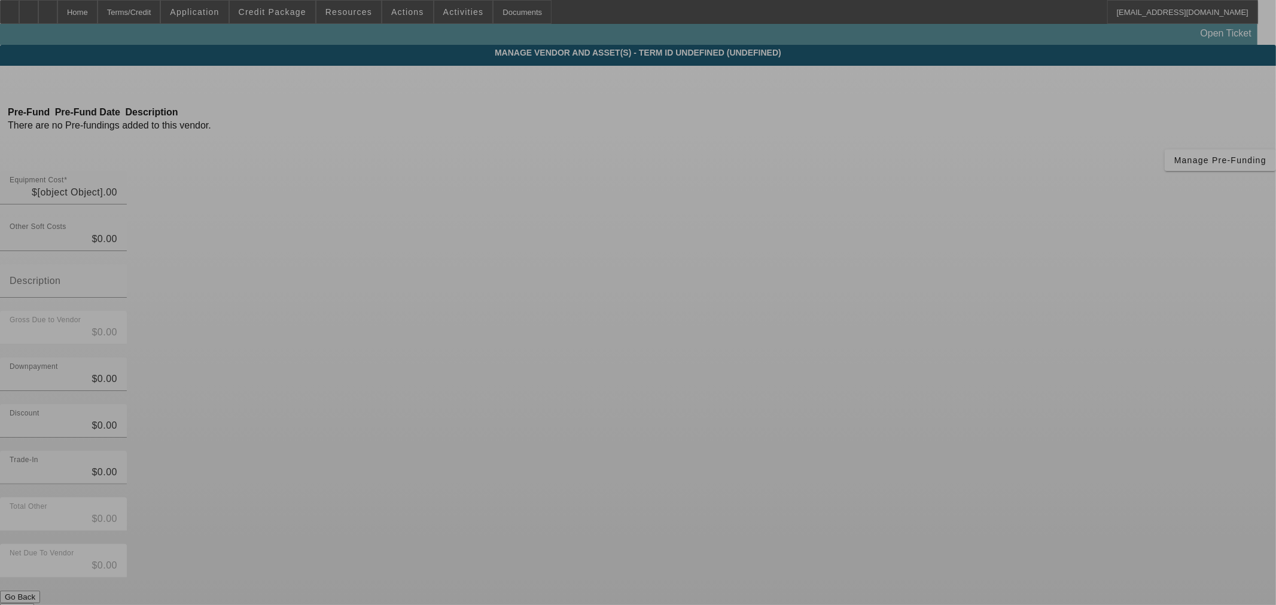
type input "$20,000.00"
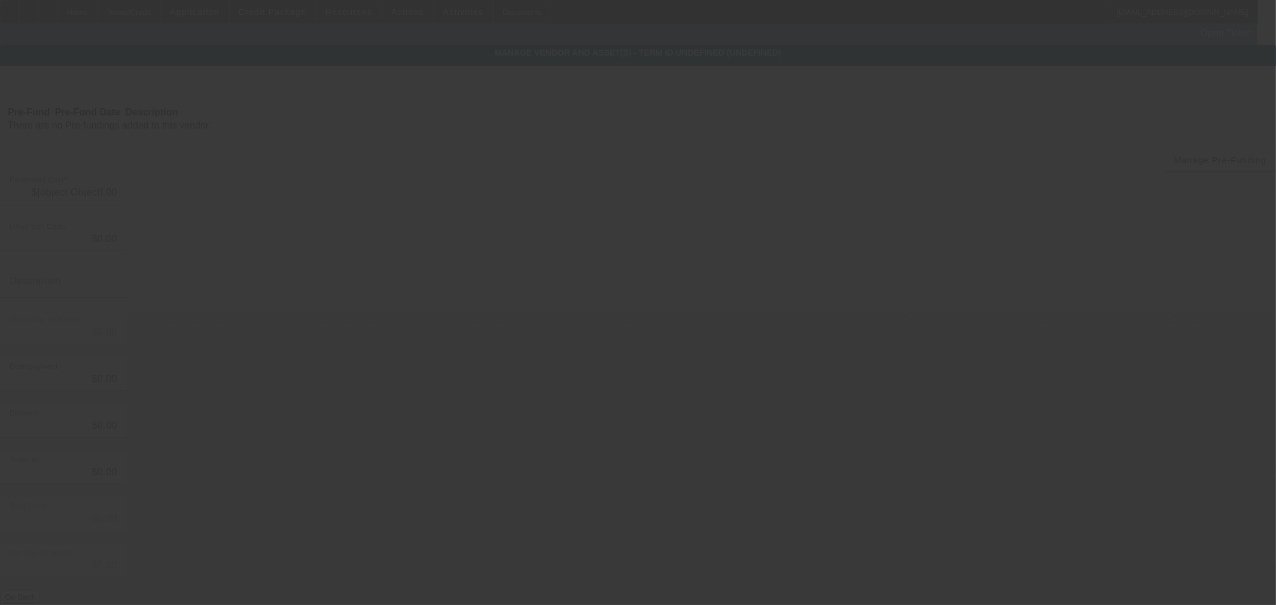
type input "$20,000.00"
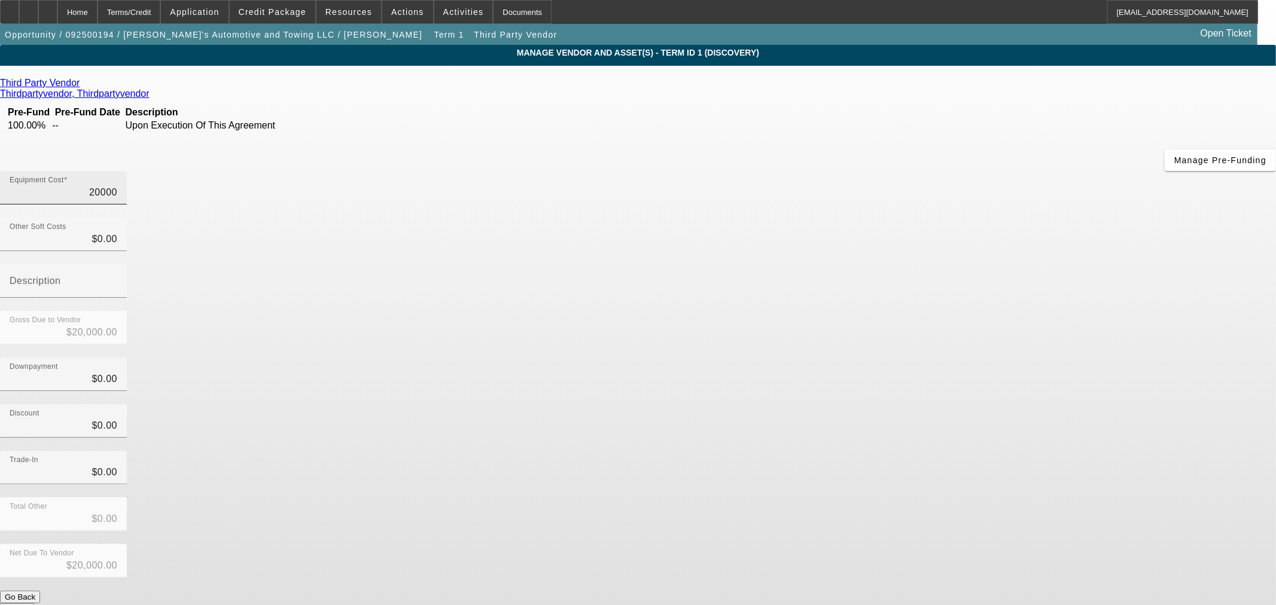
click at [117, 185] on input "20000" at bounding box center [64, 192] width 108 height 14
type input "7"
type input "$7.00"
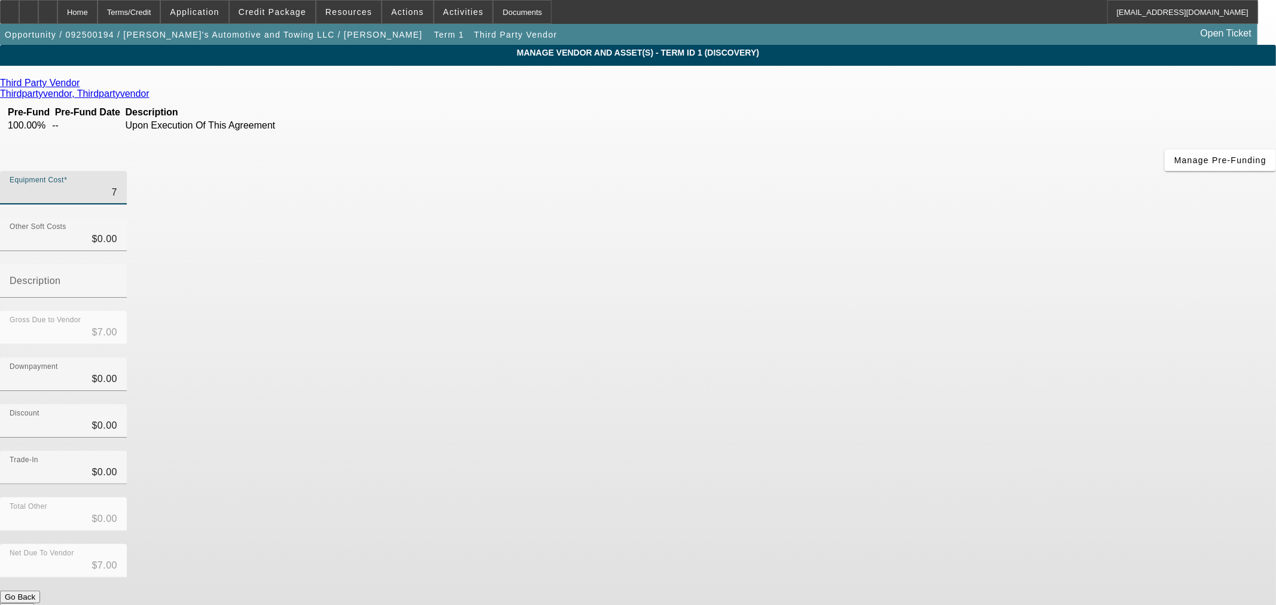
type input "$0.00"
type input "6"
type input "$6.00"
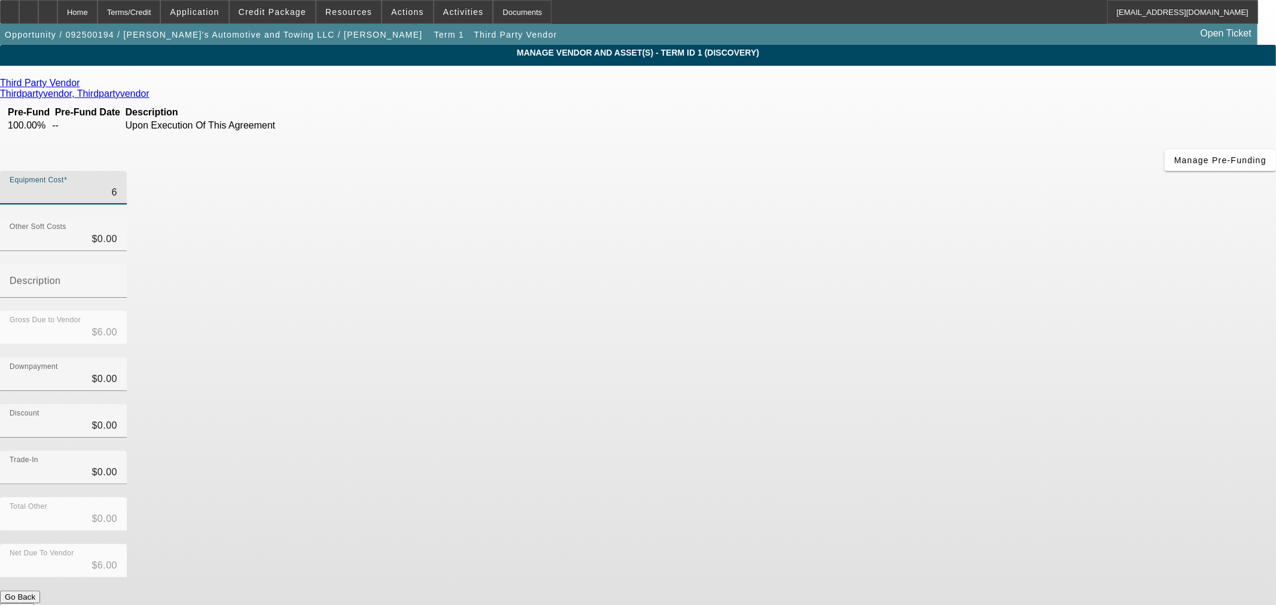
type input "65"
type input "$65.00"
type input "650"
type input "$650.00"
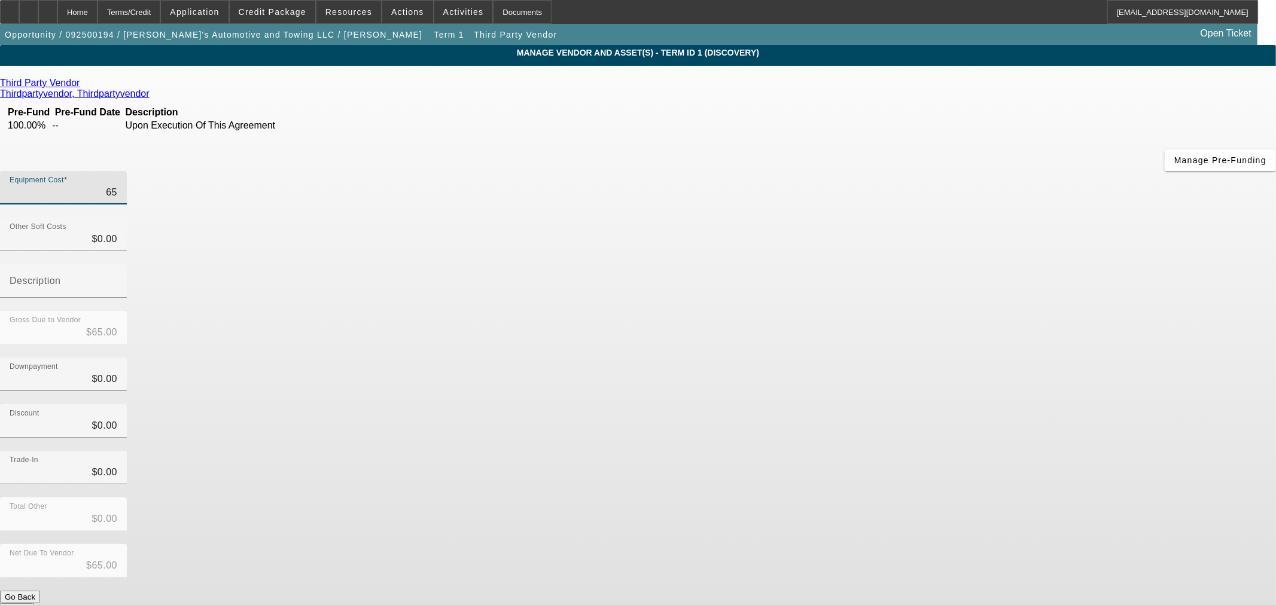
type input "$650.00"
type input "6500"
type input "$6,500.00"
type input "65000"
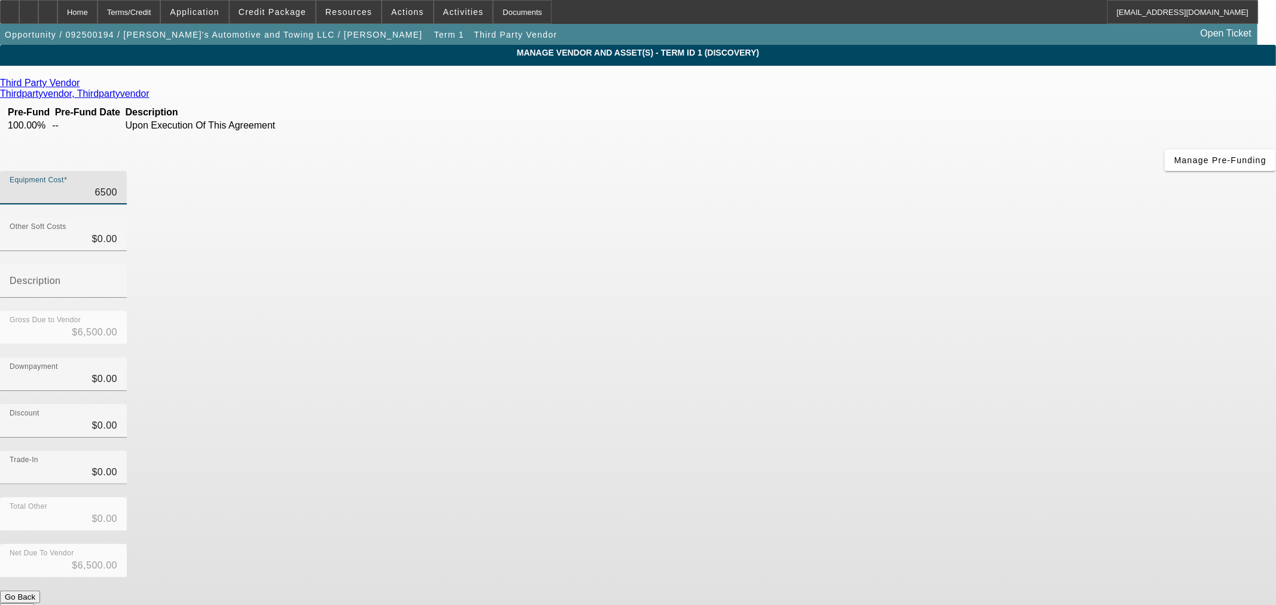
type input "$65,000.00"
click at [923, 404] on div "Discount $0.00" at bounding box center [638, 427] width 1276 height 47
click at [34, 603] on button "Submit" at bounding box center [17, 609] width 34 height 13
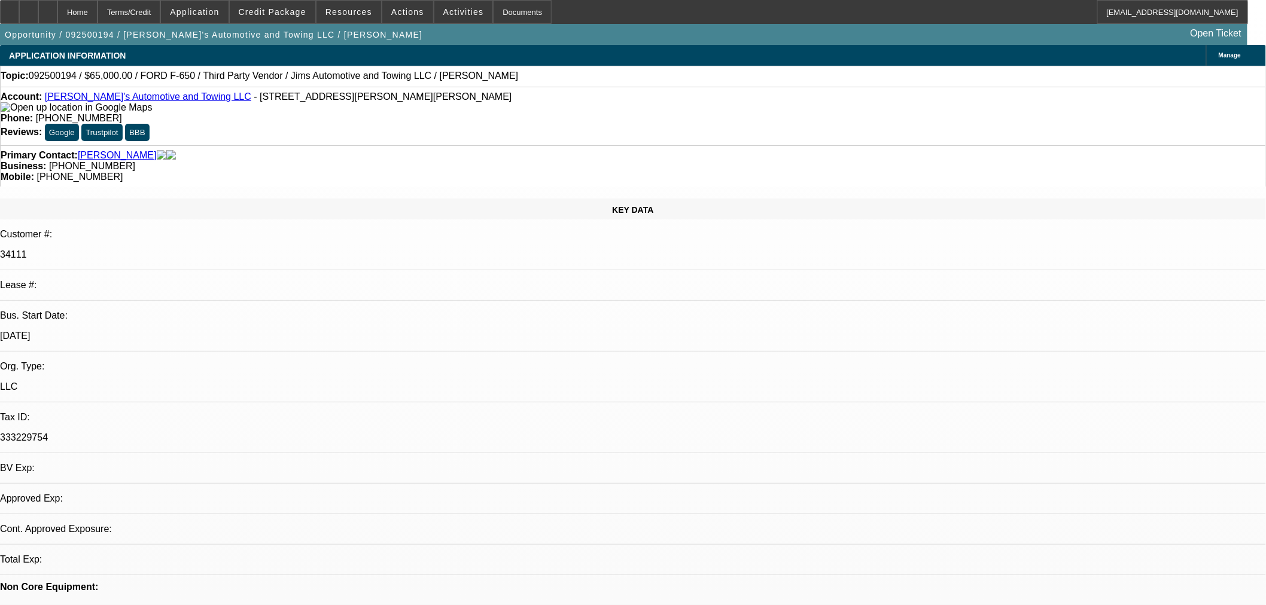
select select "0"
select select "2"
select select "0.1"
select select "4"
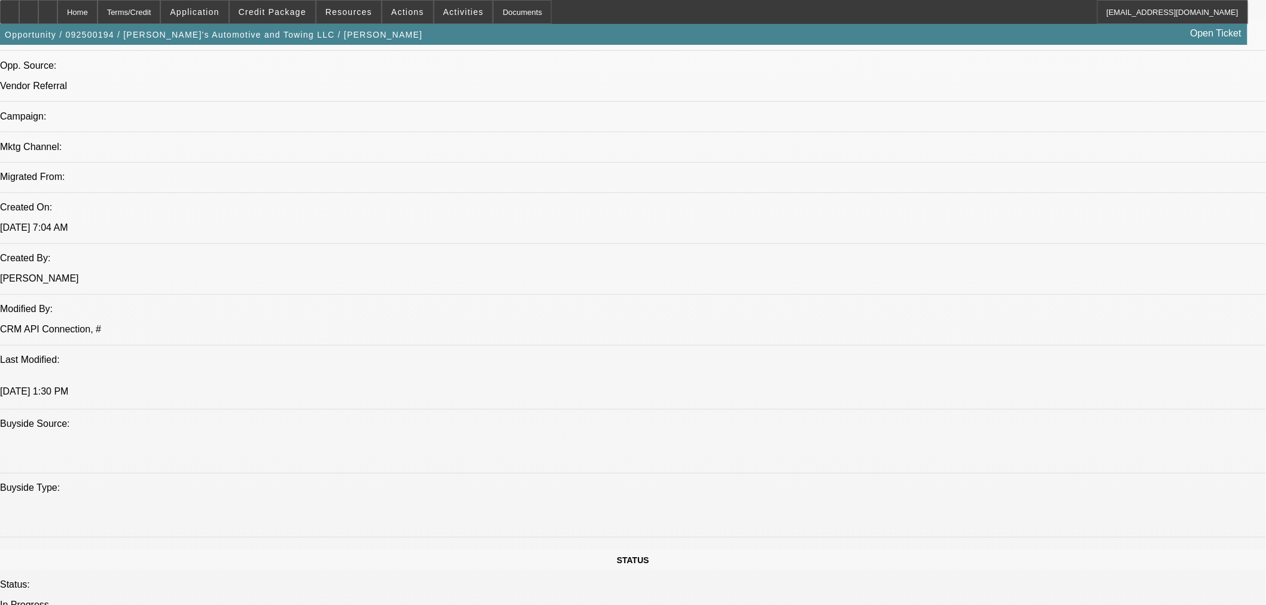
scroll to position [898, 0]
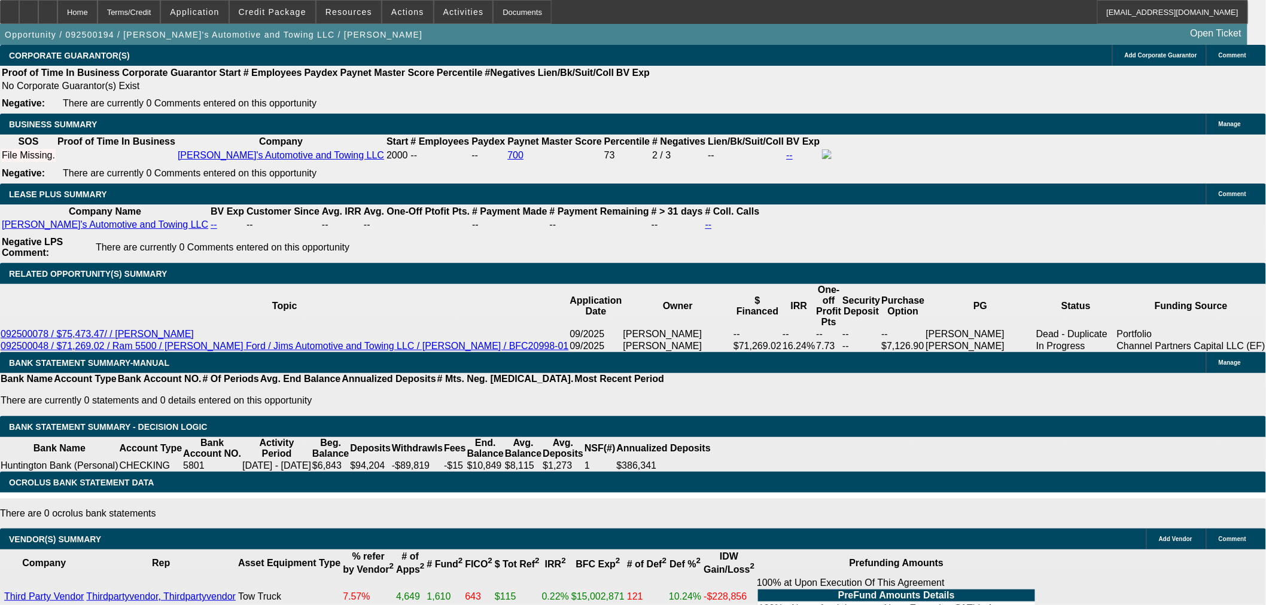
scroll to position [1761, 0]
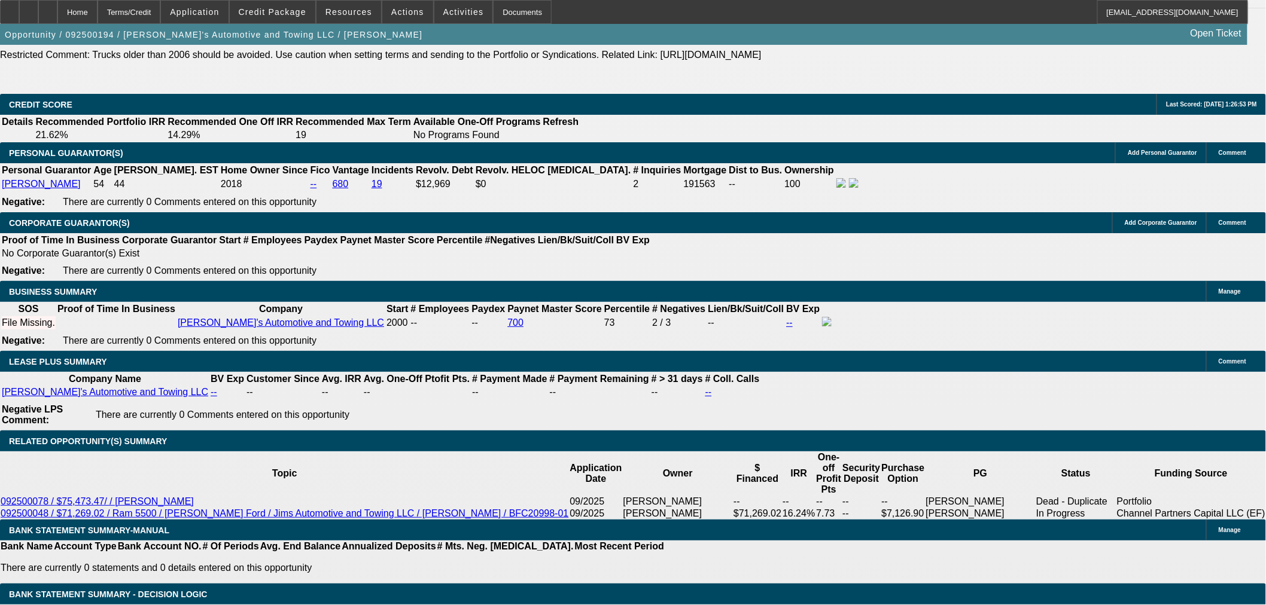
type input "60"
type input "1"
type input "$2,222.18"
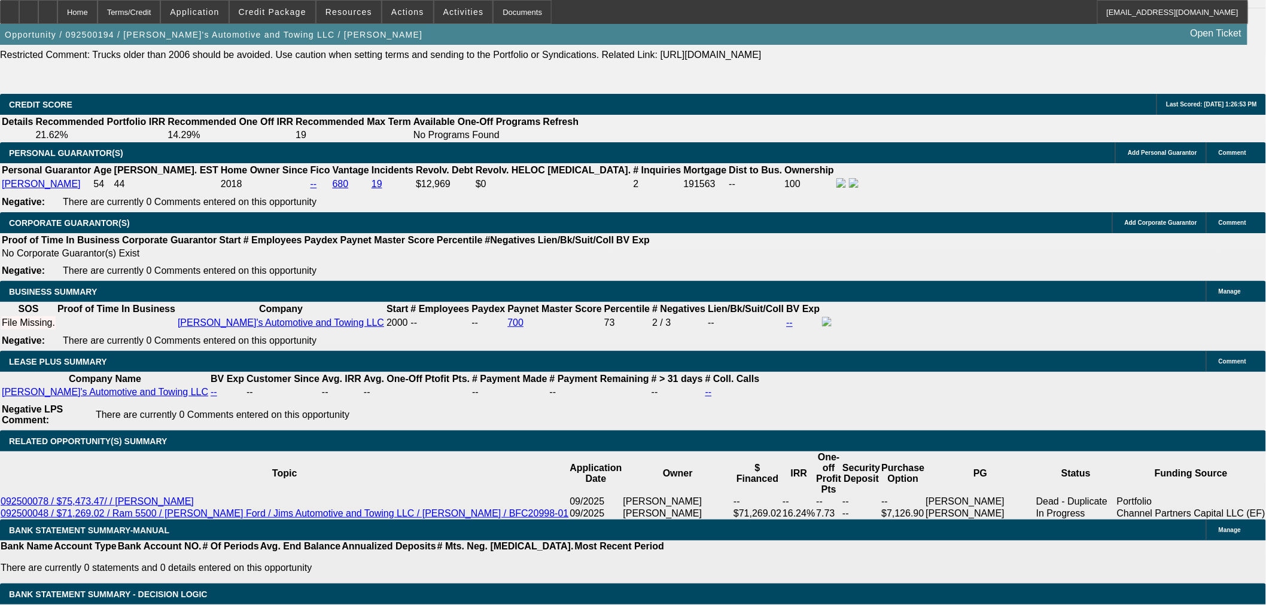
type input "$1,111.09"
type input "15"
type input "$3,092.70"
type input "$1,546.35"
type input "15"
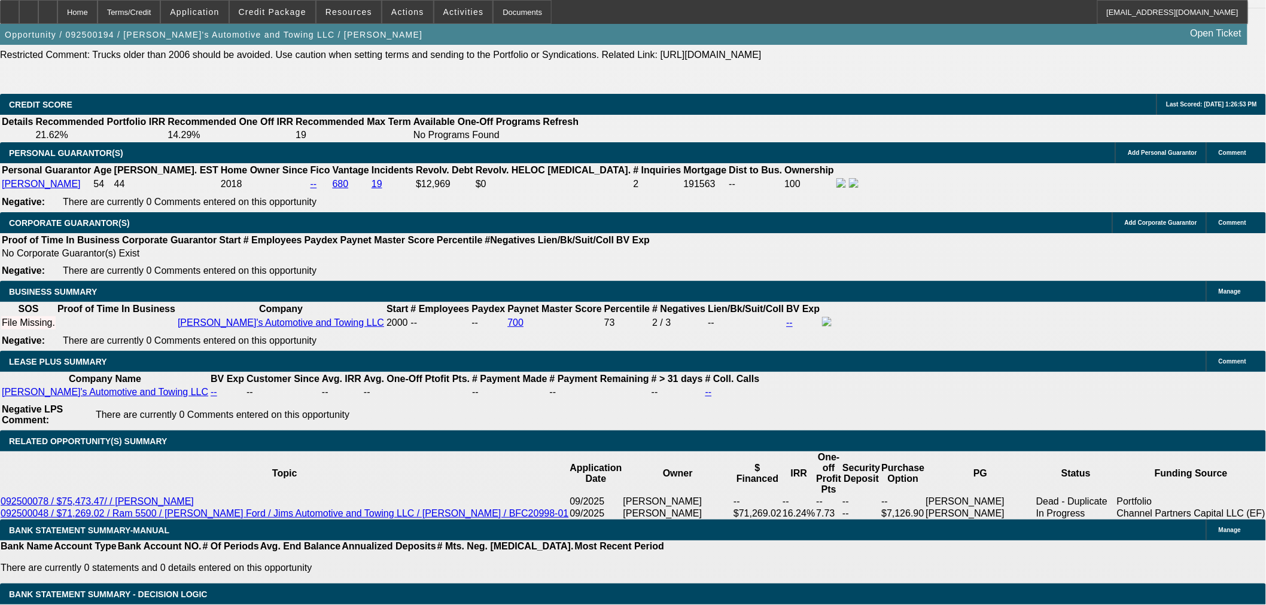
radio input "true"
type textarea "Looking for a 30kish twin line wrecker. wants 700 payment."
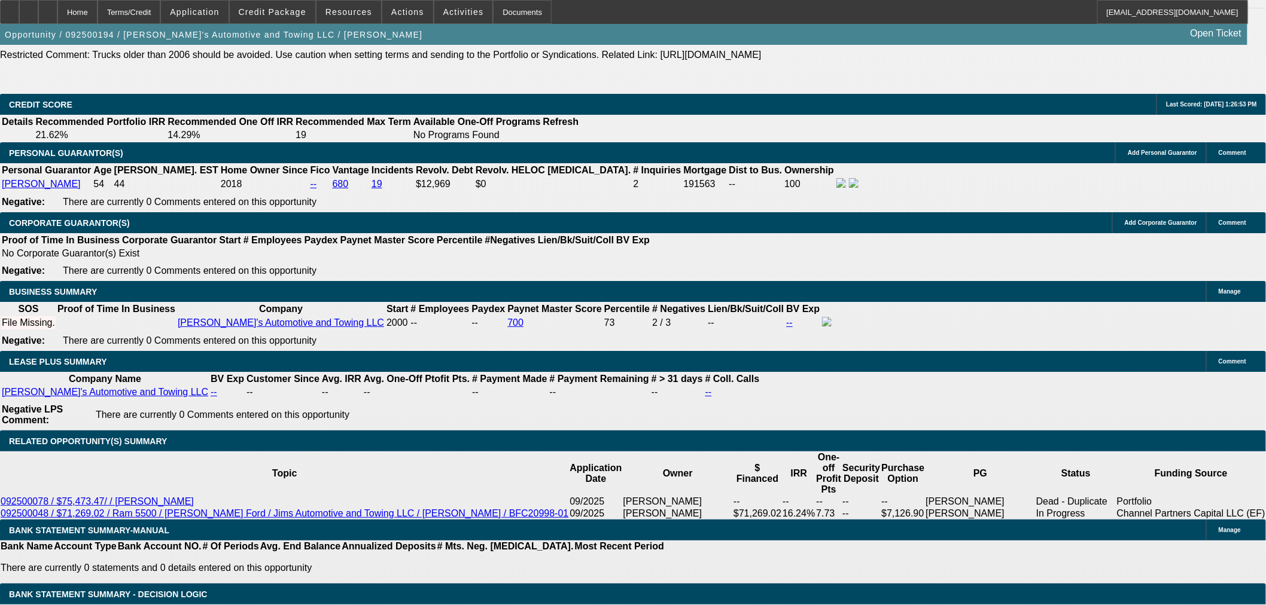
radio input "true"
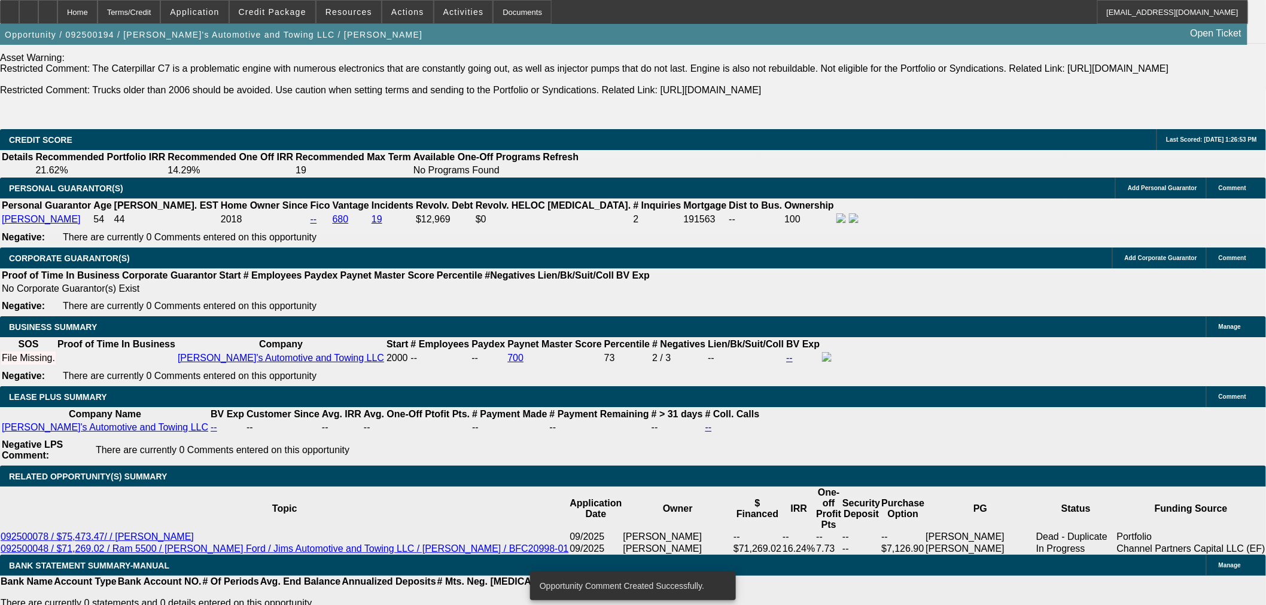
scroll to position [1695, 0]
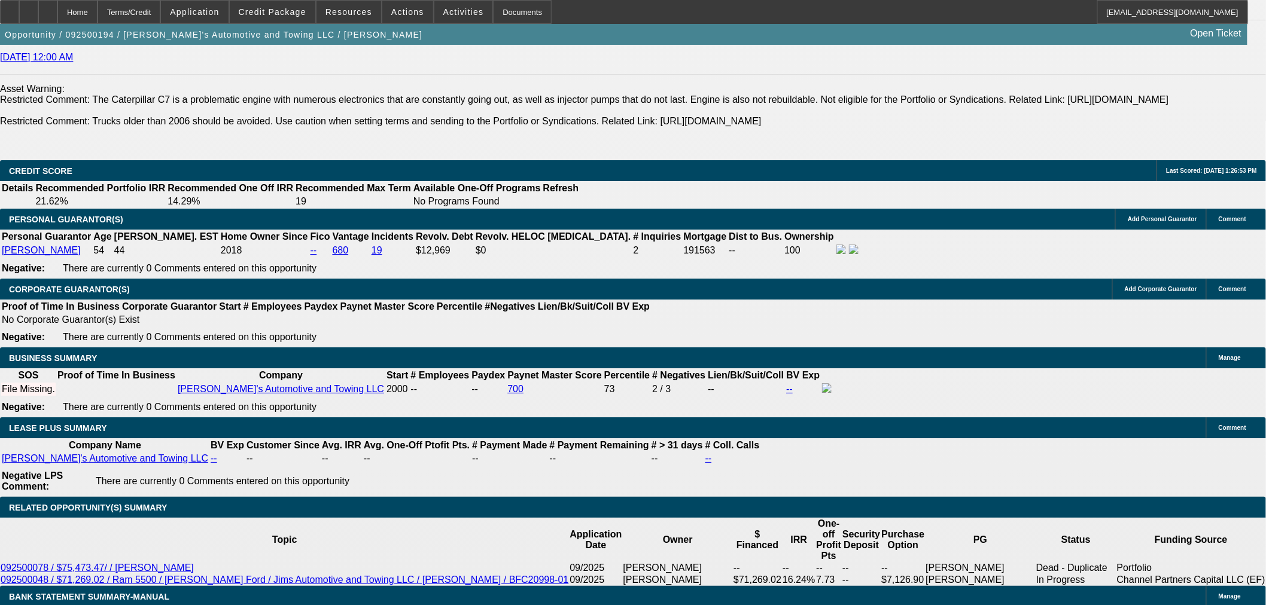
type input "$0.00"
select select "0.2"
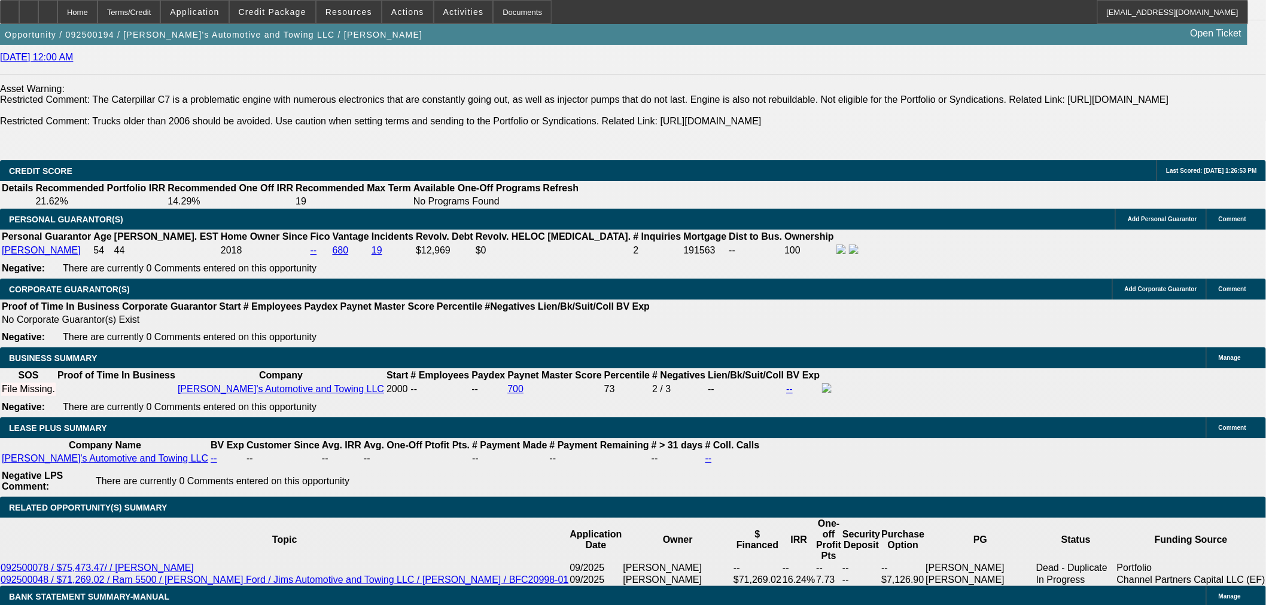
type input "$13,000.00"
type input "$2,474.16"
type input "$1,237.08"
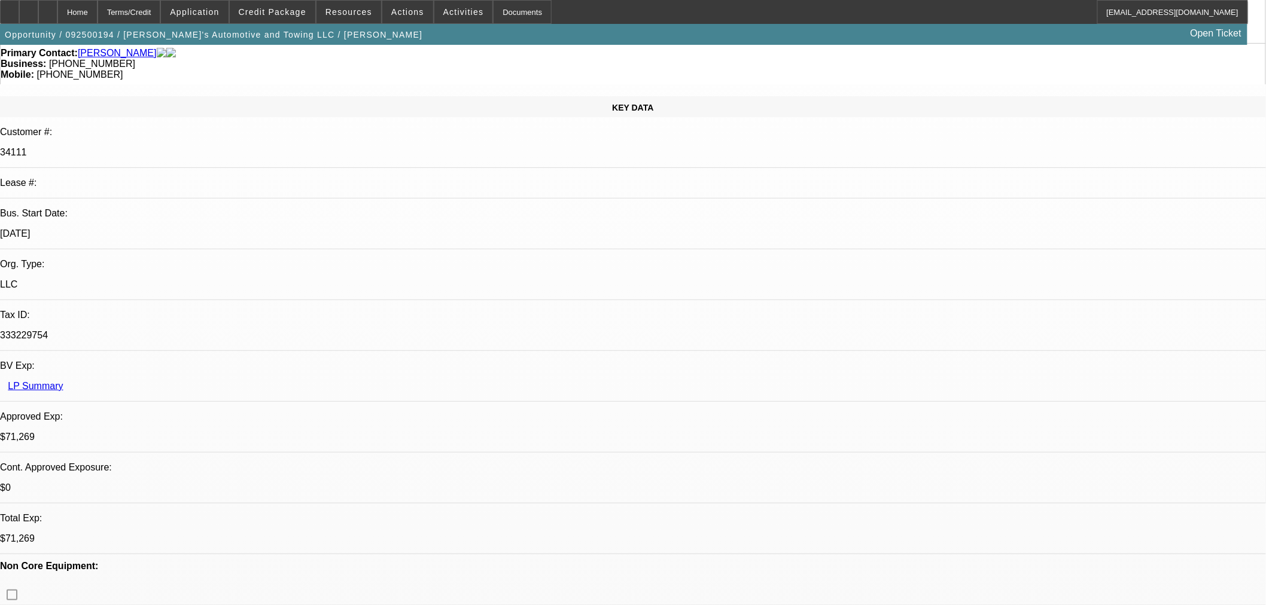
scroll to position [100, 0]
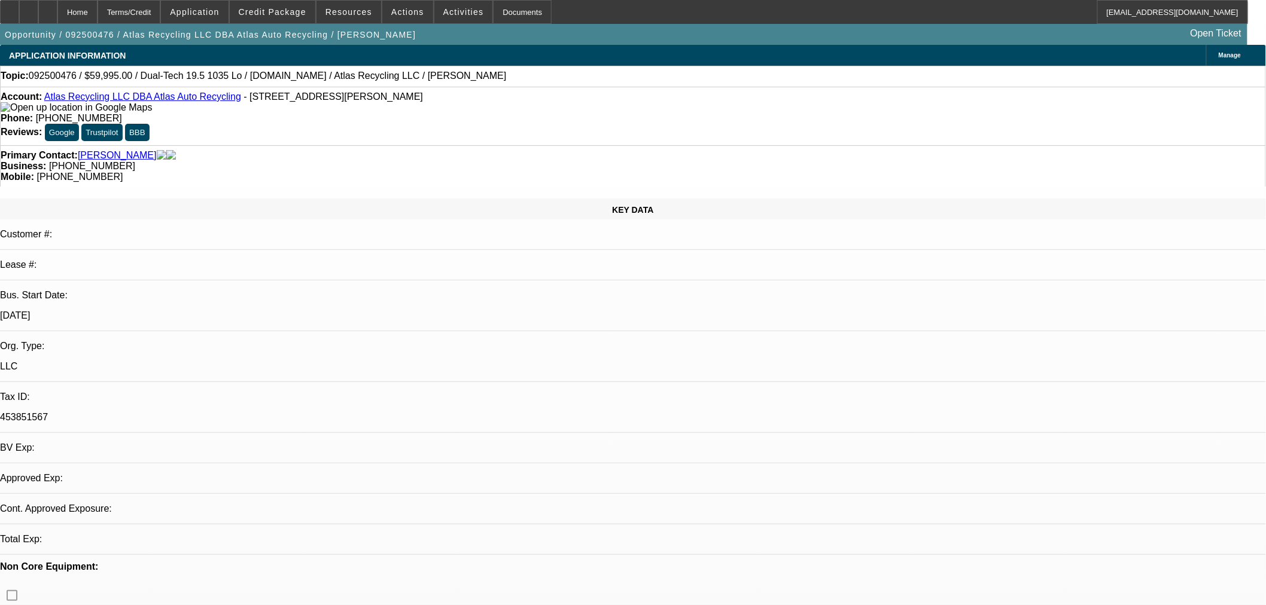
select select "0"
select select "2"
select select "0"
select select "6"
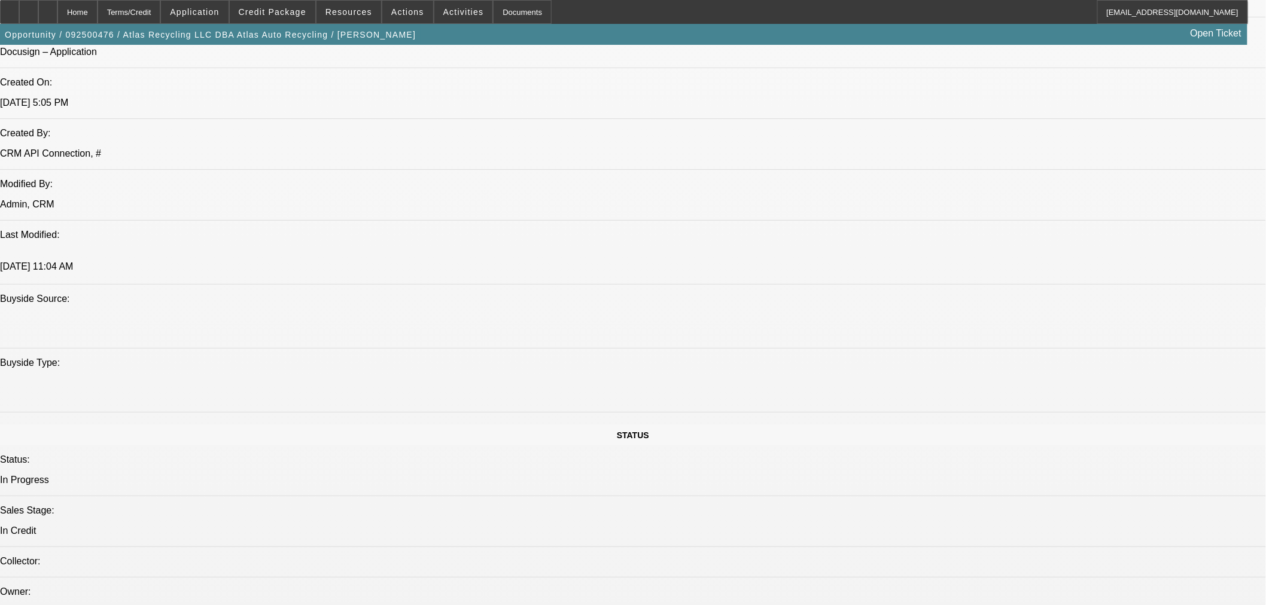
scroll to position [797, 0]
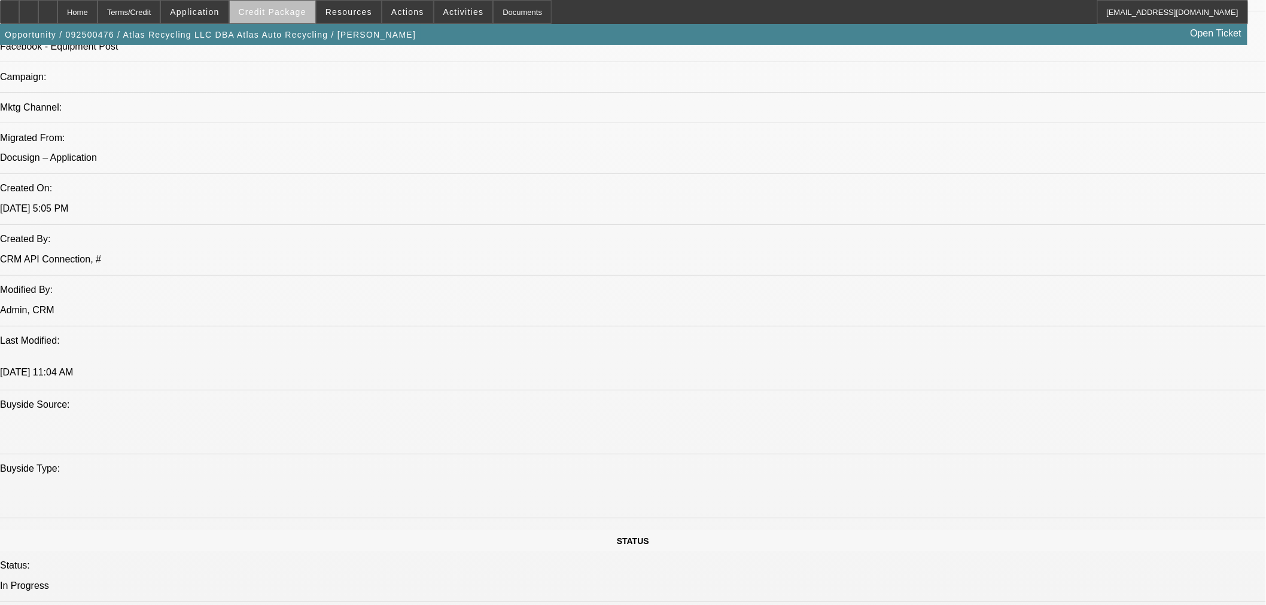
click at [307, 17] on span at bounding box center [273, 12] width 86 height 29
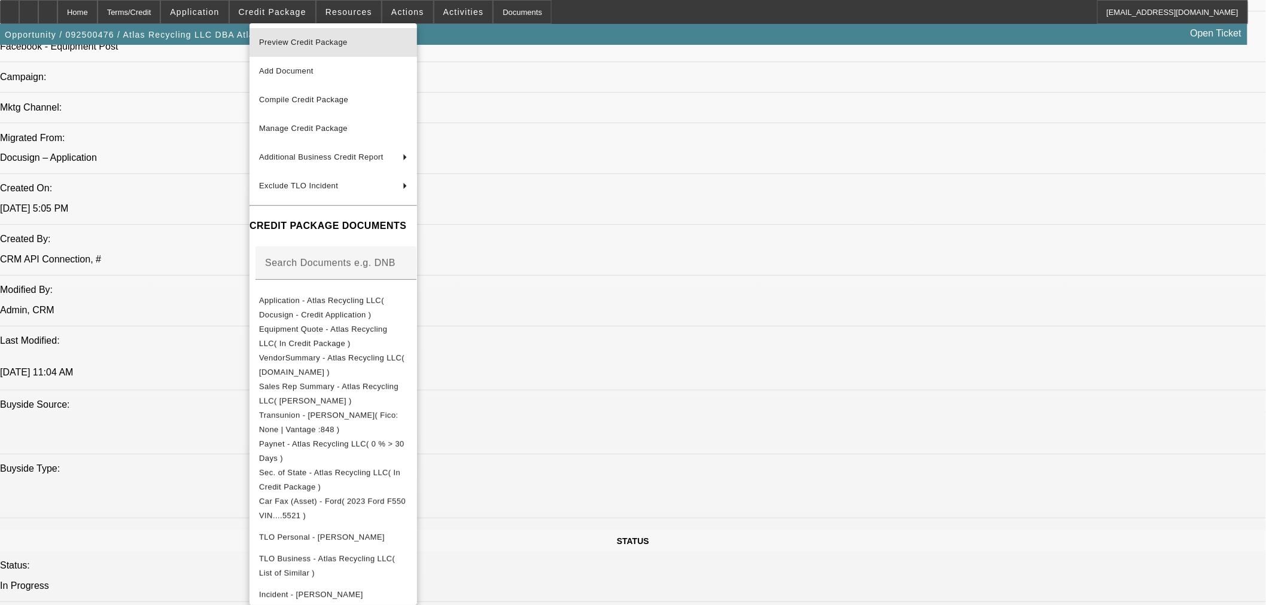
click at [324, 45] on span "Preview Credit Package" at bounding box center [303, 42] width 89 height 9
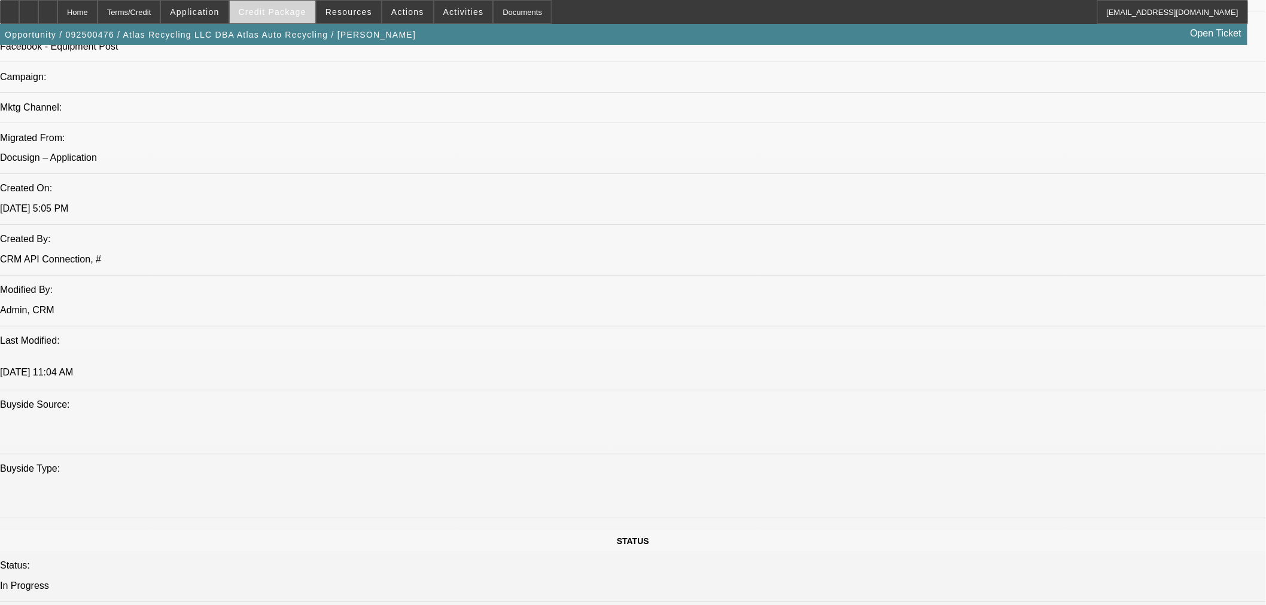
click at [288, 13] on span "Credit Package" at bounding box center [273, 12] width 68 height 10
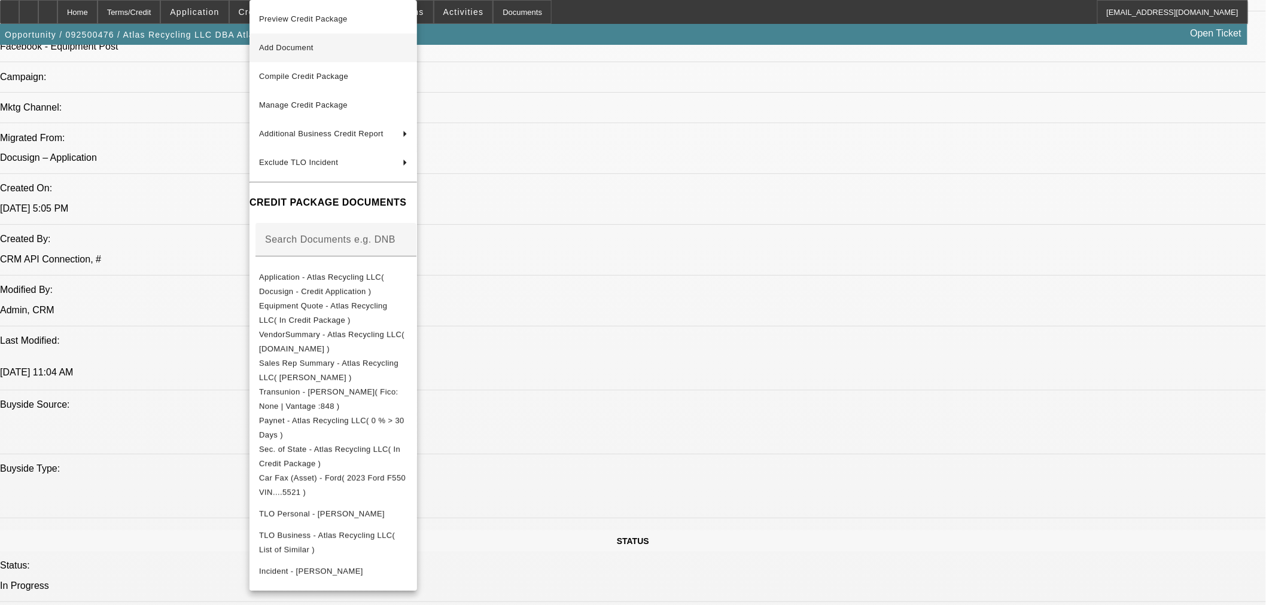
click at [295, 50] on span "Add Document" at bounding box center [286, 47] width 54 height 9
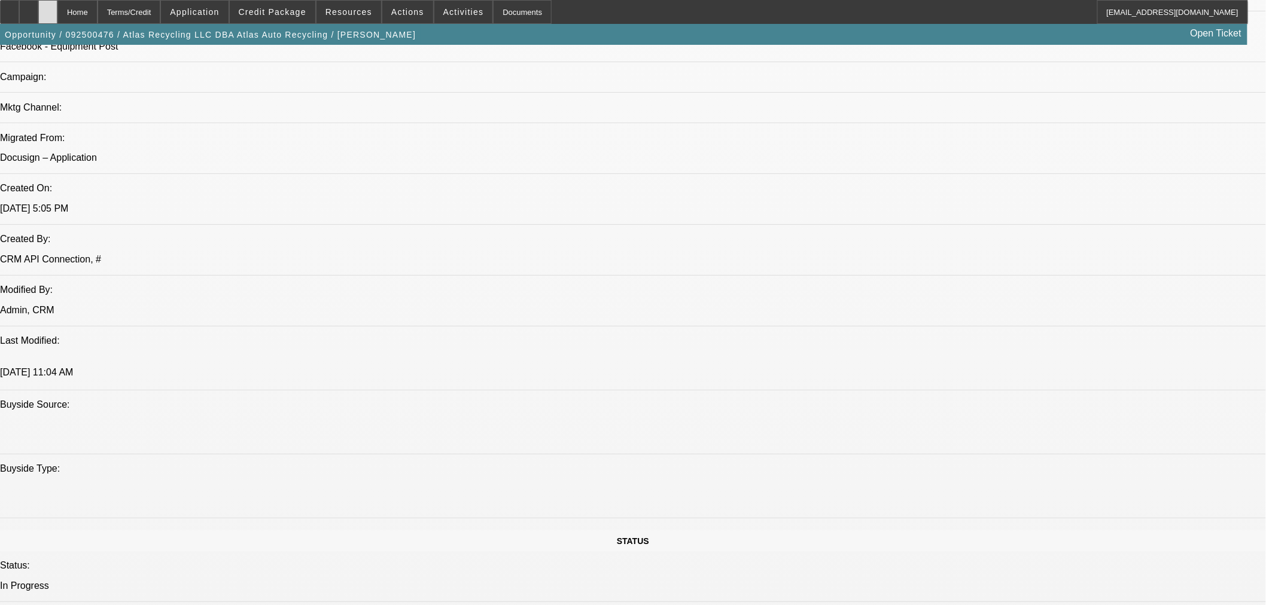
click at [48, 8] on icon at bounding box center [48, 8] width 0 height 0
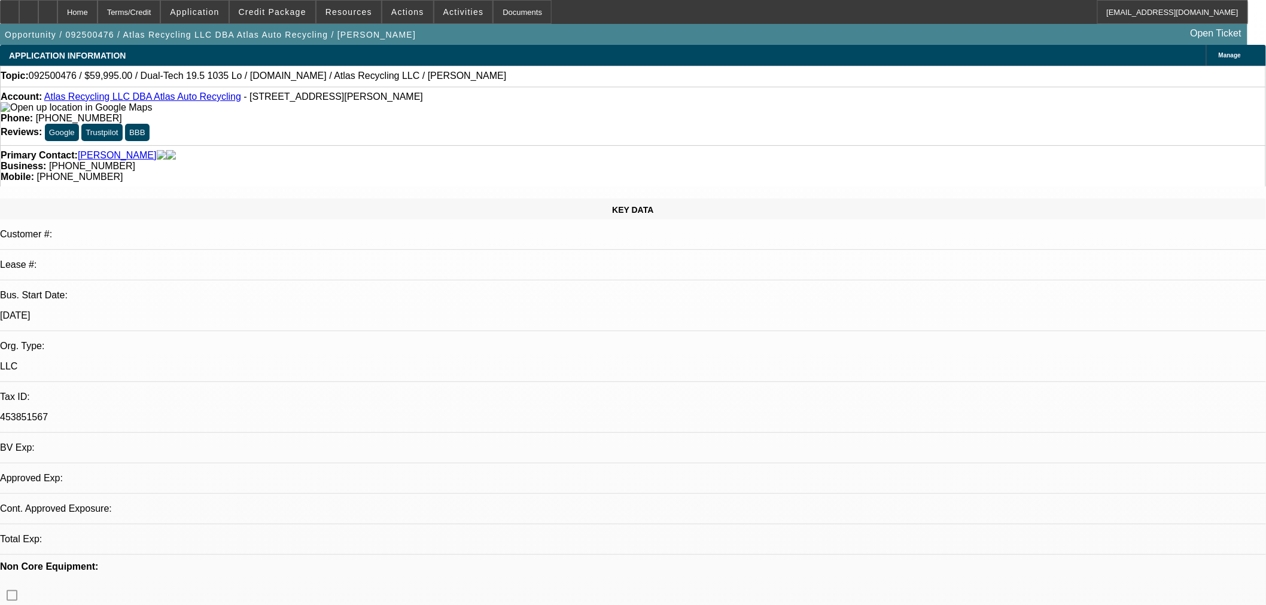
select select "0"
select select "2"
select select "0"
select select "6"
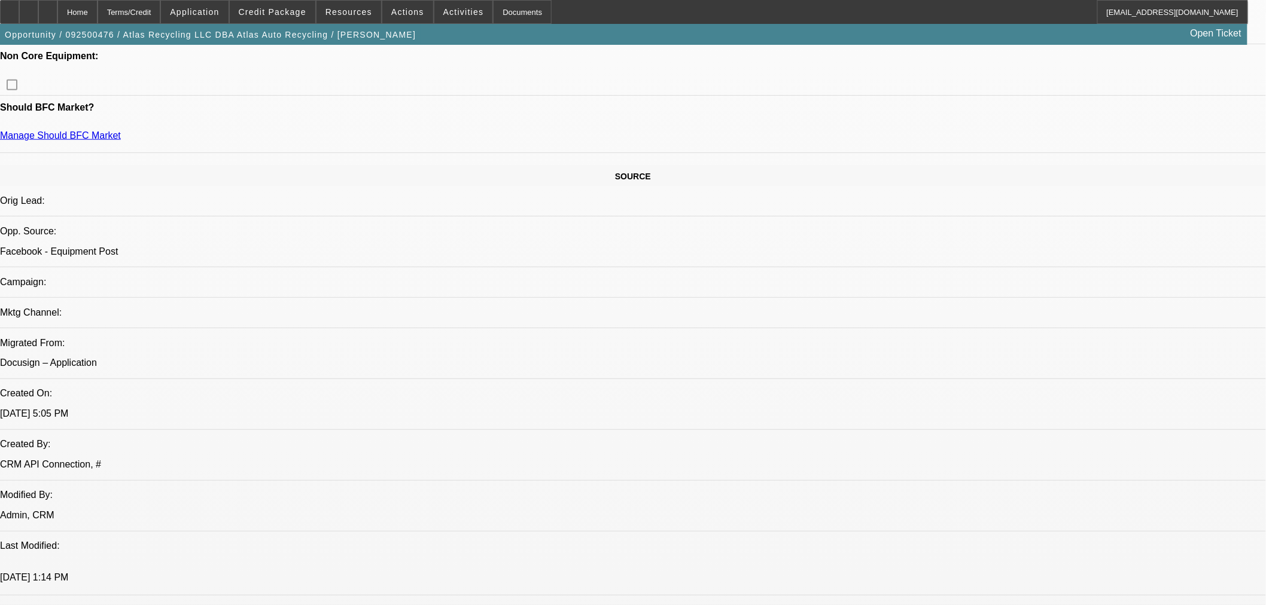
scroll to position [864, 0]
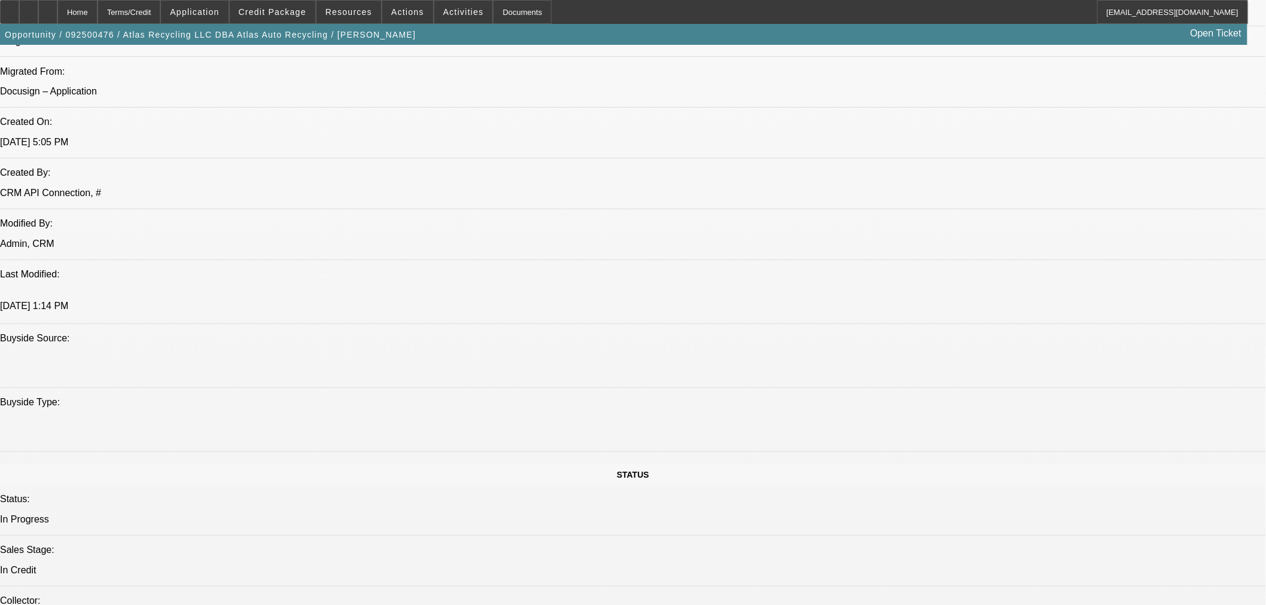
click at [57, 13] on div at bounding box center [47, 12] width 19 height 24
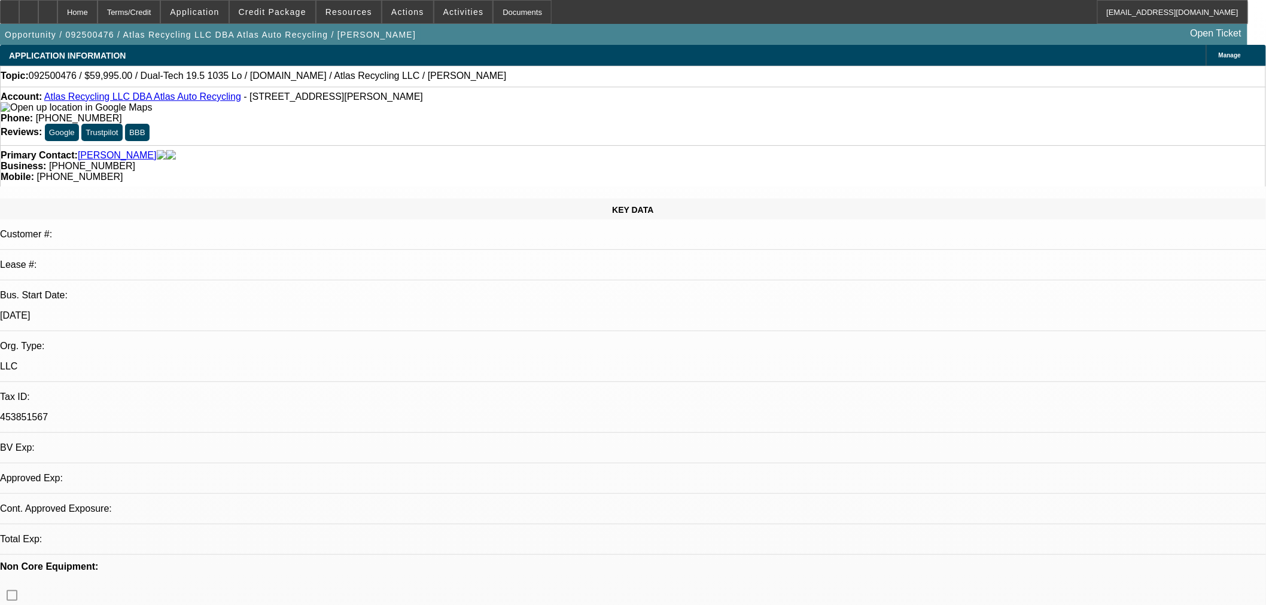
select select "0"
select select "2"
select select "0"
select select "2"
select select "6"
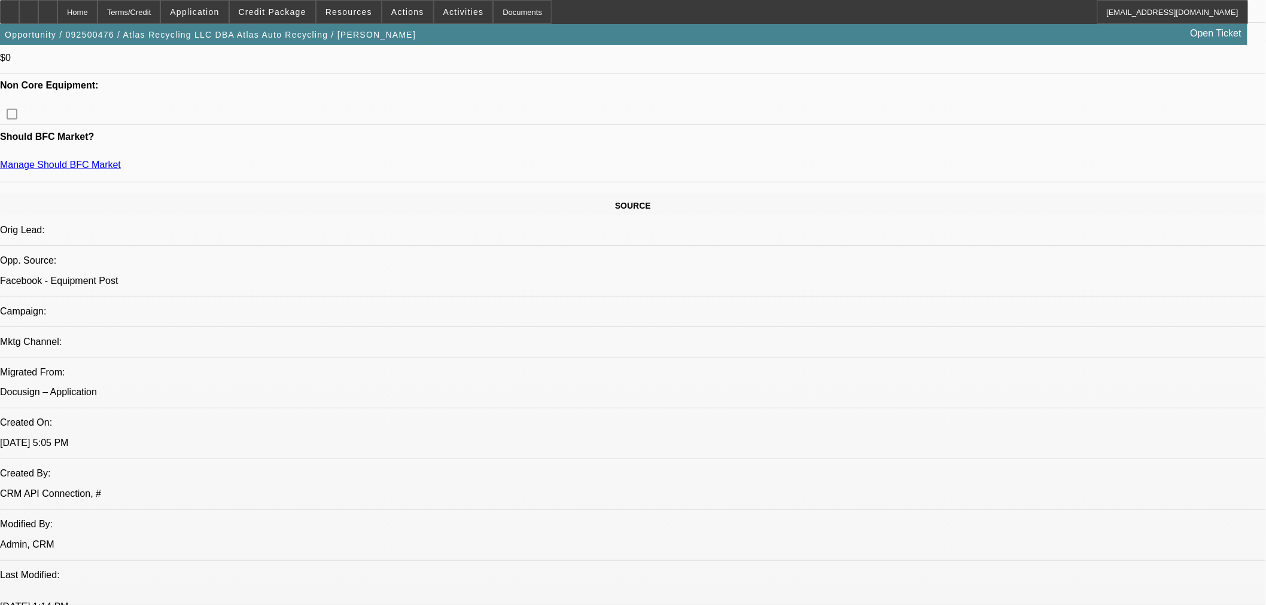
scroll to position [664, 0]
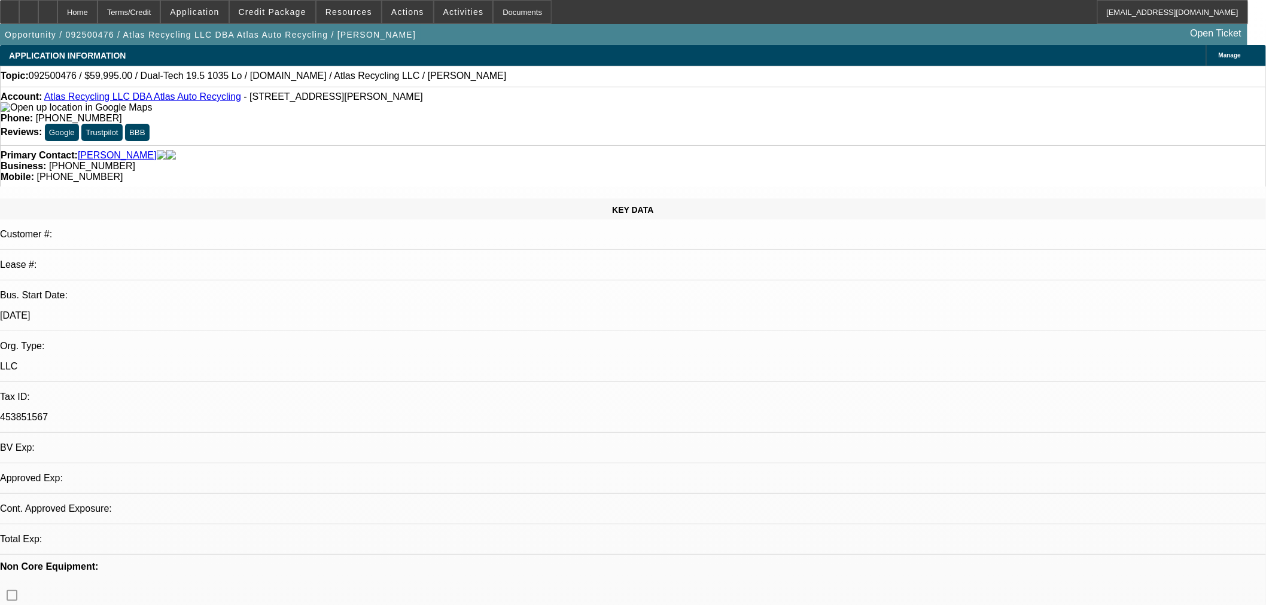
select select "0"
select select "2"
select select "0"
select select "6"
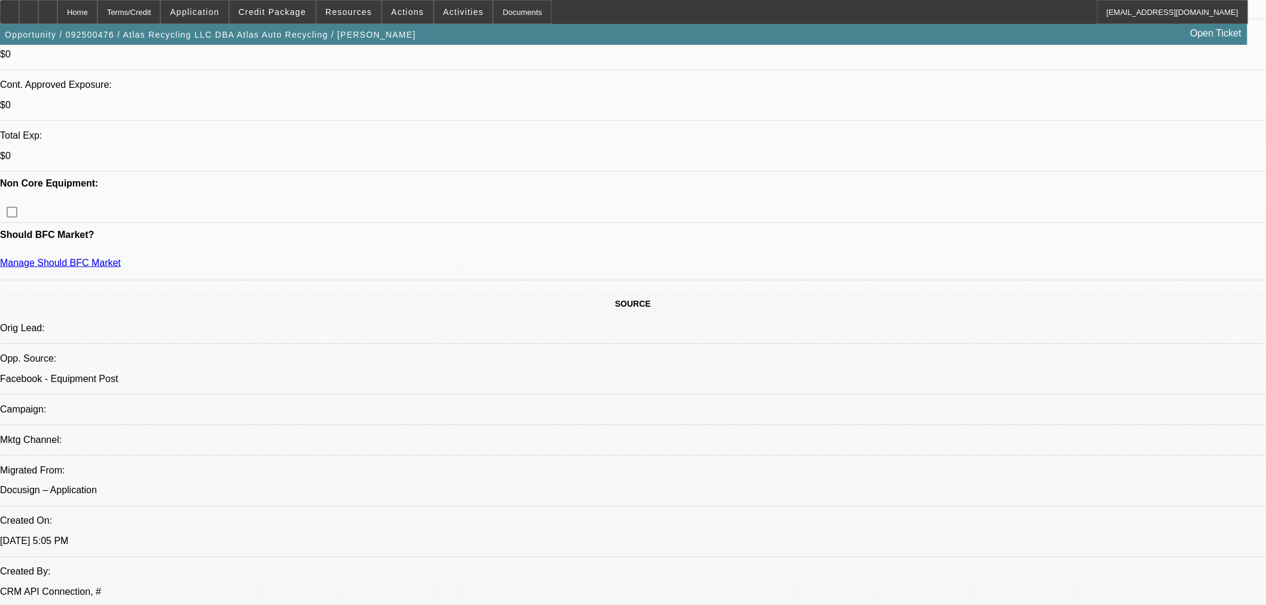
scroll to position [864, 0]
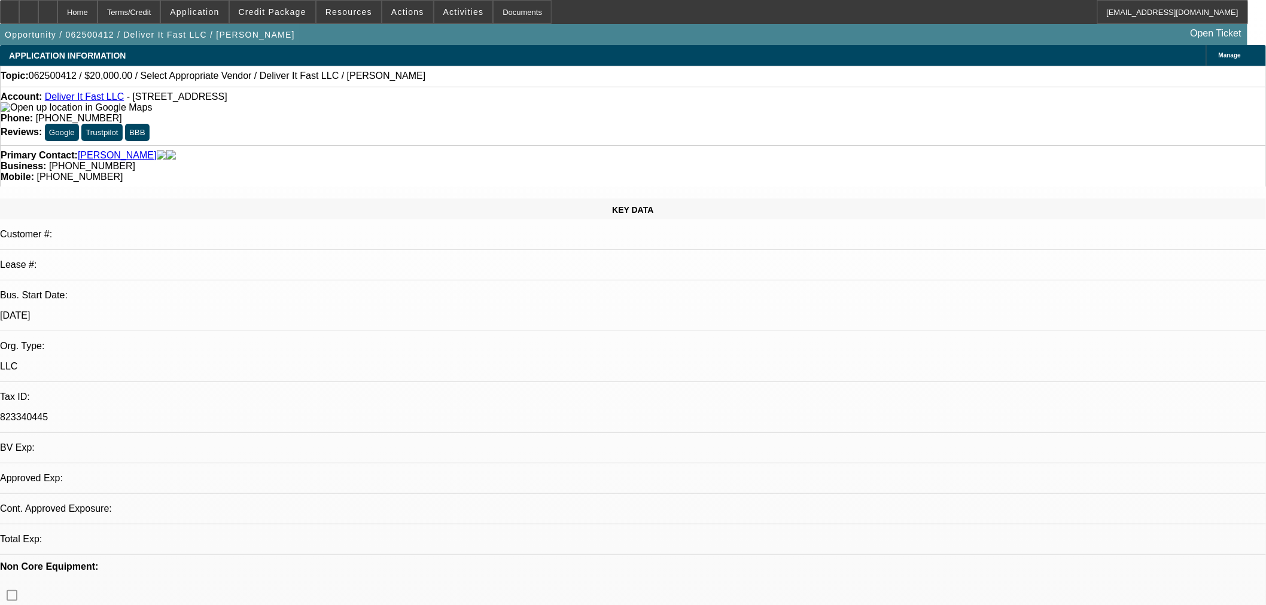
select select "0"
select select "2"
select select "0.1"
select select "4"
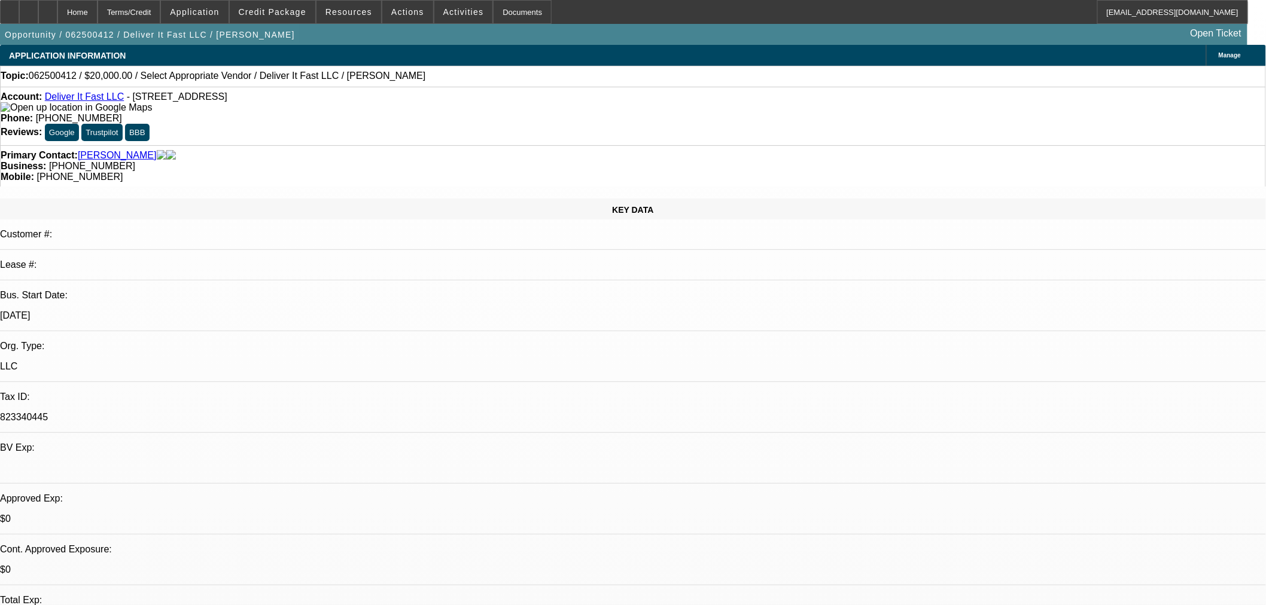
drag, startPoint x: 1013, startPoint y: 129, endPoint x: 1063, endPoint y: 176, distance: 69.0
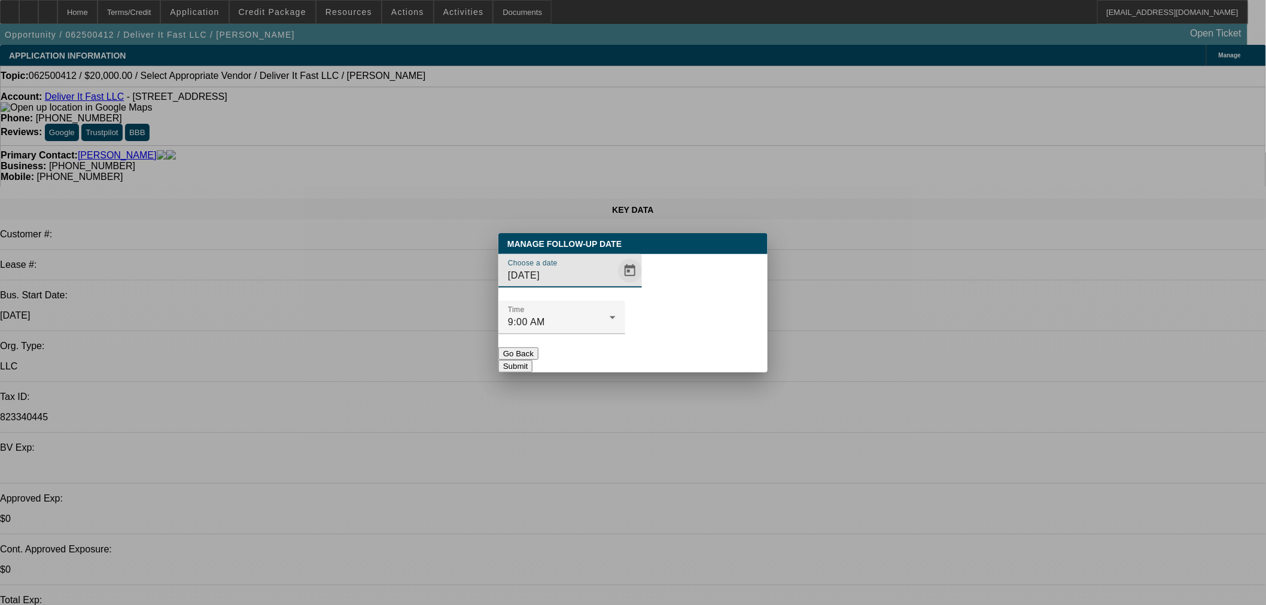
click at [620, 285] on span "Open calendar" at bounding box center [629, 271] width 29 height 29
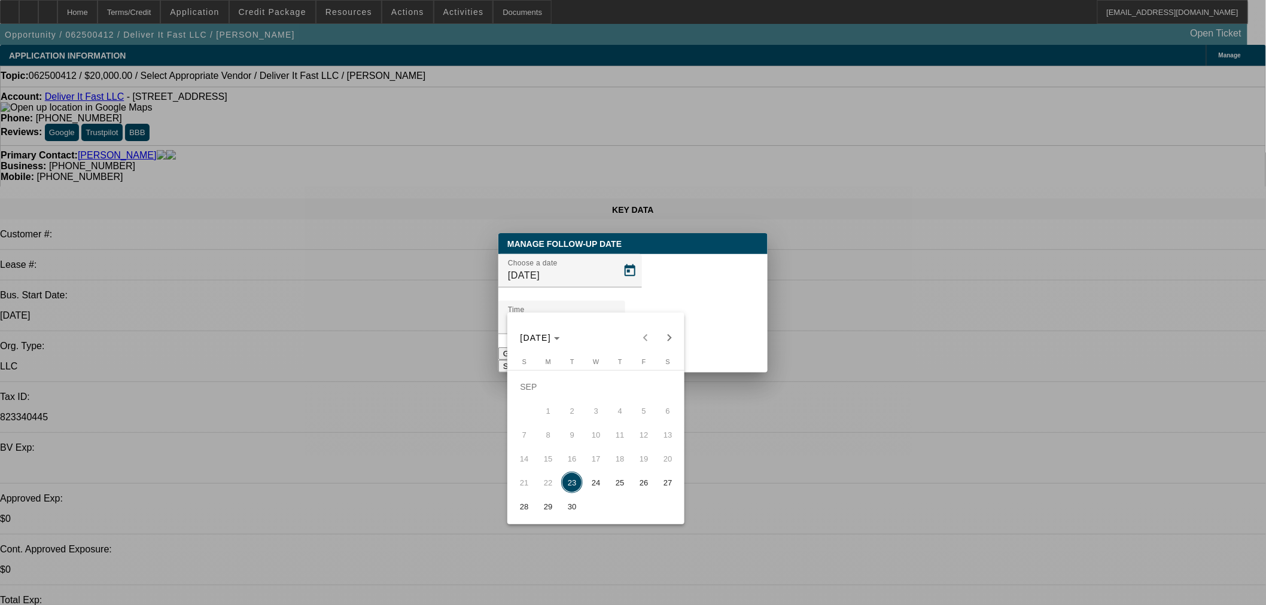
click at [597, 486] on span "24" at bounding box center [596, 483] width 22 height 22
type input "9/24/2025"
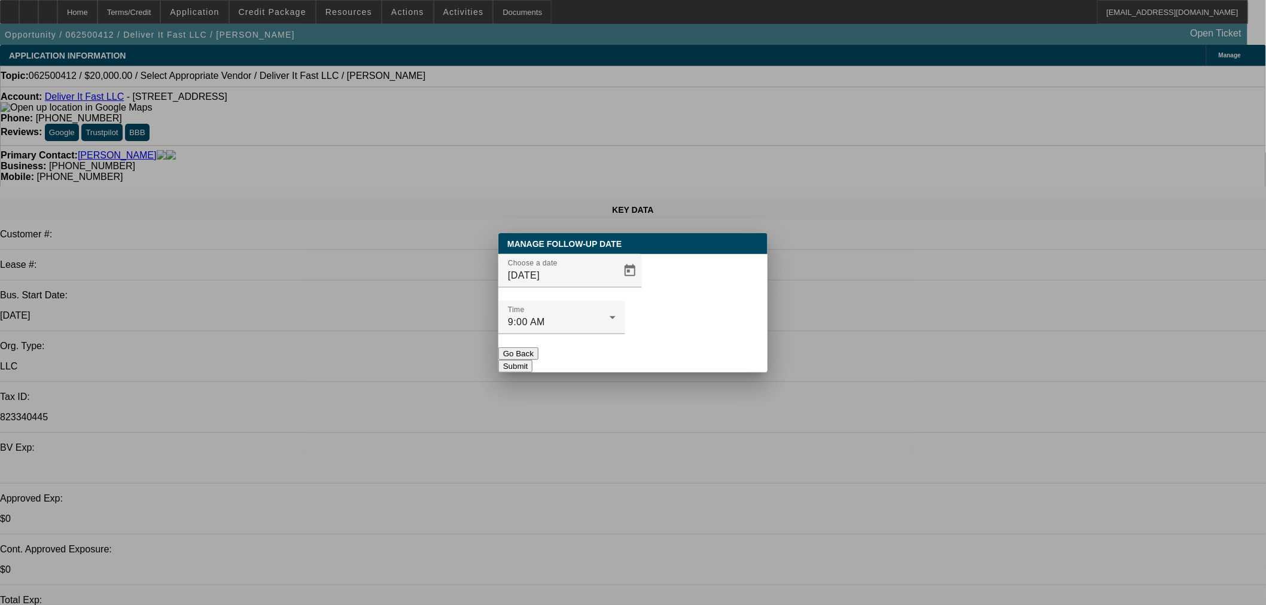
click at [532, 360] on button "Submit" at bounding box center [515, 366] width 34 height 13
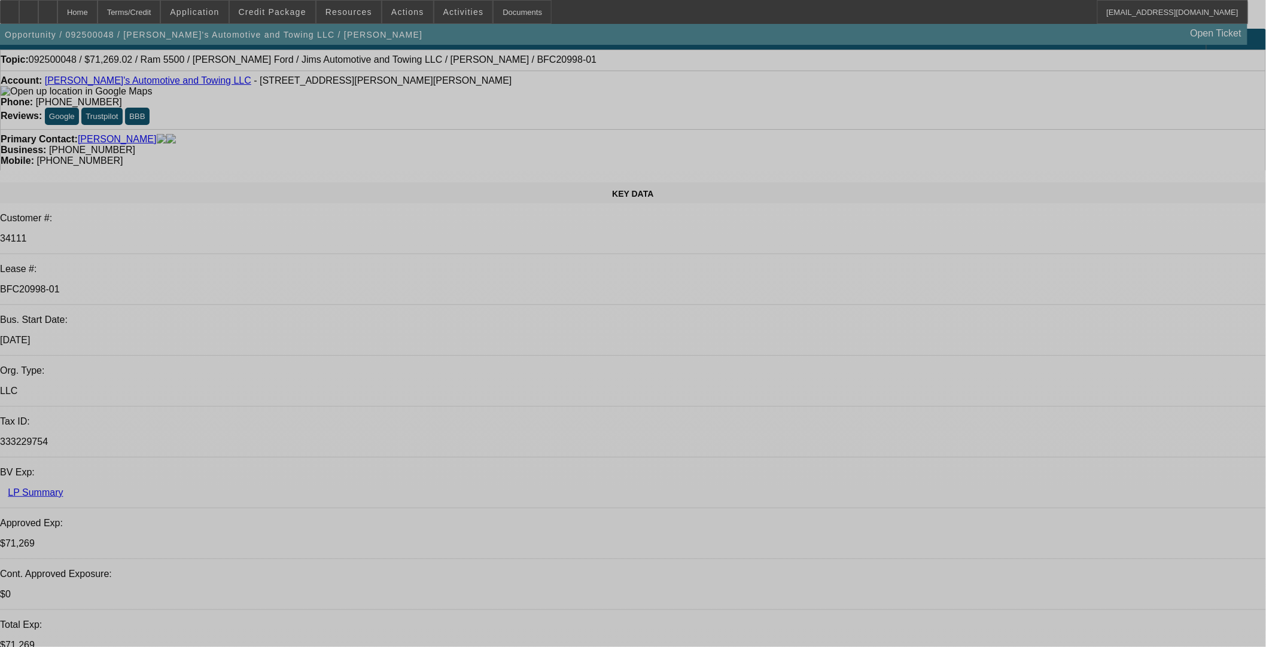
select select "0"
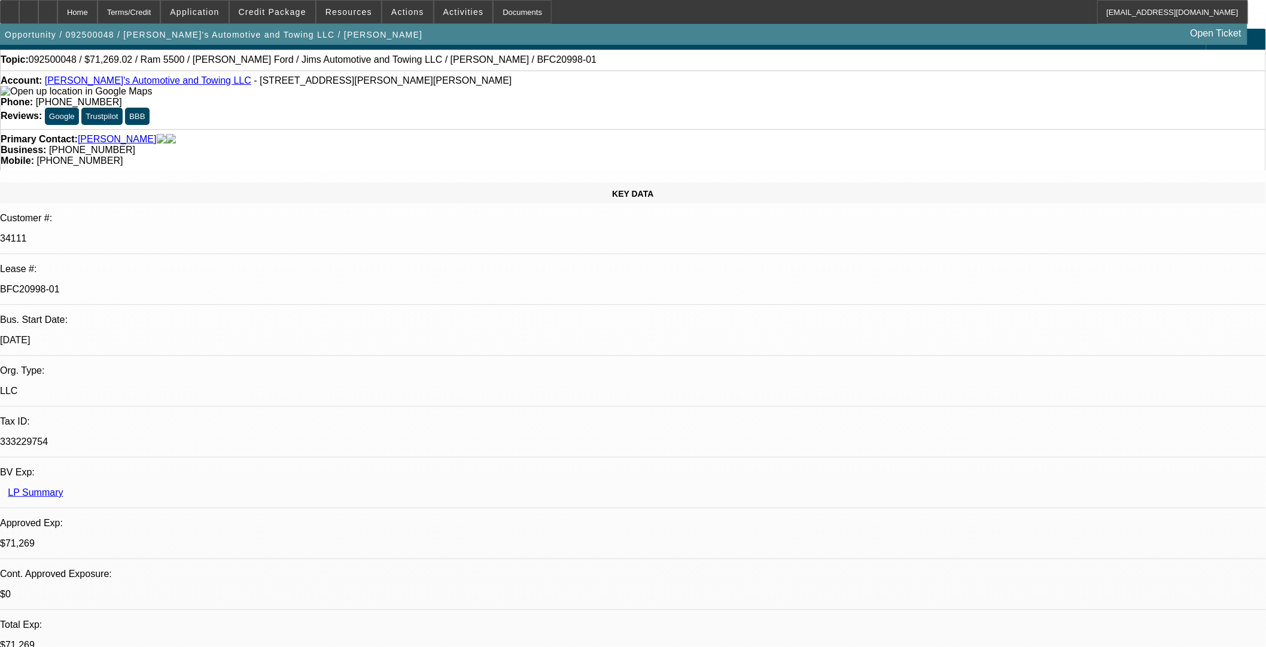
select select "0"
select select "3"
select select "0.1"
select select "4"
select select "0"
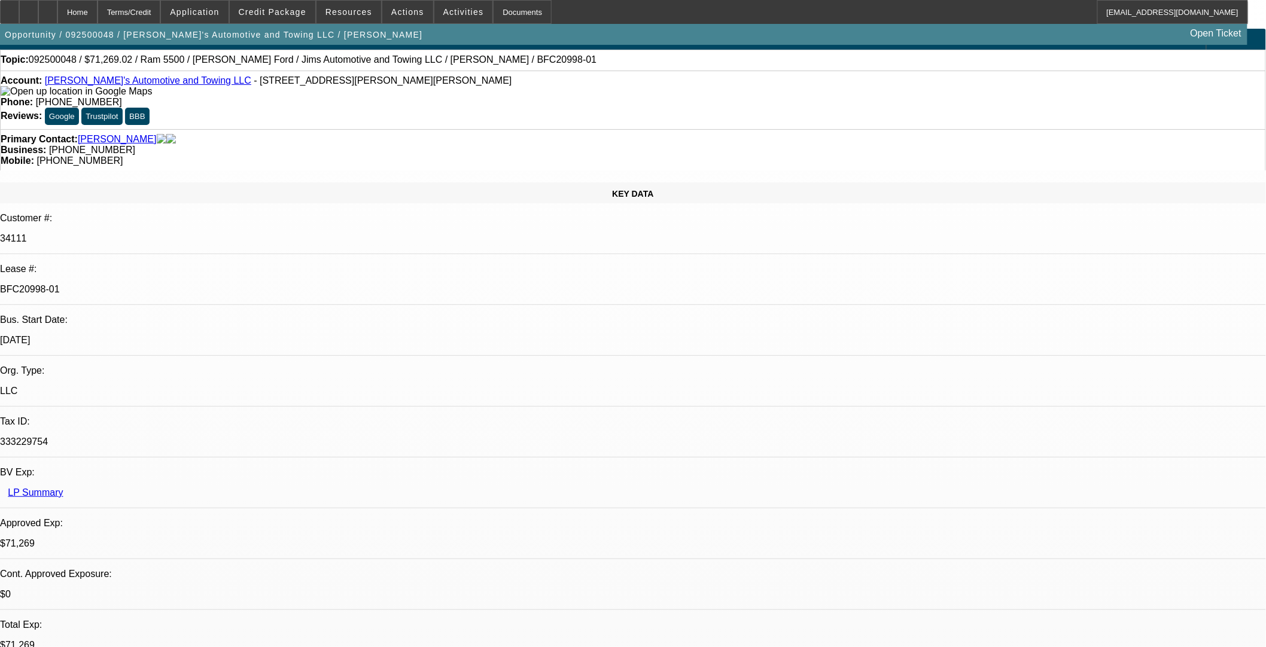
select select "0"
select select "3"
select select "0.1"
select select "4"
select select "0"
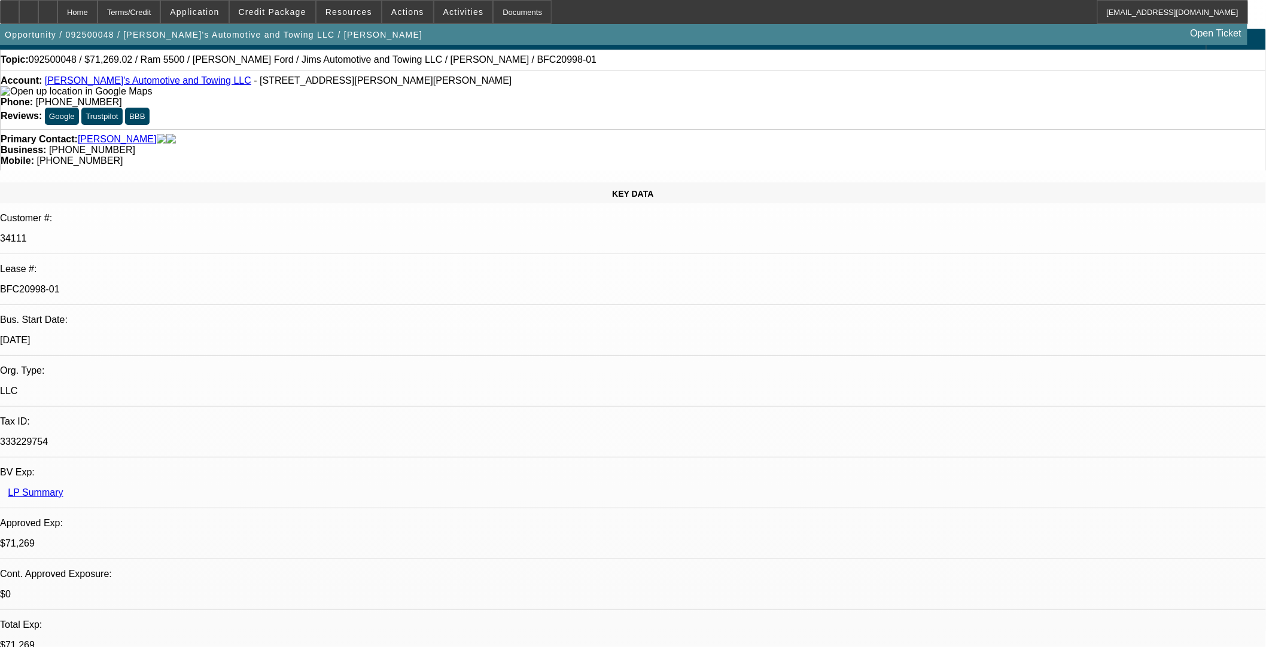
select select "0"
select select "3"
select select "0.1"
select select "4"
select select "0"
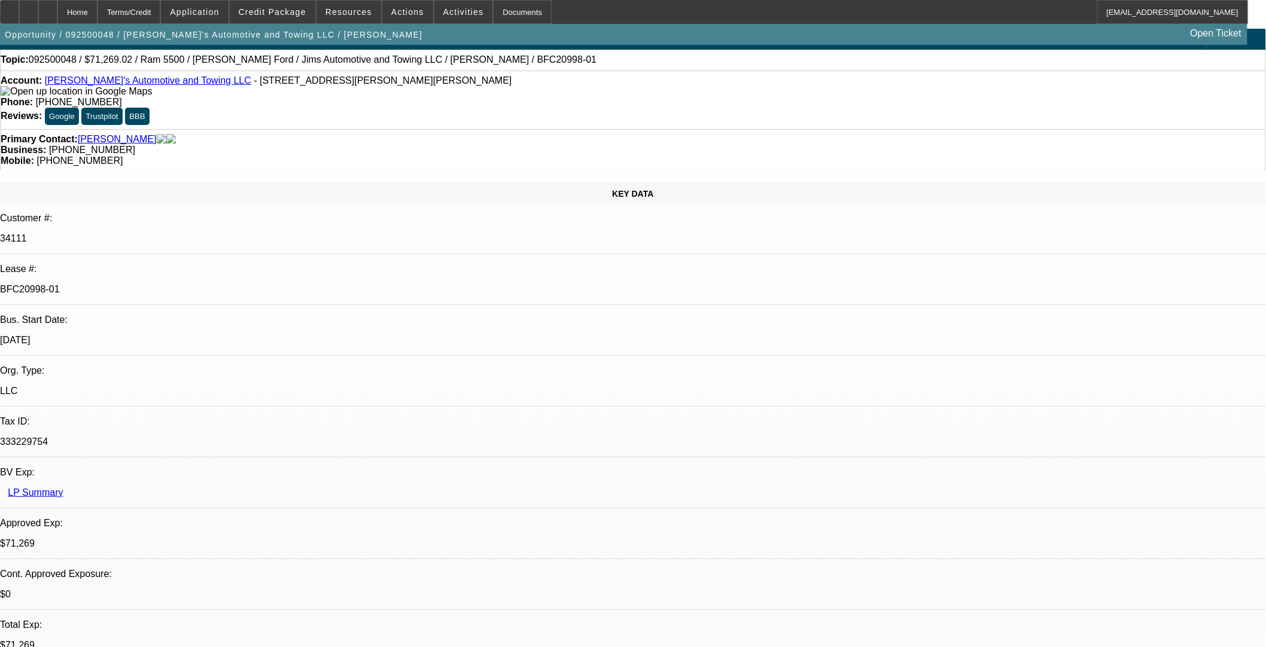
select select "0"
select select "0.1"
select select "4"
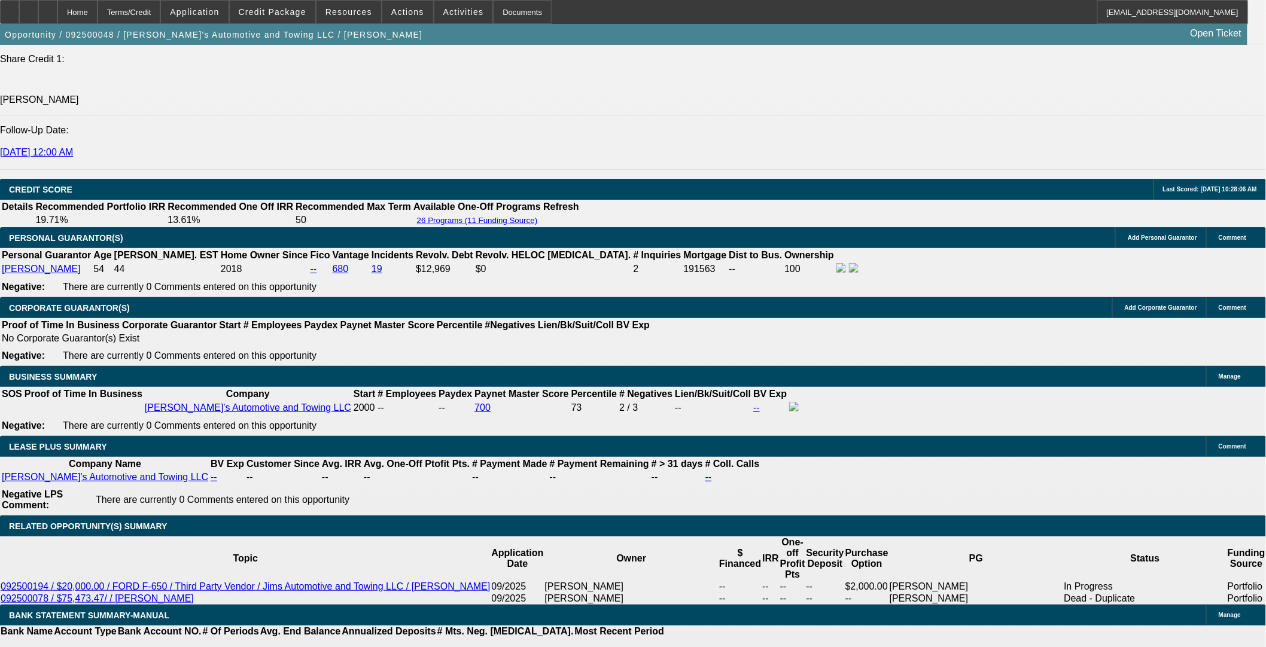
scroll to position [1678, 0]
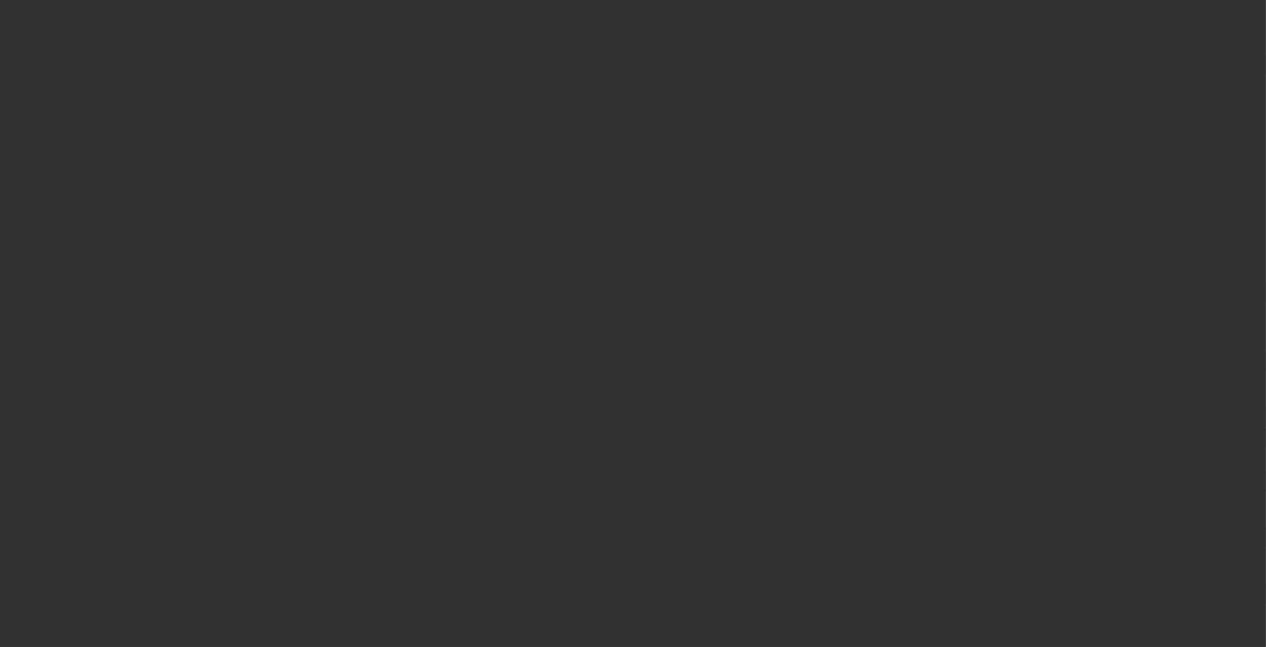
scroll to position [465, 0]
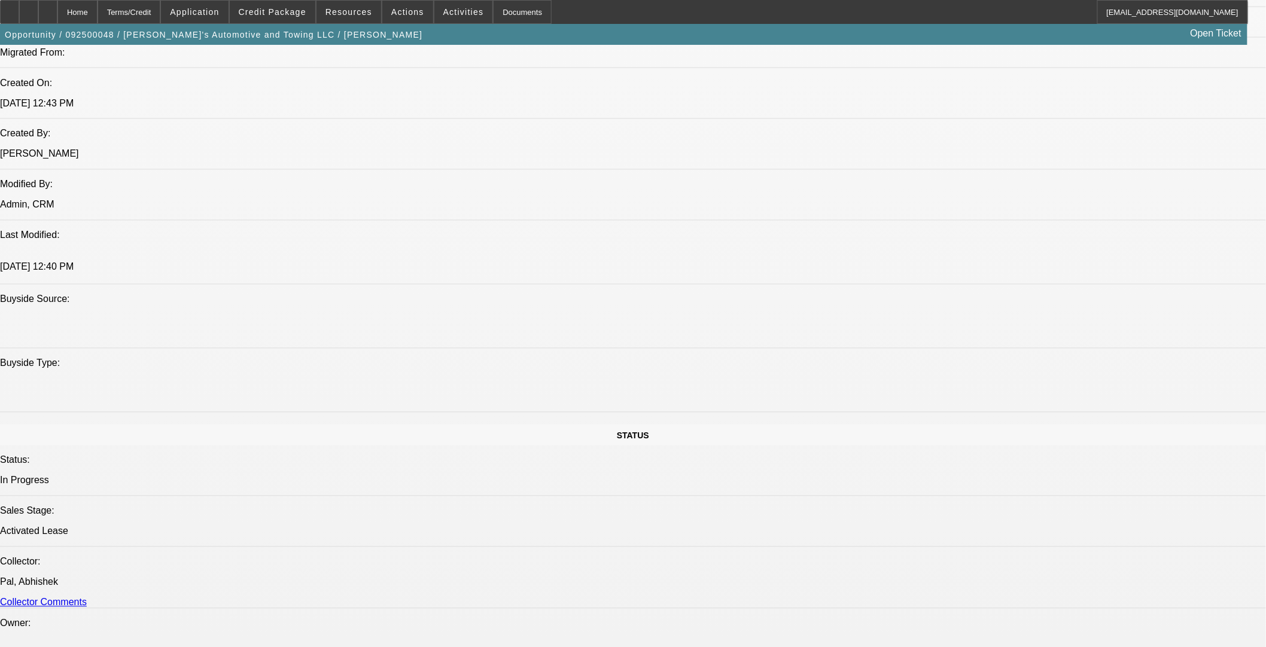
select select "0"
select select "3"
select select "0.1"
select select "4"
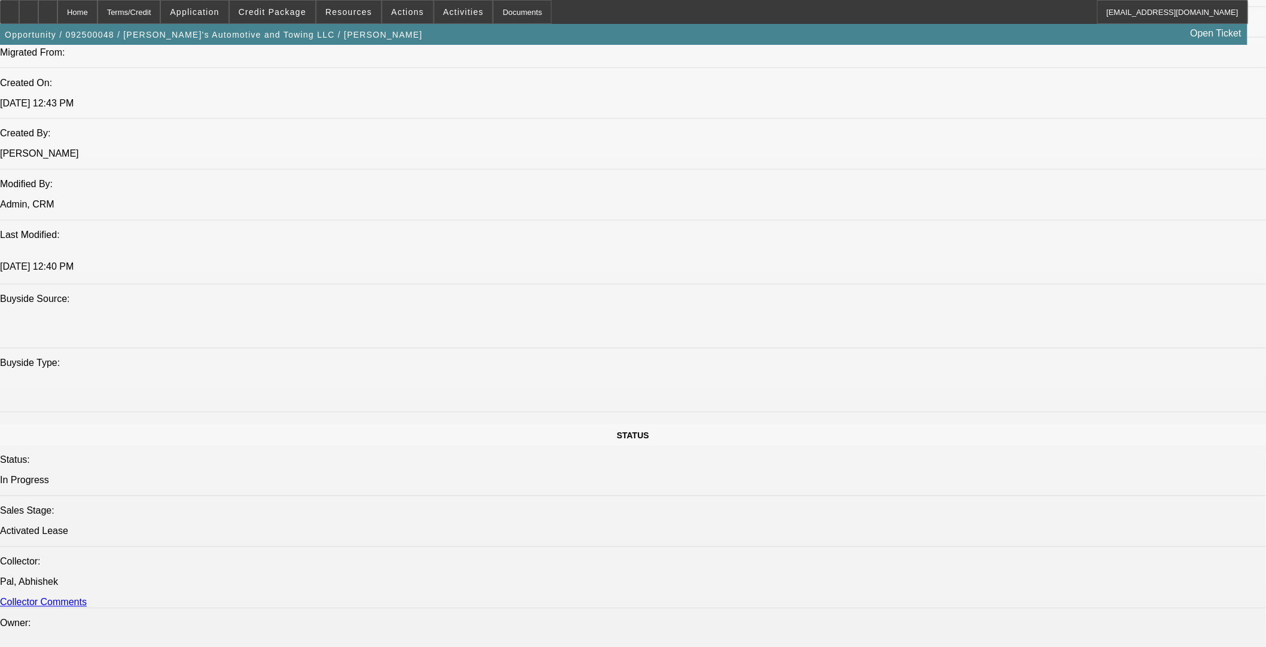
select select "0"
select select "3"
select select "0.1"
select select "4"
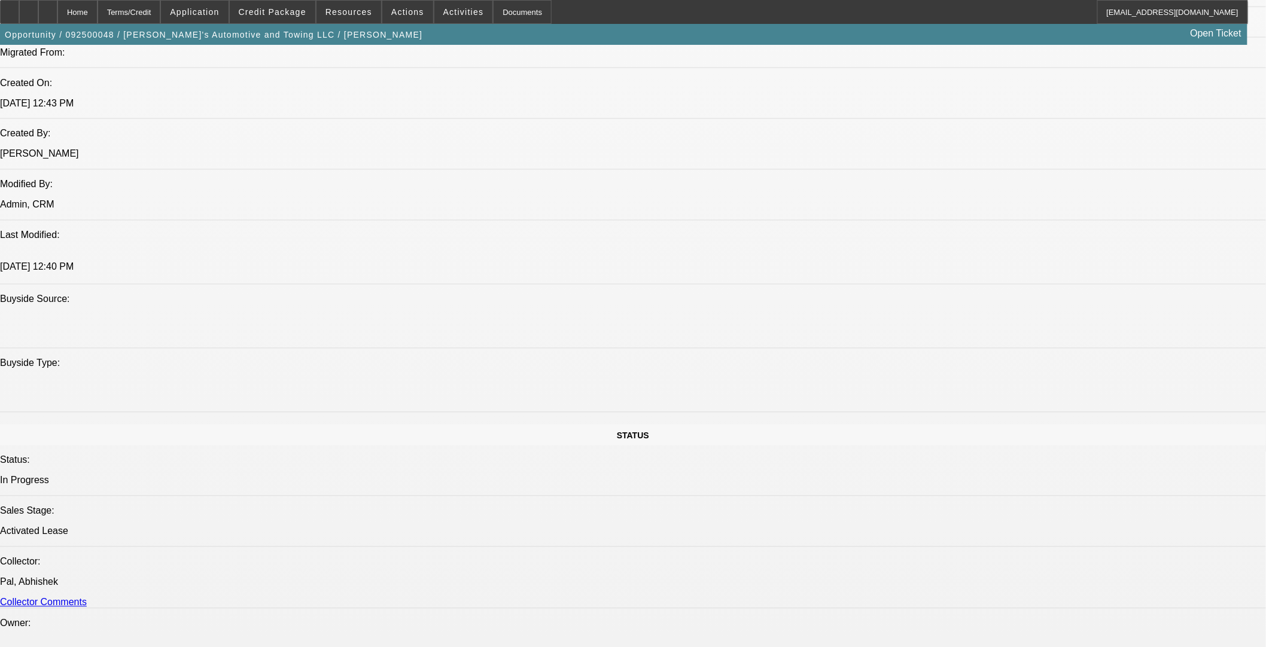
select select "0"
select select "3"
select select "0.1"
select select "4"
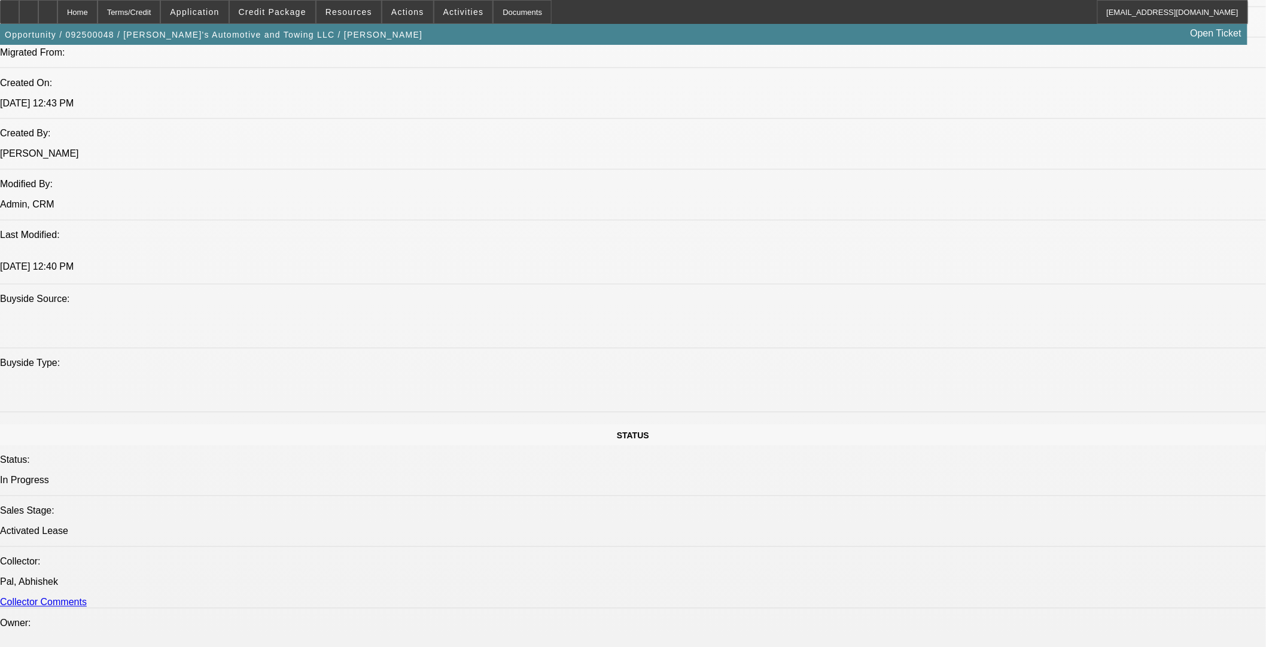
select select "0"
select select "0.1"
select select "4"
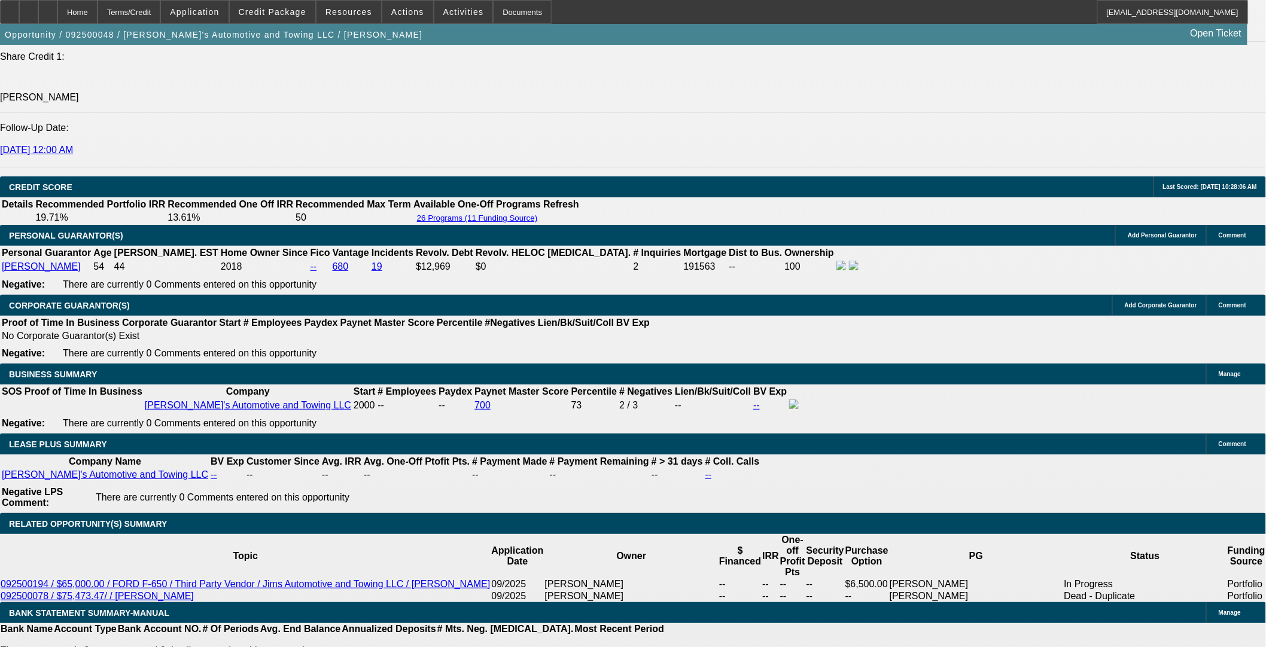
scroll to position [1520, 0]
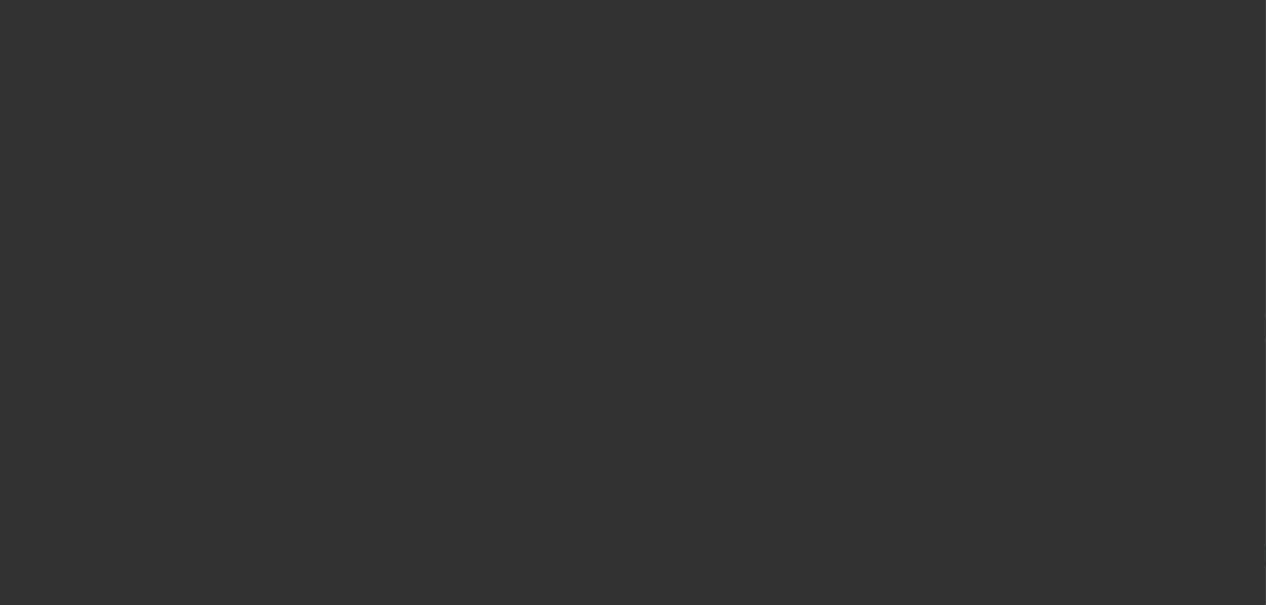
select select "0"
select select "2"
select select "0.1"
select select "4"
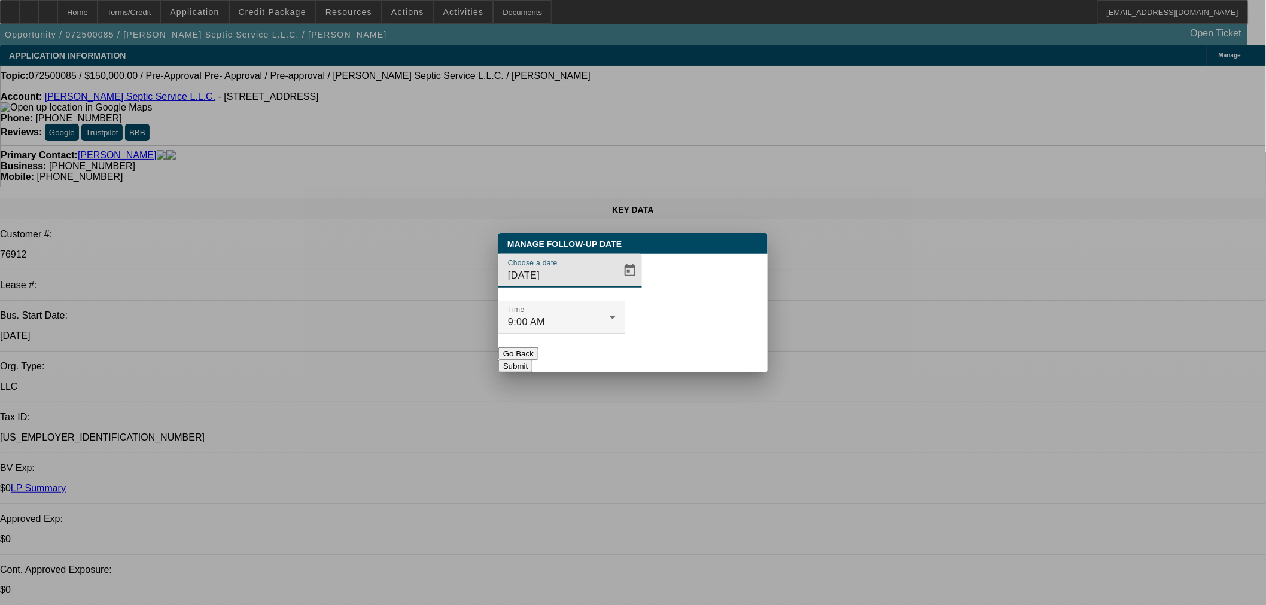
click at [538, 347] on button "Go Back" at bounding box center [518, 353] width 40 height 13
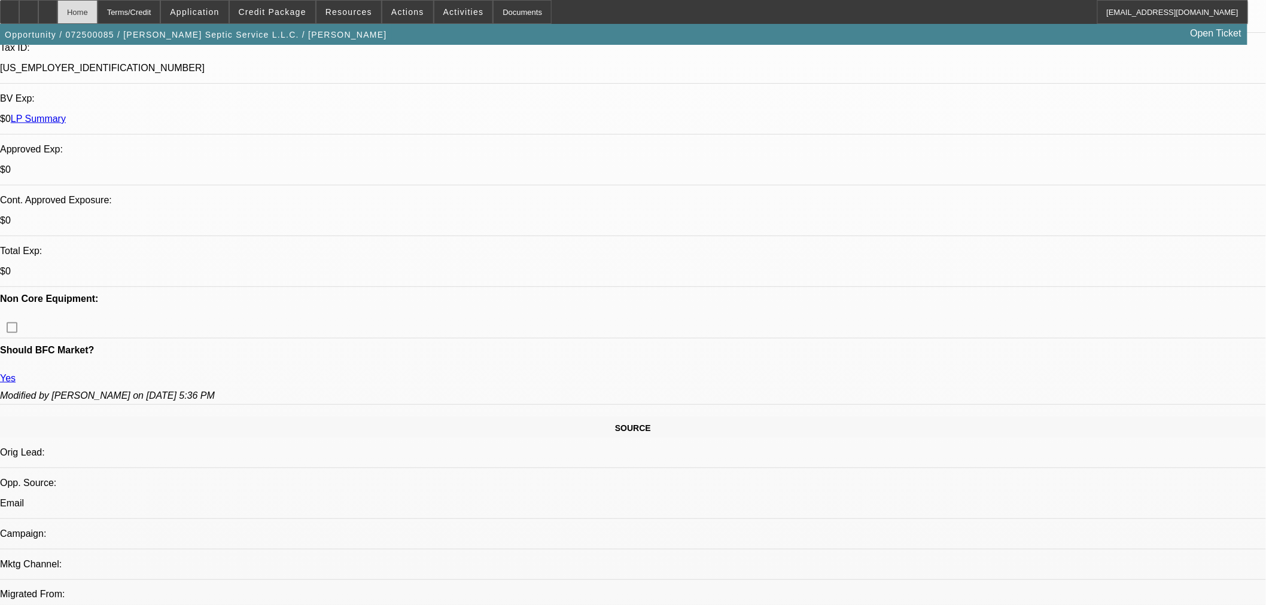
scroll to position [199, 0]
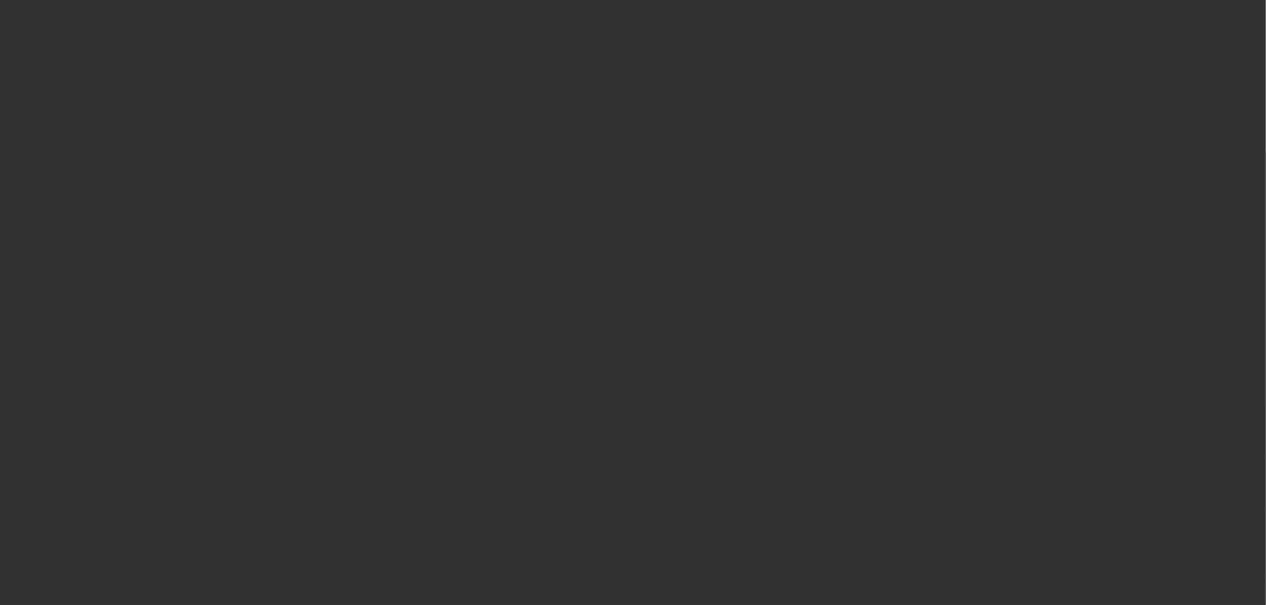
scroll to position [0, 0]
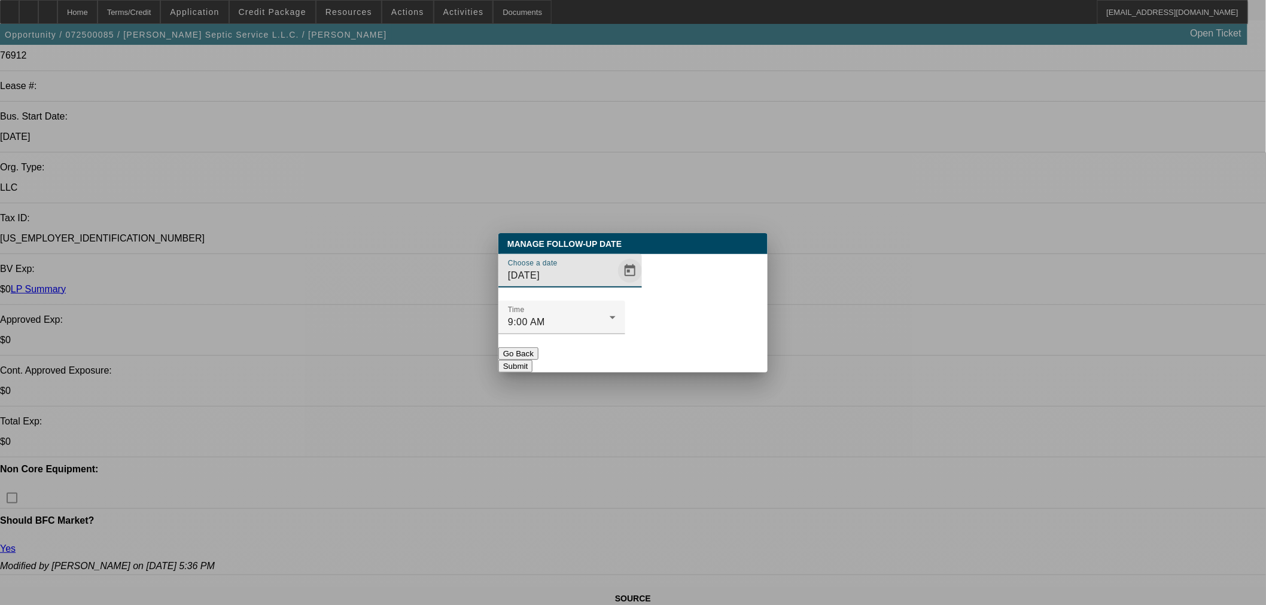
click at [615, 285] on span "Open calendar" at bounding box center [629, 271] width 29 height 29
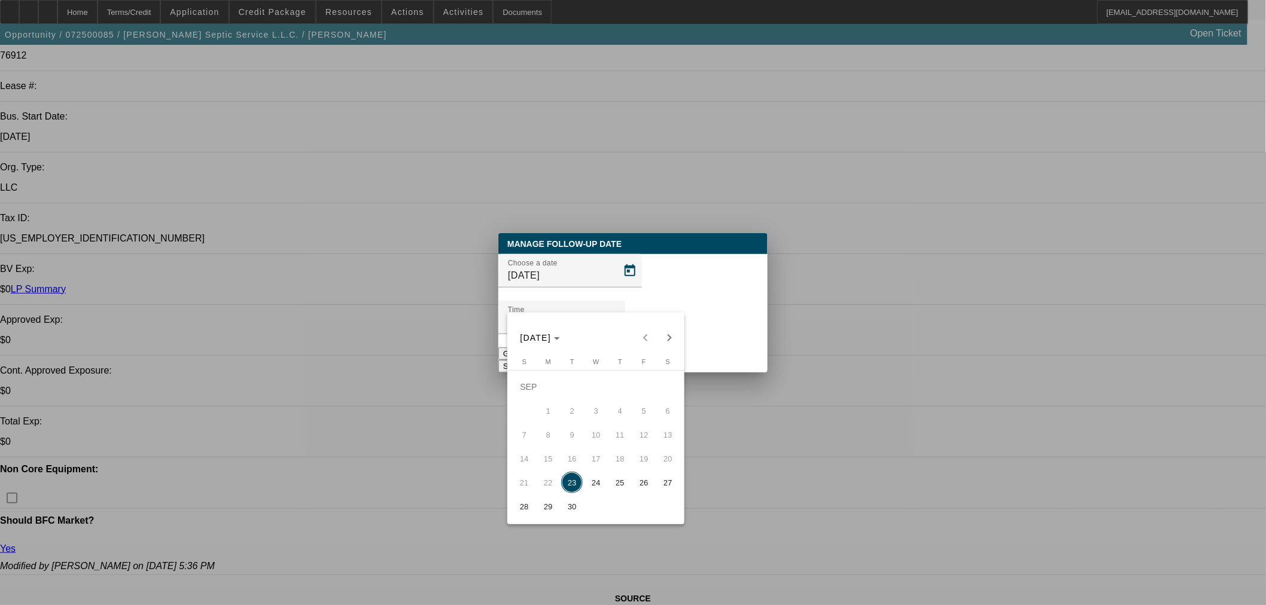
drag, startPoint x: 617, startPoint y: 485, endPoint x: 697, endPoint y: 383, distance: 129.9
click at [617, 486] on span "25" at bounding box center [620, 483] width 22 height 22
type input "9/25/2025"
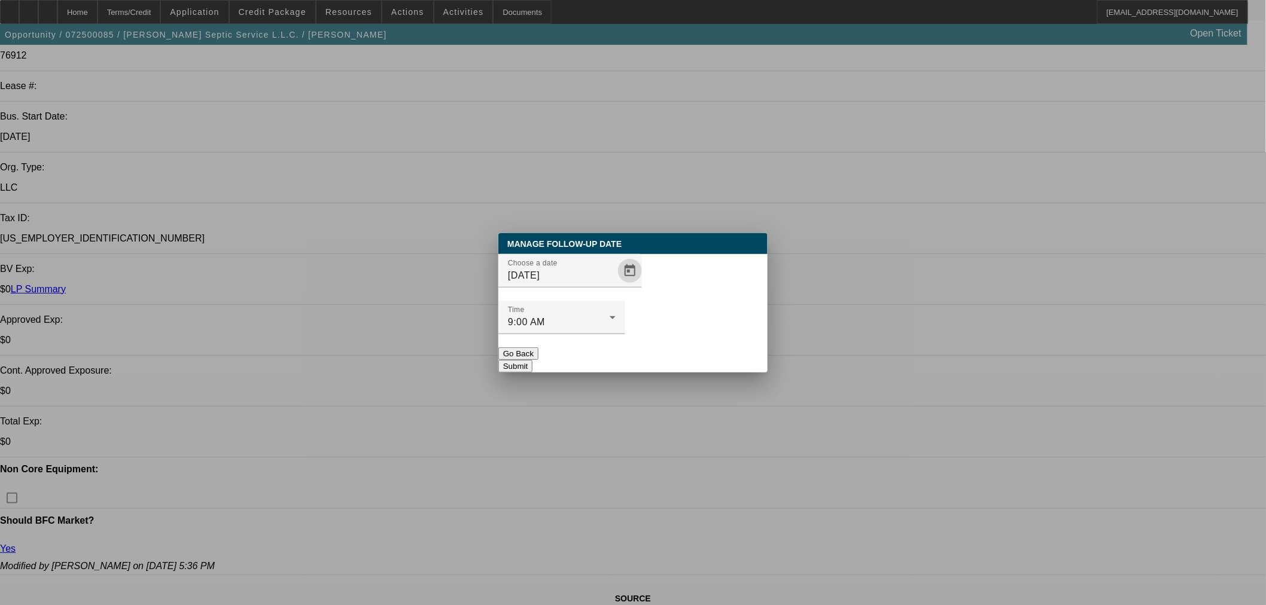
click at [532, 360] on button "Submit" at bounding box center [515, 366] width 34 height 13
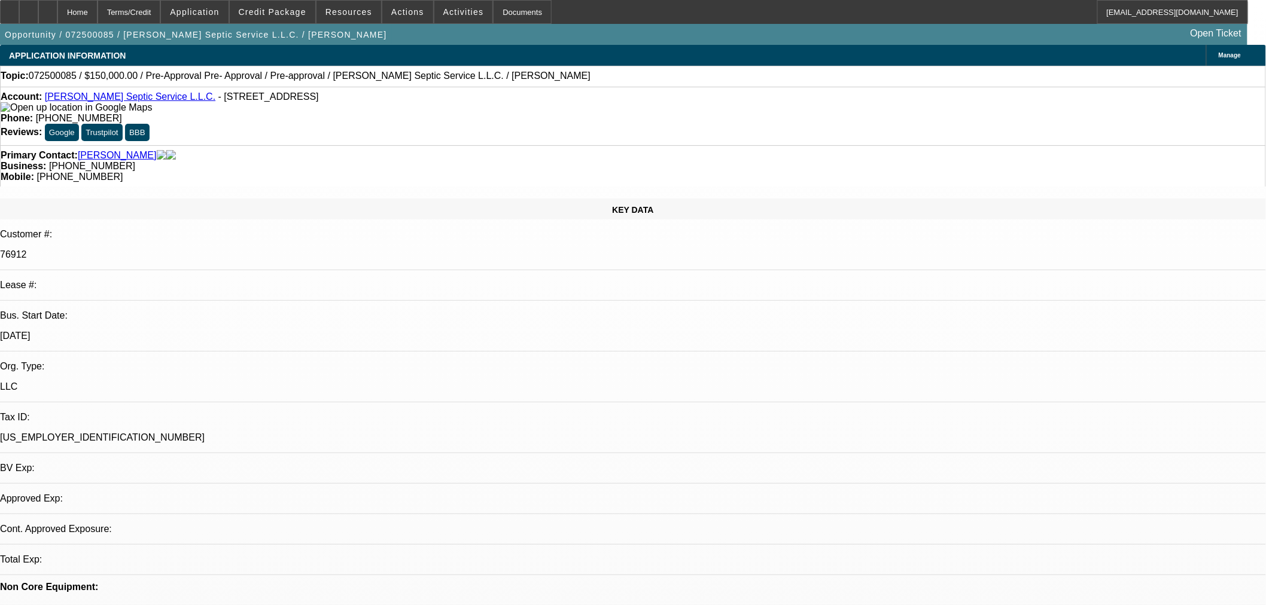
select select "0"
select select "2"
select select "0.1"
select select "4"
